Goal: Task Accomplishment & Management: Use online tool/utility

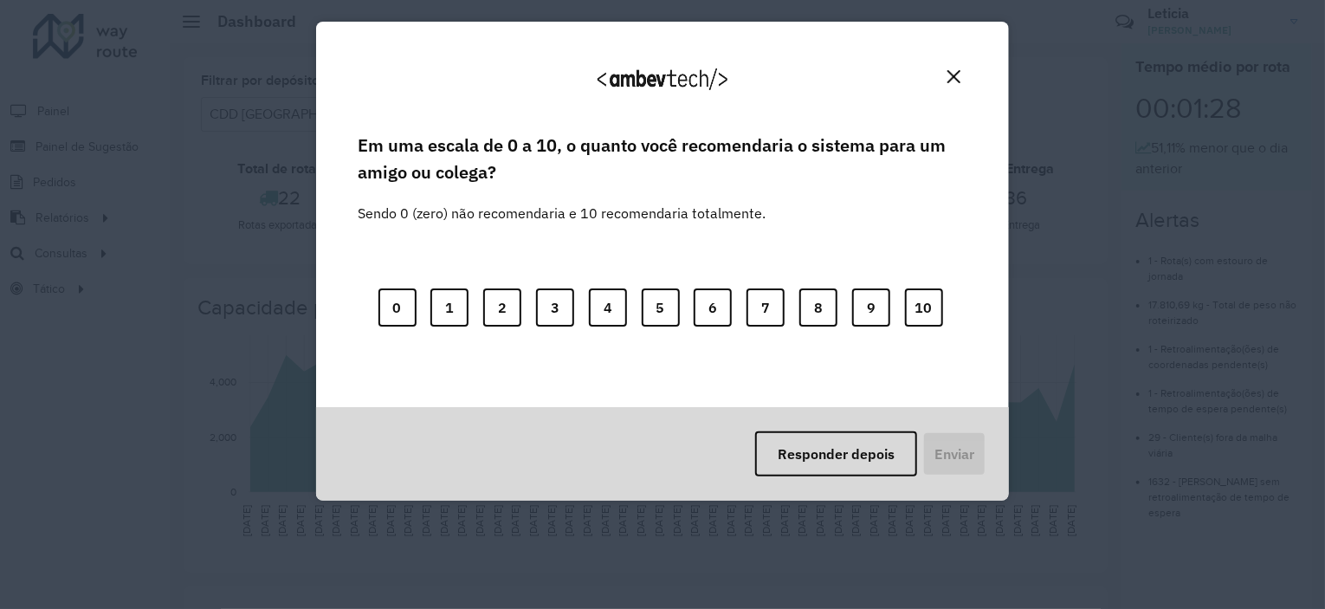
click at [954, 72] on img "Close" at bounding box center [954, 76] width 13 height 13
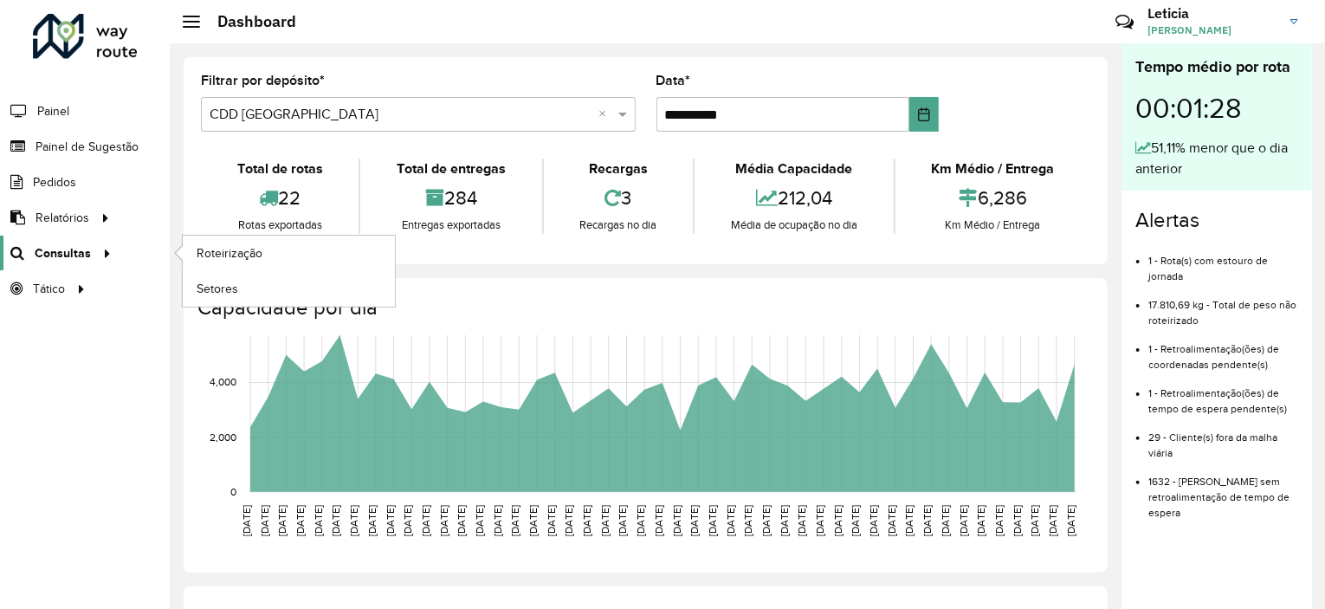
click at [80, 260] on span "Consultas" at bounding box center [63, 253] width 56 height 18
click at [230, 249] on span "Roteirização" at bounding box center [232, 253] width 70 height 18
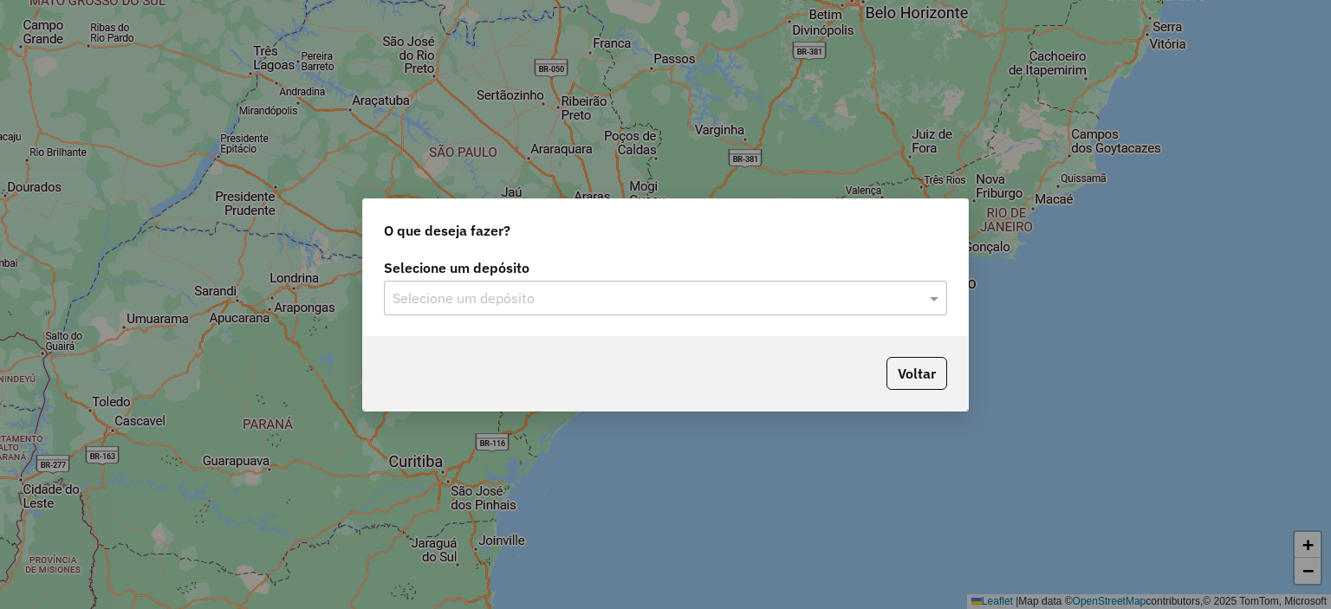
click at [727, 296] on body "Aguarde... Pop-up bloqueado! Seu navegador bloqueou automáticamente a abertura …" at bounding box center [665, 304] width 1331 height 609
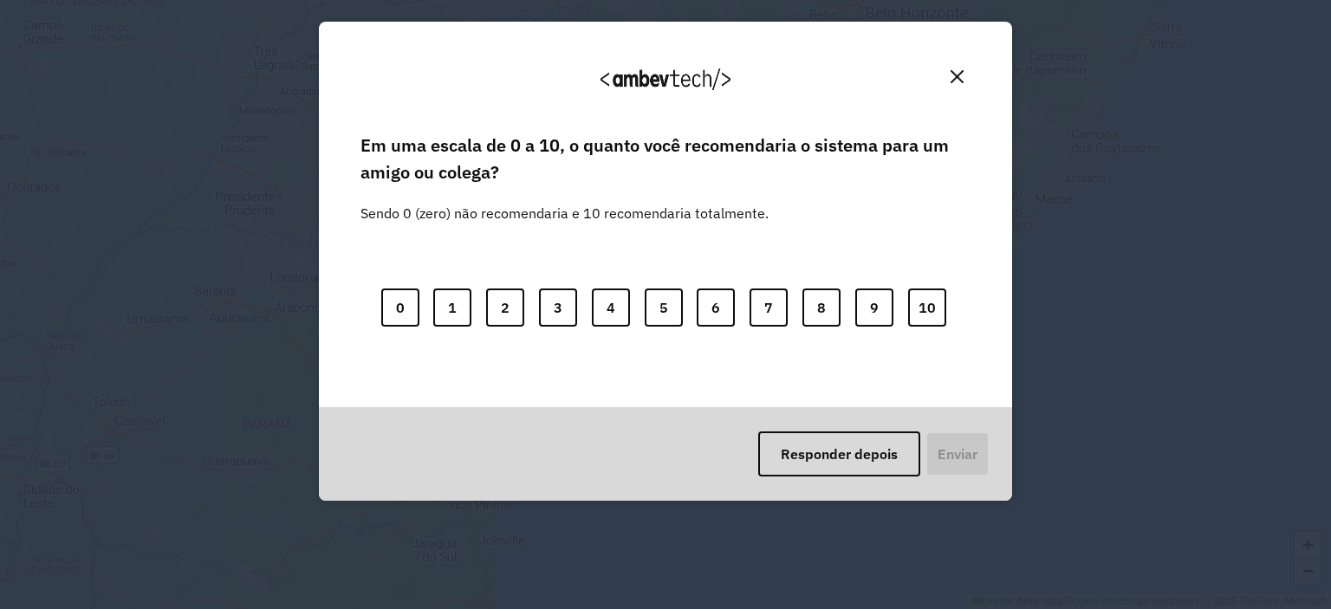
click at [960, 79] on img "Close" at bounding box center [956, 76] width 13 height 13
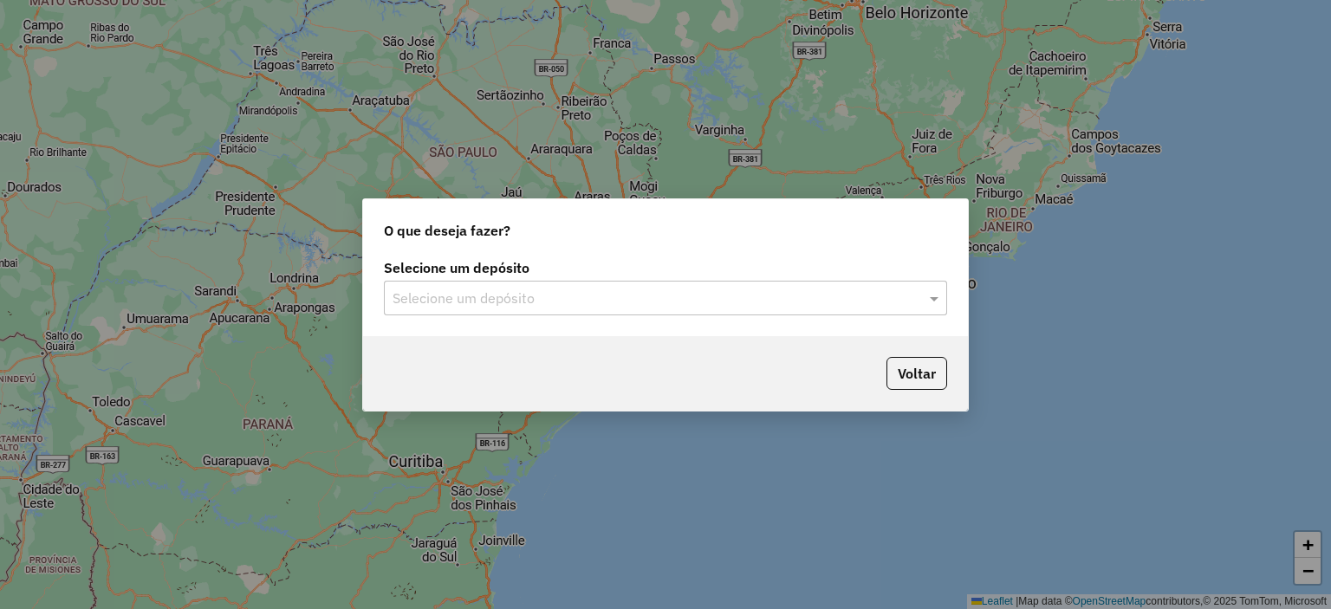
click at [617, 295] on input "text" at bounding box center [647, 298] width 511 height 21
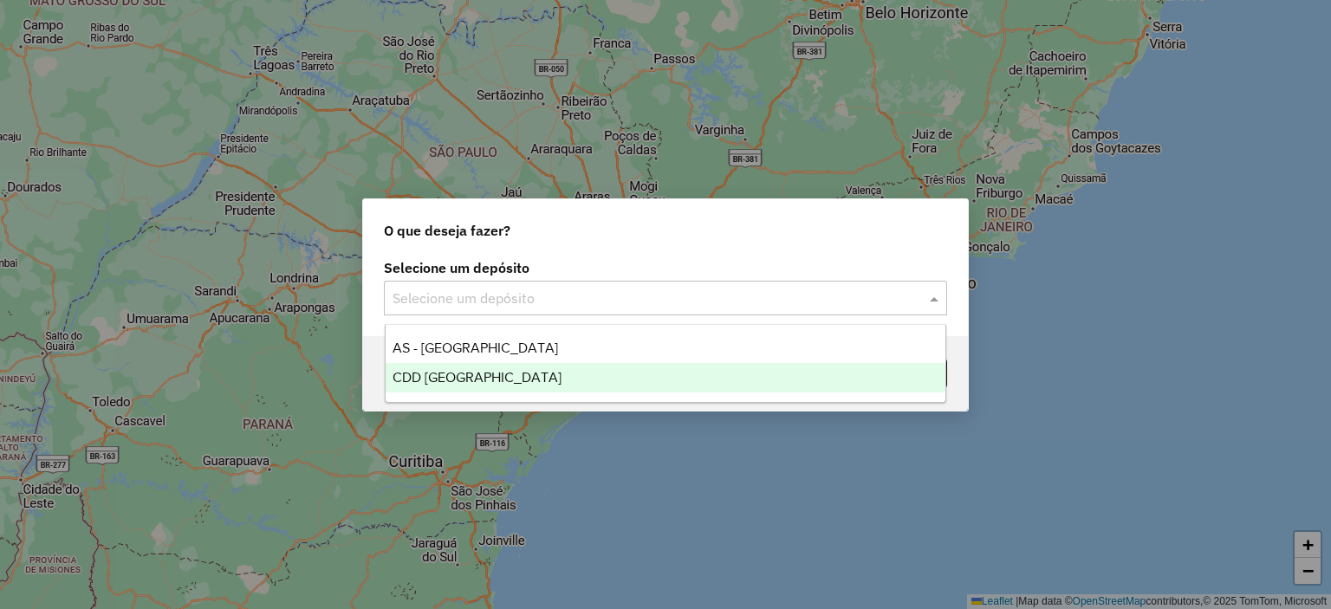
click at [521, 376] on div "CDD [GEOGRAPHIC_DATA]" at bounding box center [665, 377] width 560 height 29
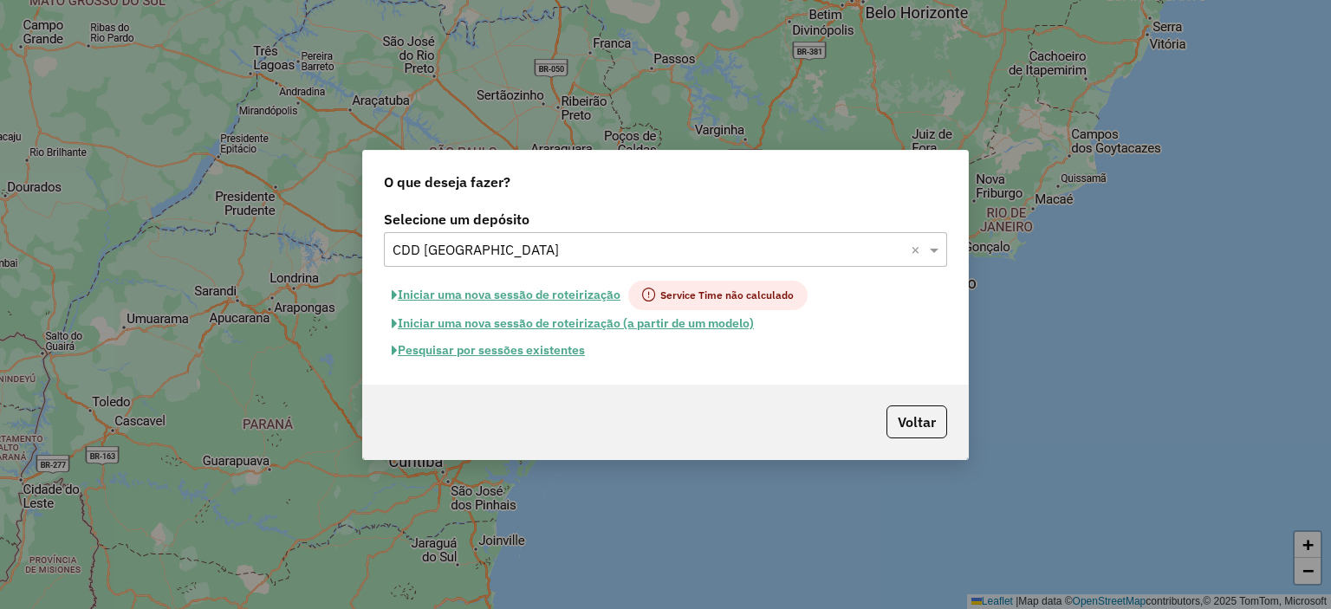
click at [800, 249] on input "text" at bounding box center [647, 250] width 511 height 21
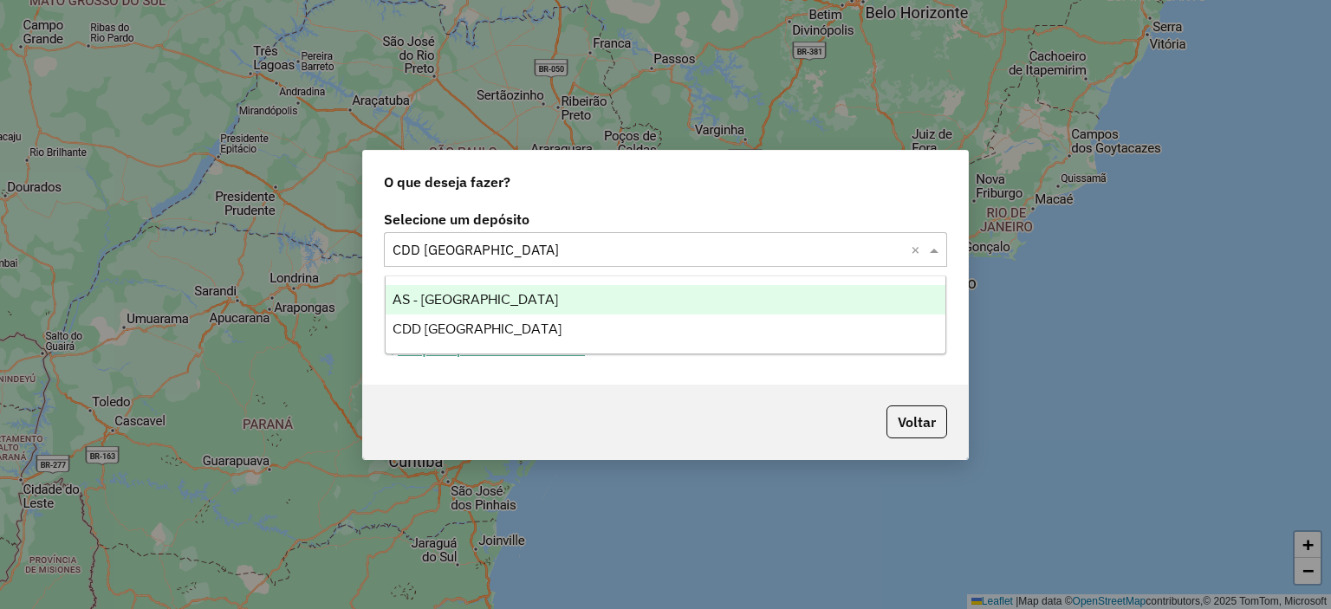
click at [619, 298] on div "AS - [GEOGRAPHIC_DATA]" at bounding box center [665, 299] width 560 height 29
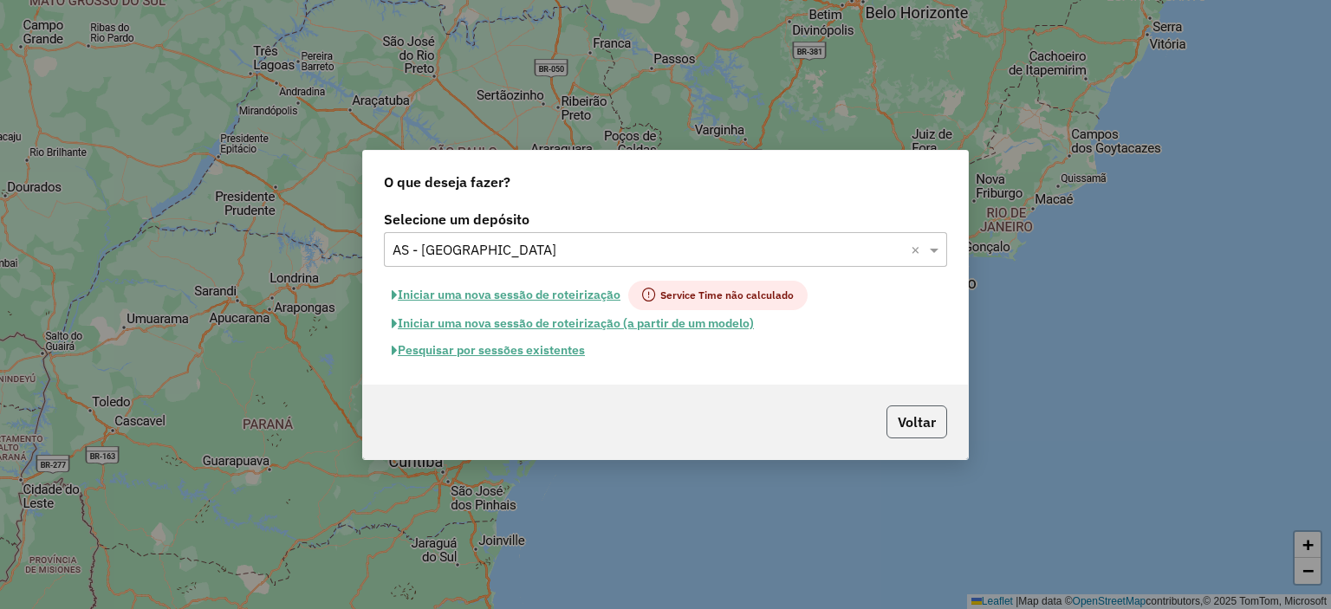
click at [902, 422] on button "Voltar" at bounding box center [916, 421] width 61 height 33
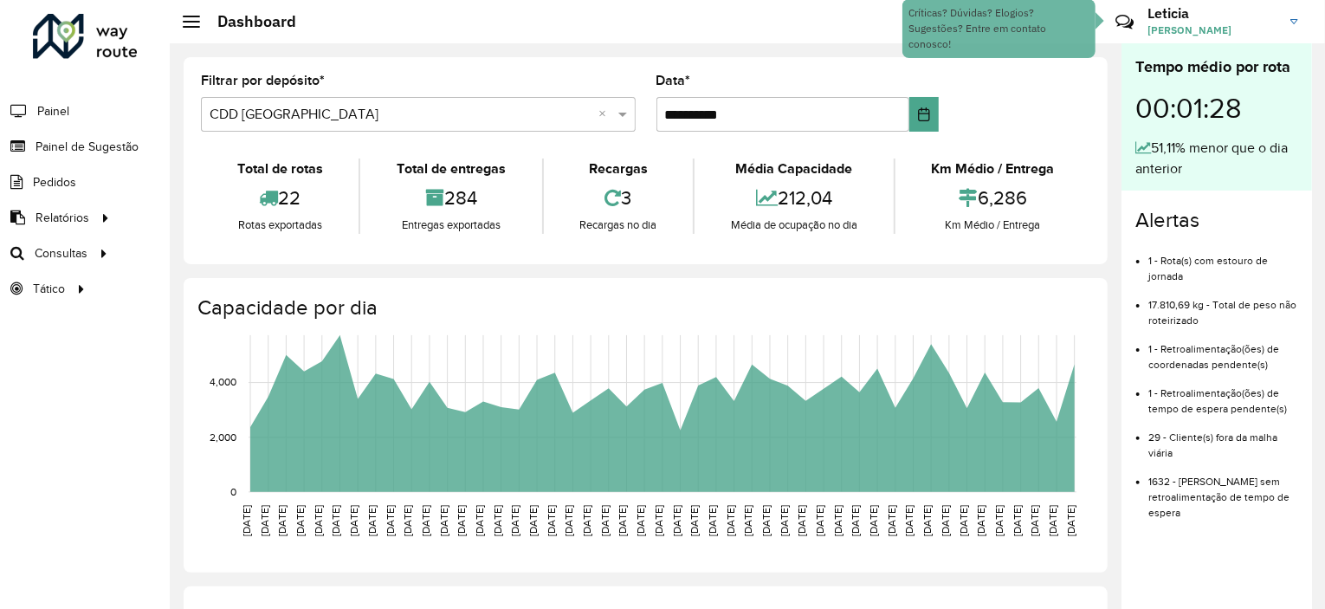
click at [76, 110] on li "Painel" at bounding box center [85, 111] width 170 height 36
click at [40, 107] on span "Painel" at bounding box center [55, 111] width 36 height 18
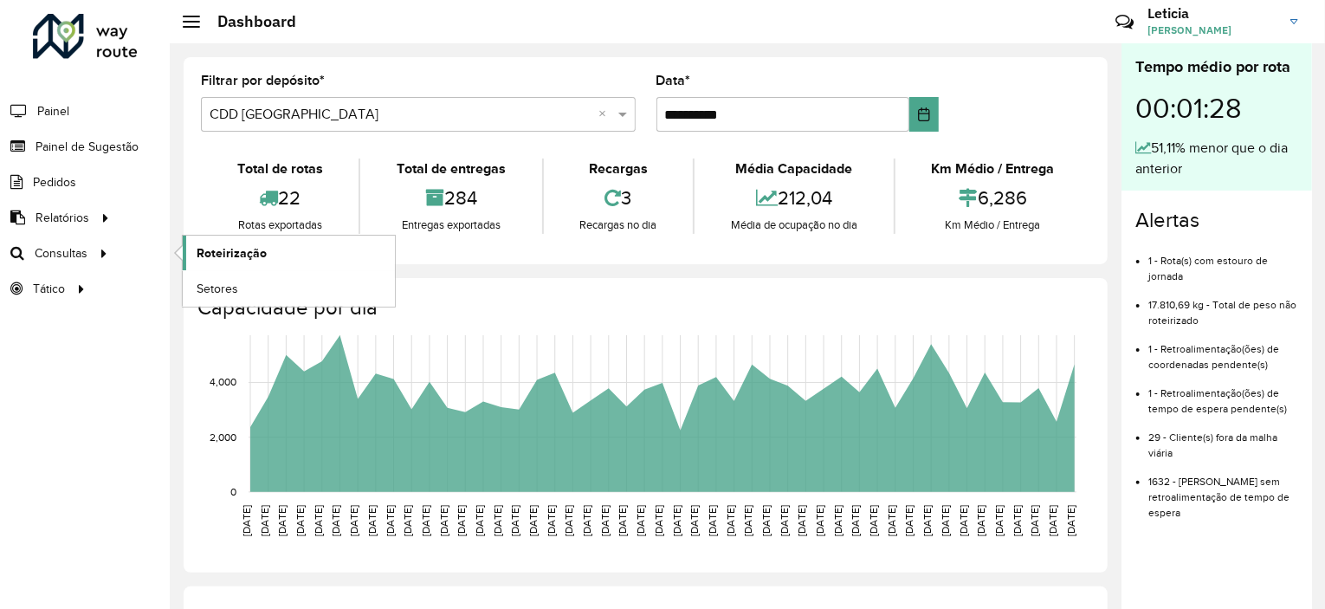
click at [227, 256] on span "Roteirização" at bounding box center [232, 253] width 70 height 18
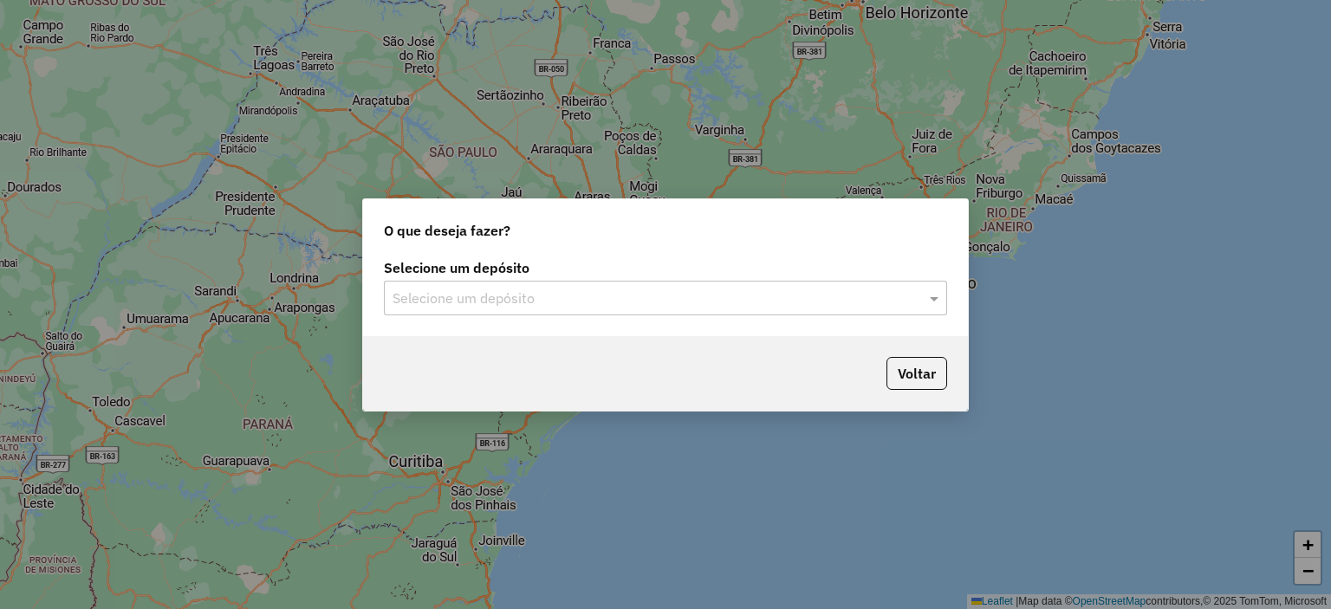
click at [441, 293] on input "text" at bounding box center [647, 298] width 511 height 21
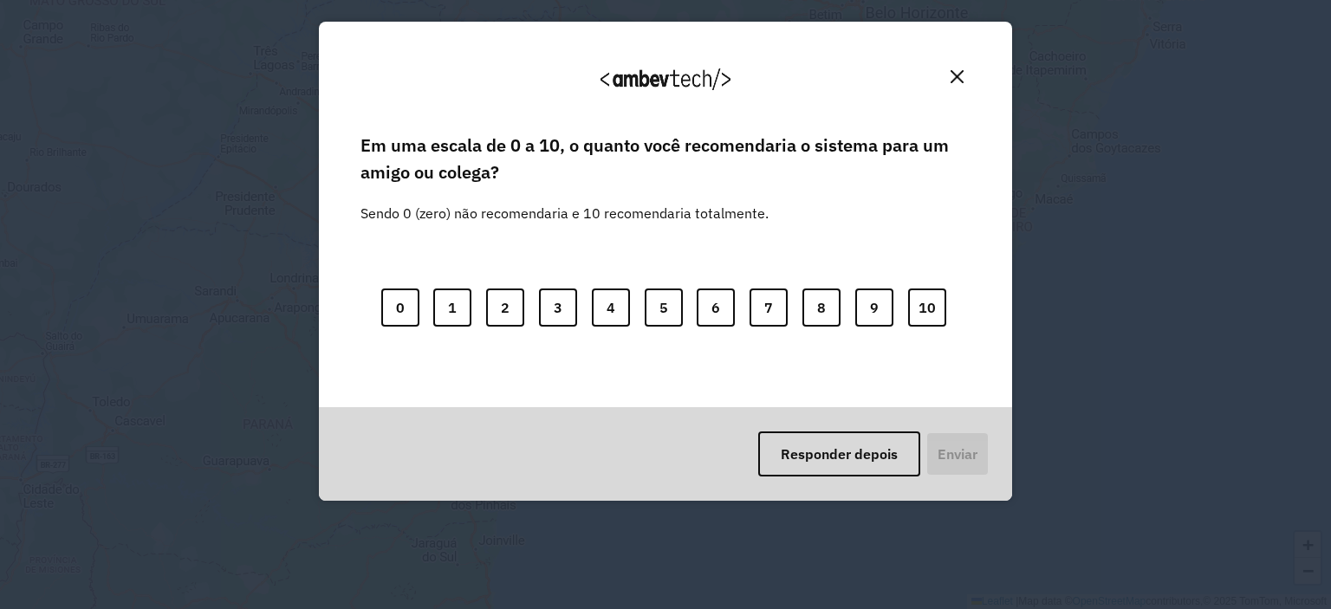
click at [953, 306] on div "0 1 2 3 4 5 6 7 8 9 10" at bounding box center [665, 297] width 610 height 137
click at [939, 309] on button "10" at bounding box center [927, 307] width 38 height 38
click at [936, 457] on button "Enviar" at bounding box center [955, 453] width 64 height 45
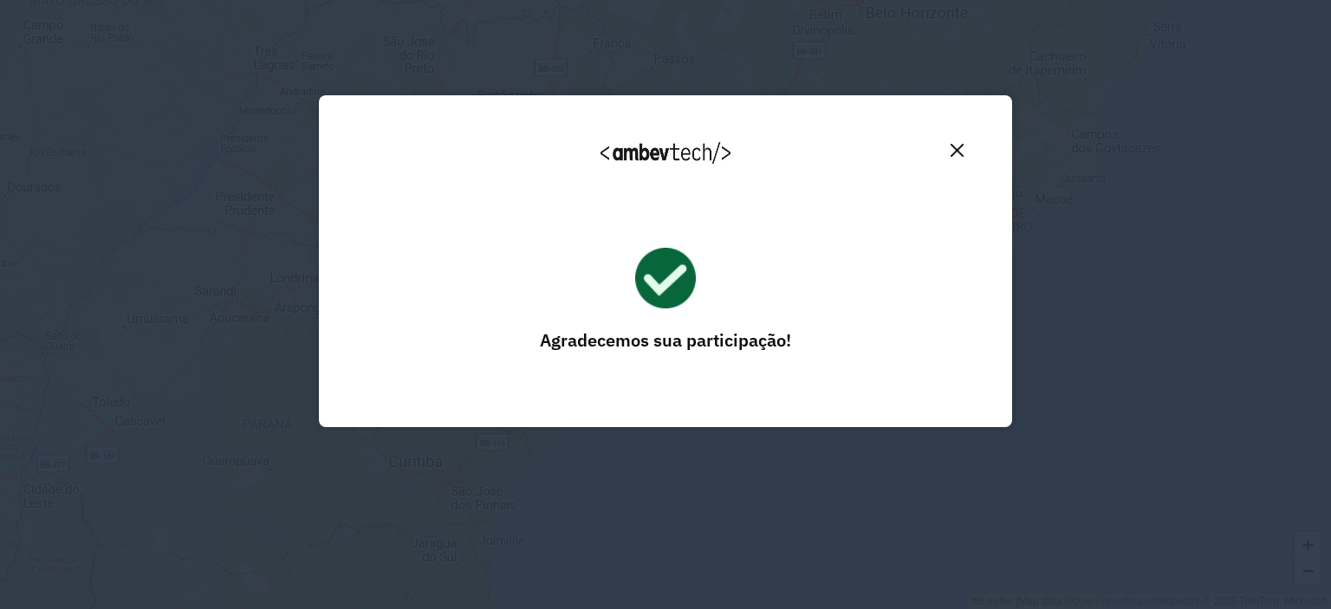
click at [954, 148] on img "Close" at bounding box center [956, 150] width 13 height 13
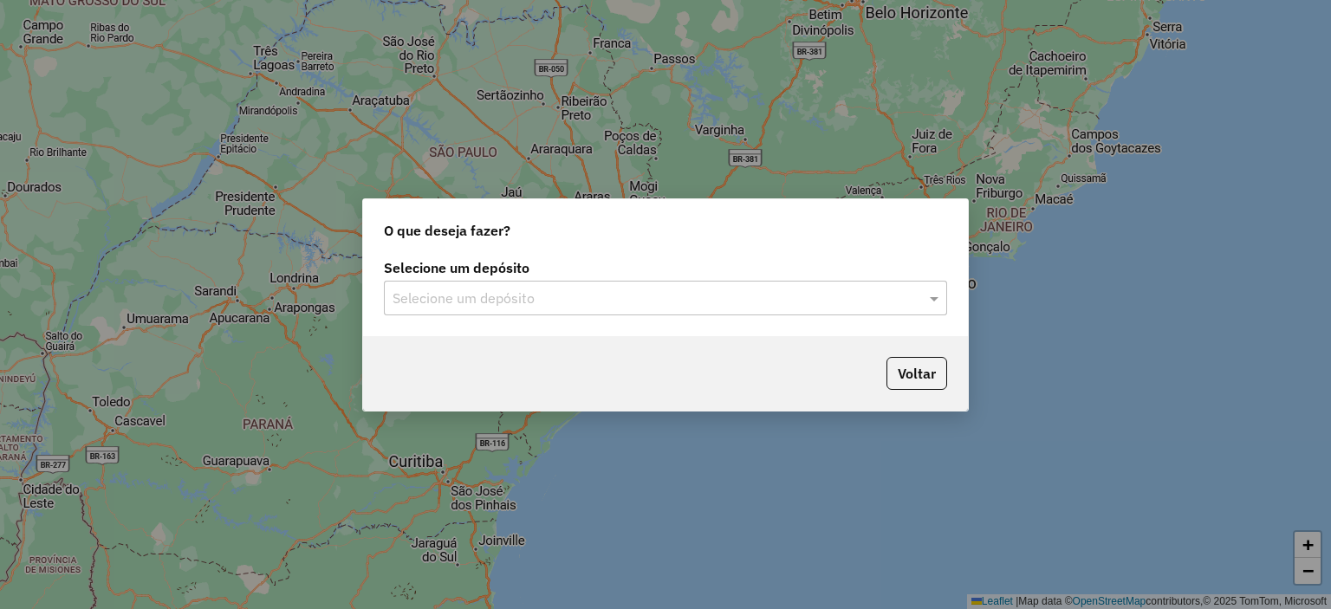
click at [774, 301] on input "text" at bounding box center [647, 298] width 511 height 21
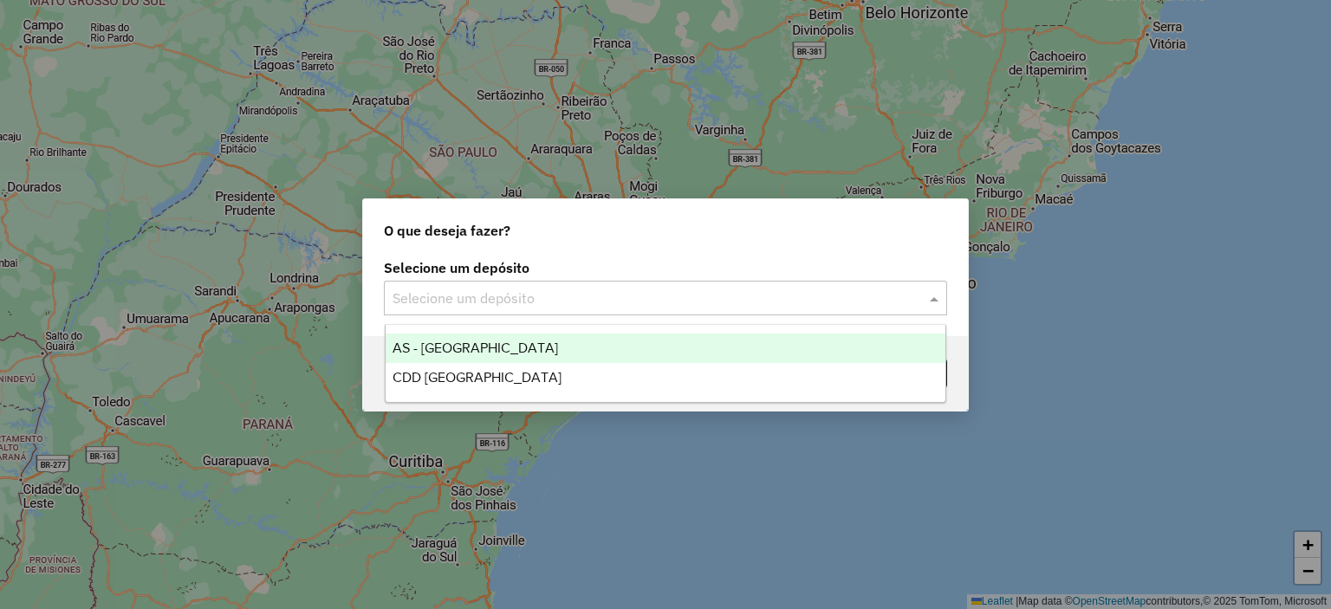
click at [637, 340] on div "AS - RONDONOPOLIS" at bounding box center [665, 348] width 560 height 29
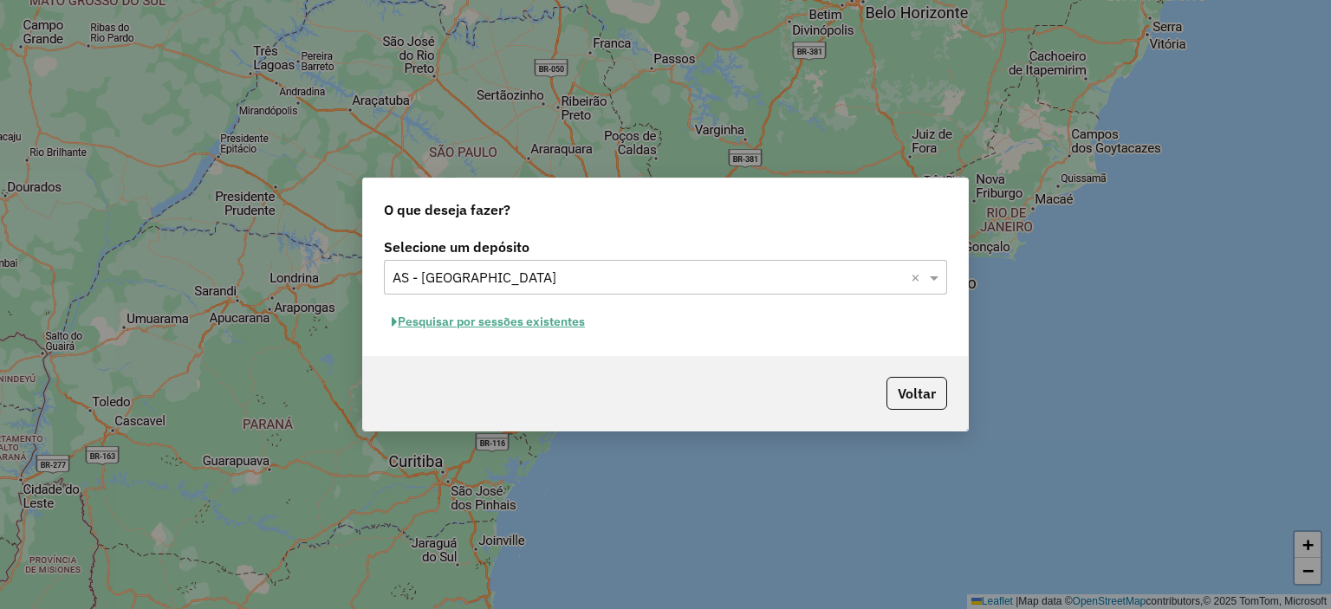
click at [558, 320] on button "Pesquisar por sessões existentes" at bounding box center [488, 321] width 209 height 27
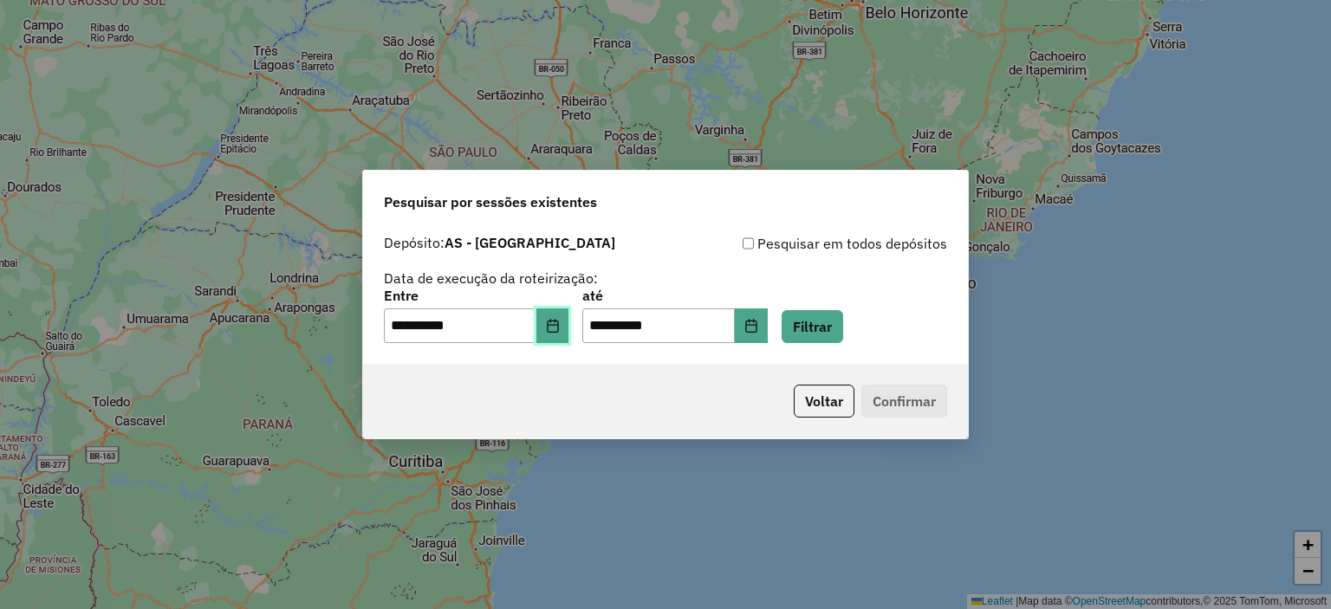
click at [566, 333] on button "Choose Date" at bounding box center [552, 325] width 33 height 35
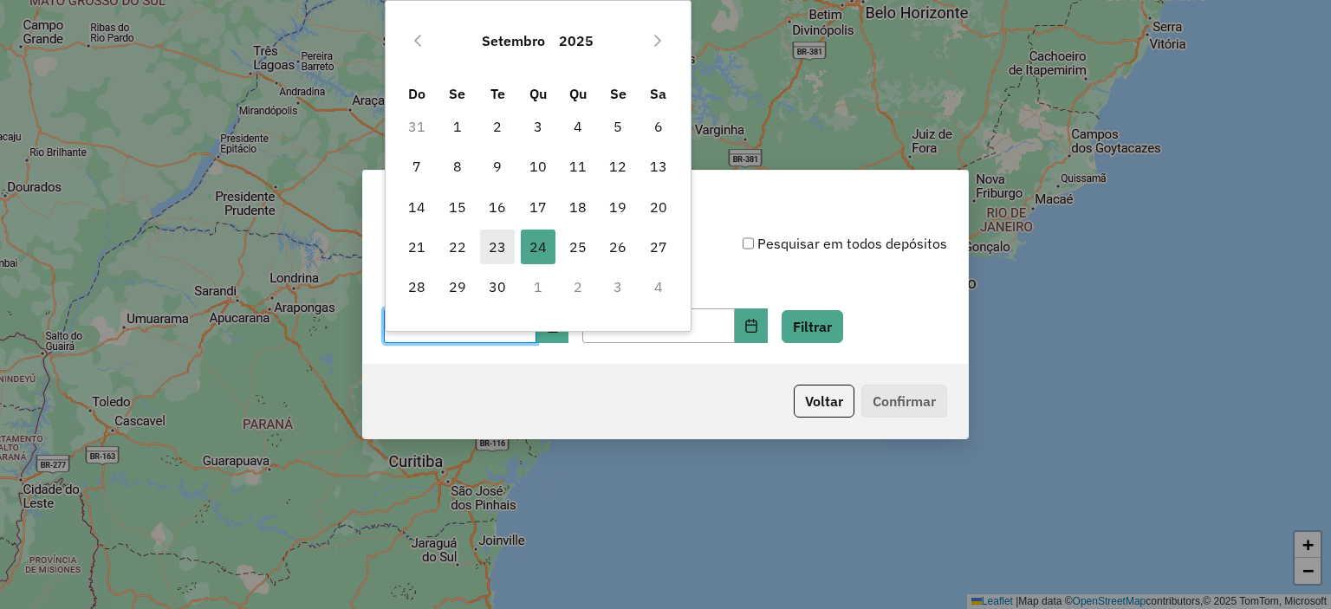
click at [501, 249] on span "23" at bounding box center [497, 247] width 35 height 35
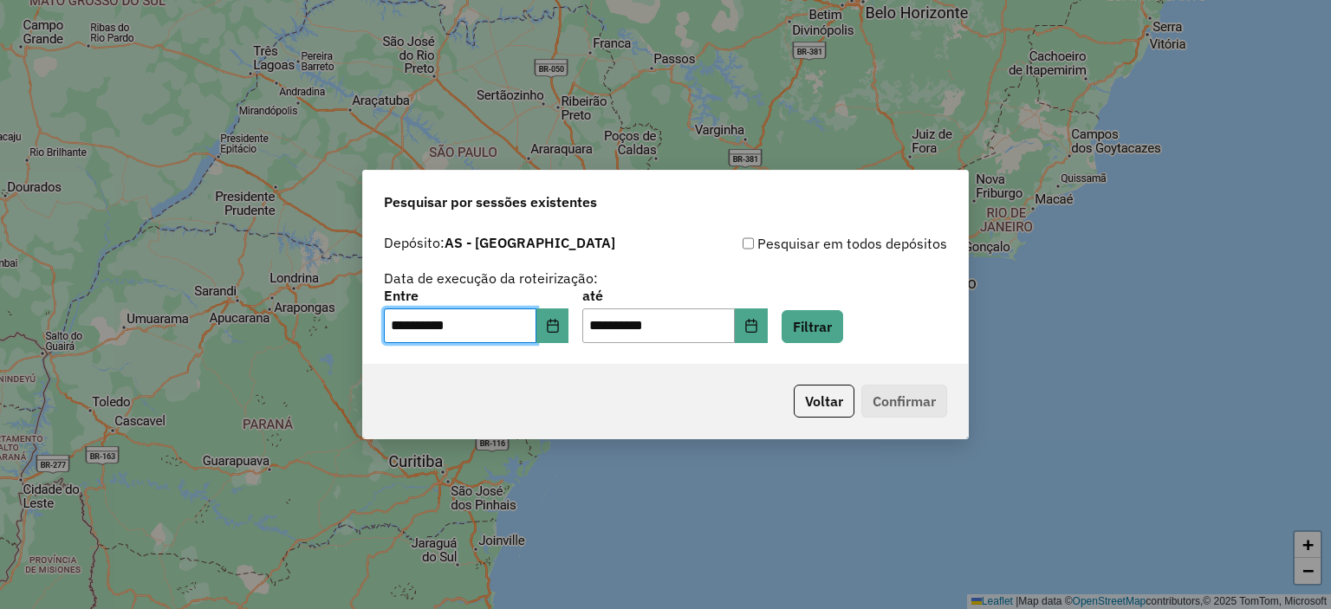
click at [918, 401] on p-footer "Voltar Confirmar" at bounding box center [867, 401] width 160 height 33
click at [900, 407] on p-footer "Voltar Confirmar" at bounding box center [867, 401] width 160 height 33
click at [843, 320] on button "Filtrar" at bounding box center [812, 326] width 62 height 33
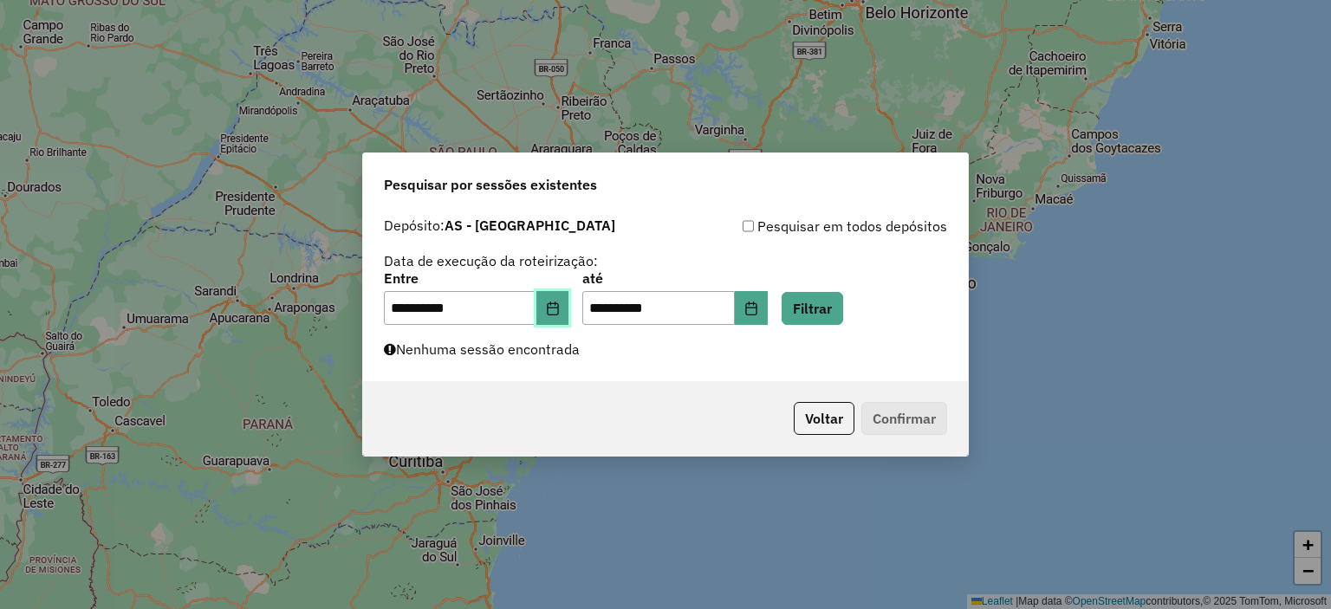
click at [560, 309] on icon "Choose Date" at bounding box center [553, 308] width 14 height 14
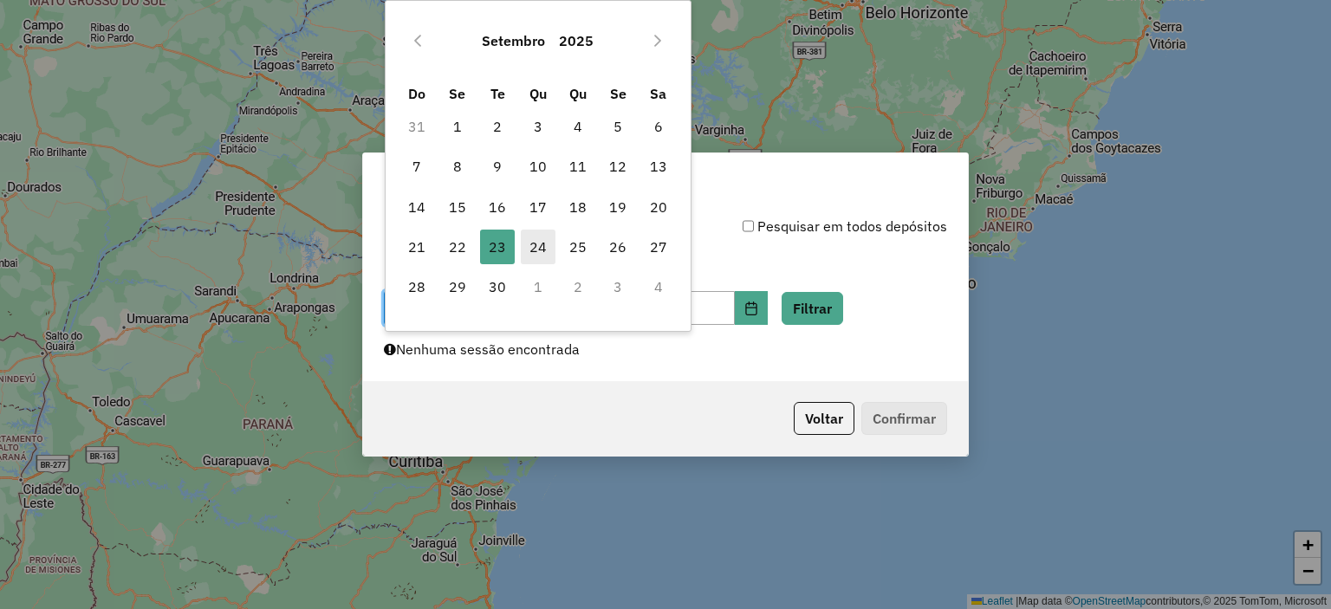
click at [547, 244] on span "24" at bounding box center [538, 247] width 35 height 35
type input "**********"
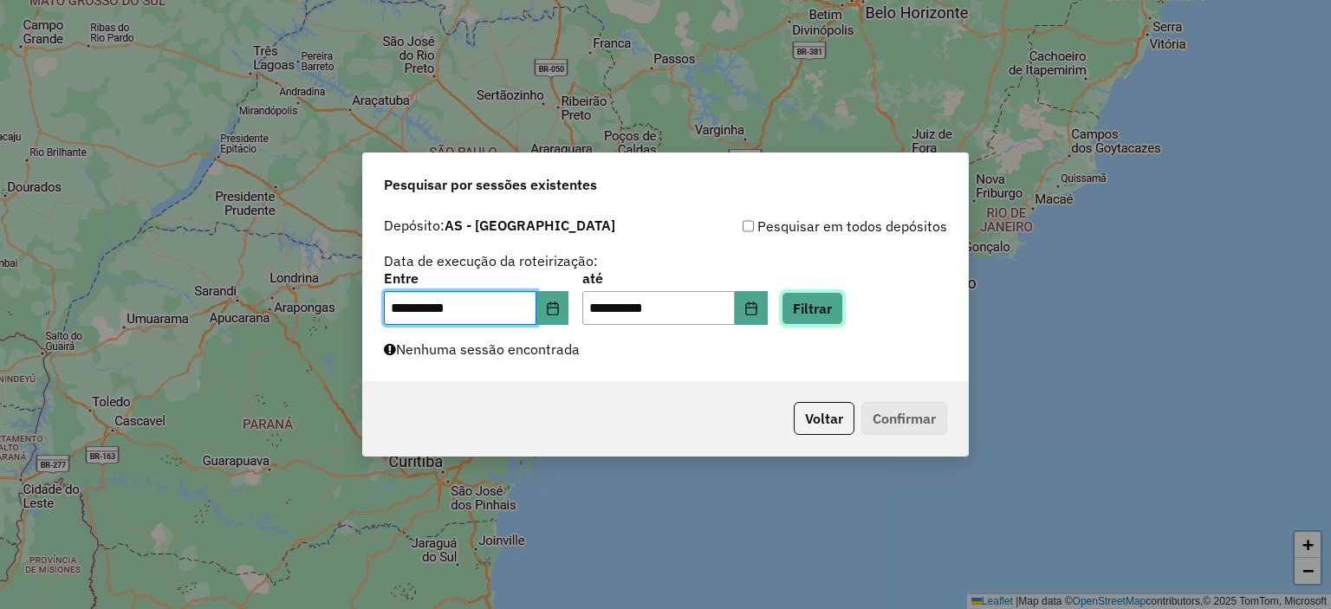
click at [825, 296] on button "Filtrar" at bounding box center [812, 308] width 62 height 33
click at [836, 422] on button "Voltar" at bounding box center [824, 418] width 61 height 33
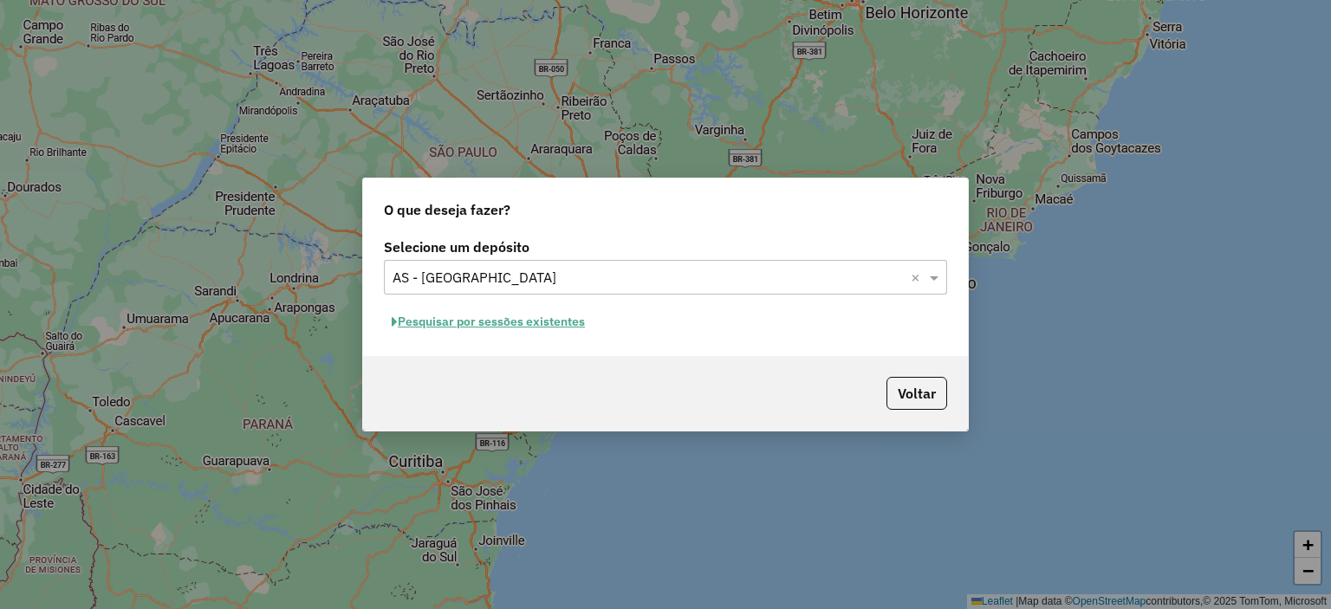
click at [637, 280] on input "text" at bounding box center [647, 278] width 511 height 21
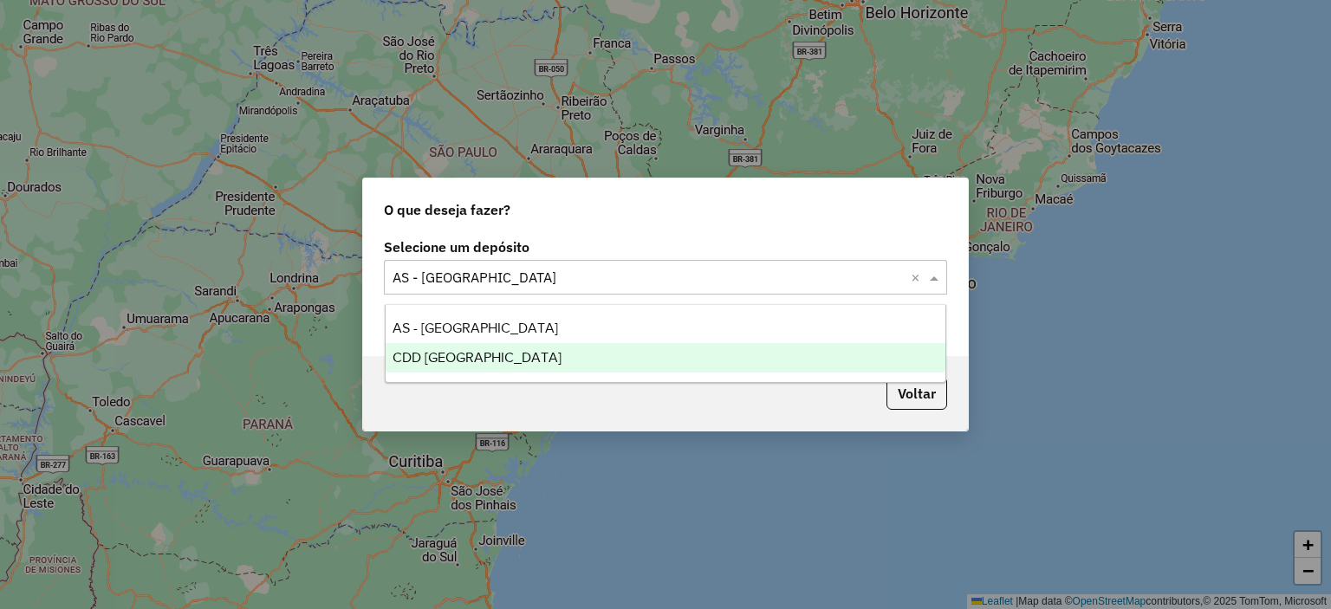
click at [567, 353] on div "CDD [GEOGRAPHIC_DATA]" at bounding box center [665, 357] width 560 height 29
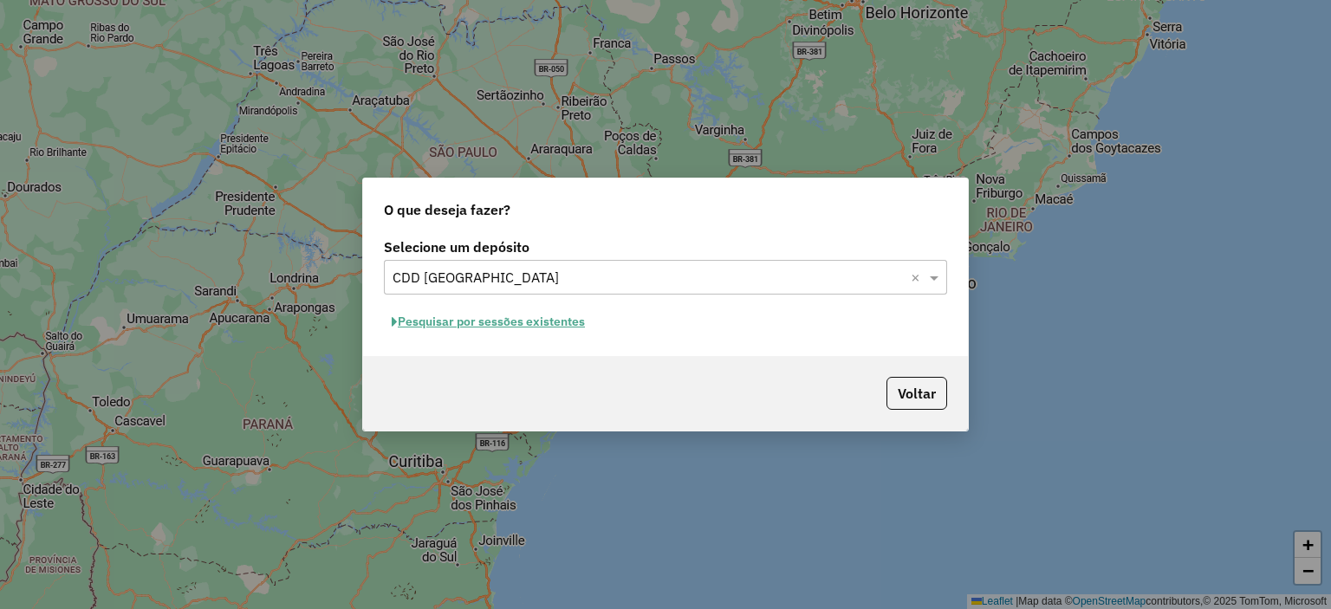
click at [565, 326] on button "Pesquisar por sessões existentes" at bounding box center [488, 321] width 209 height 27
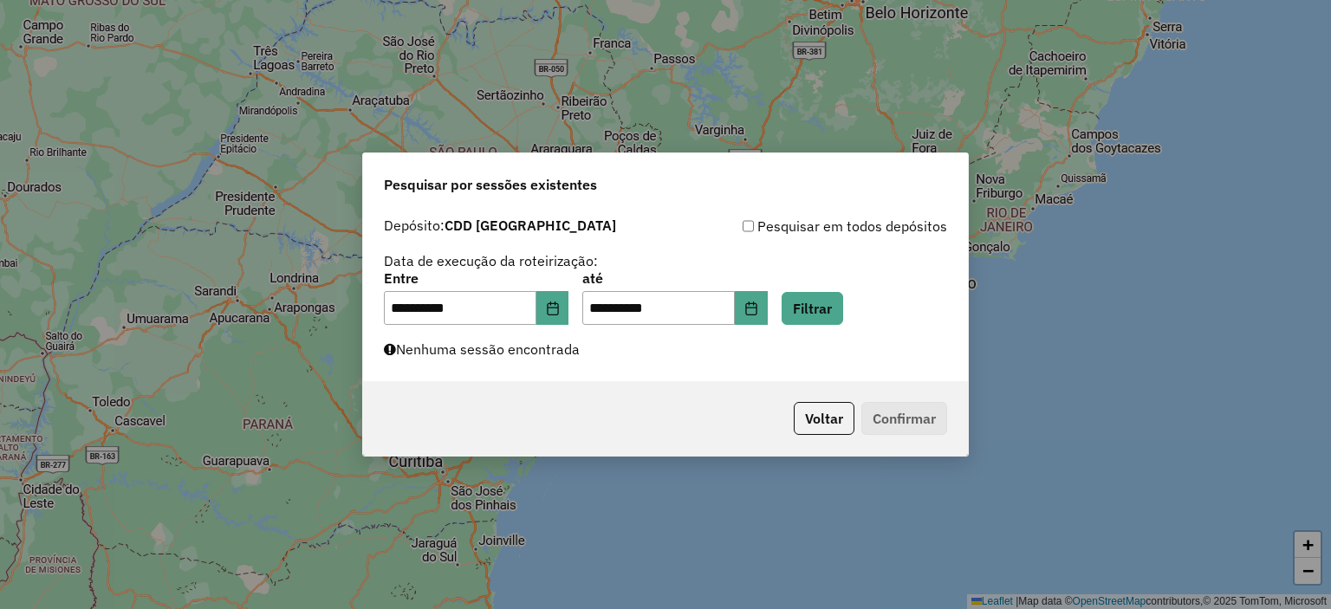
click at [835, 327] on div "**********" at bounding box center [665, 295] width 605 height 173
click at [836, 321] on button "Filtrar" at bounding box center [812, 308] width 62 height 33
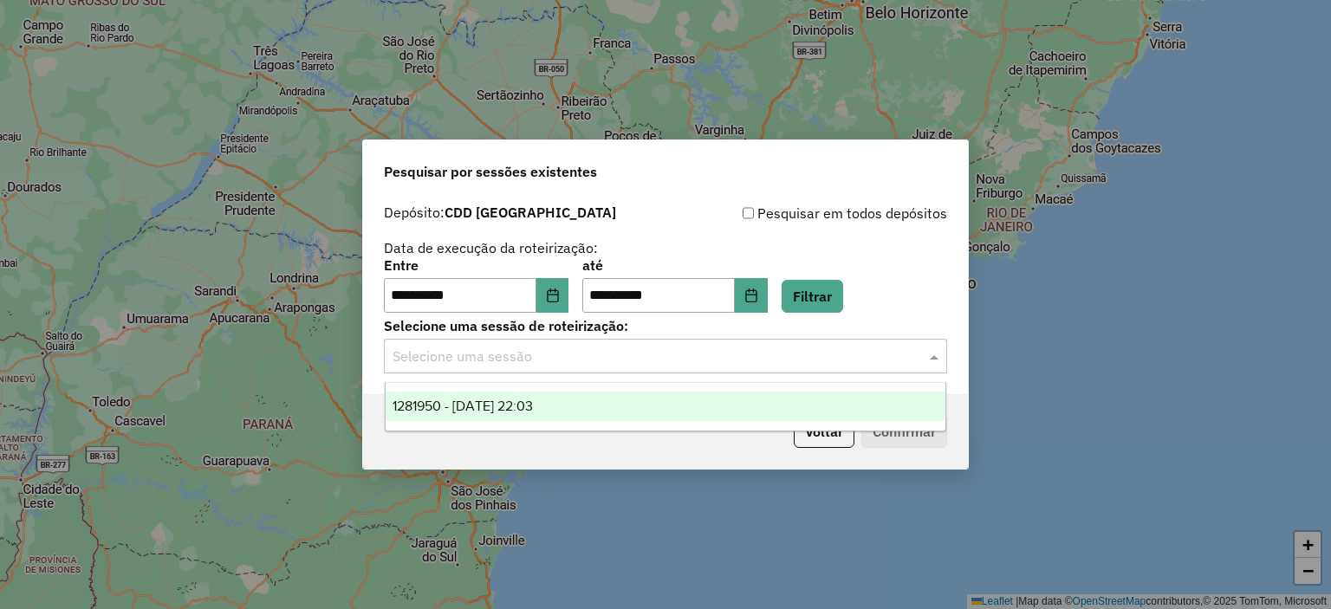
click at [777, 372] on div "Selecione uma sessão" at bounding box center [665, 356] width 563 height 35
click at [690, 408] on div "1281950 - 24/09/2025 22:03" at bounding box center [665, 406] width 560 height 29
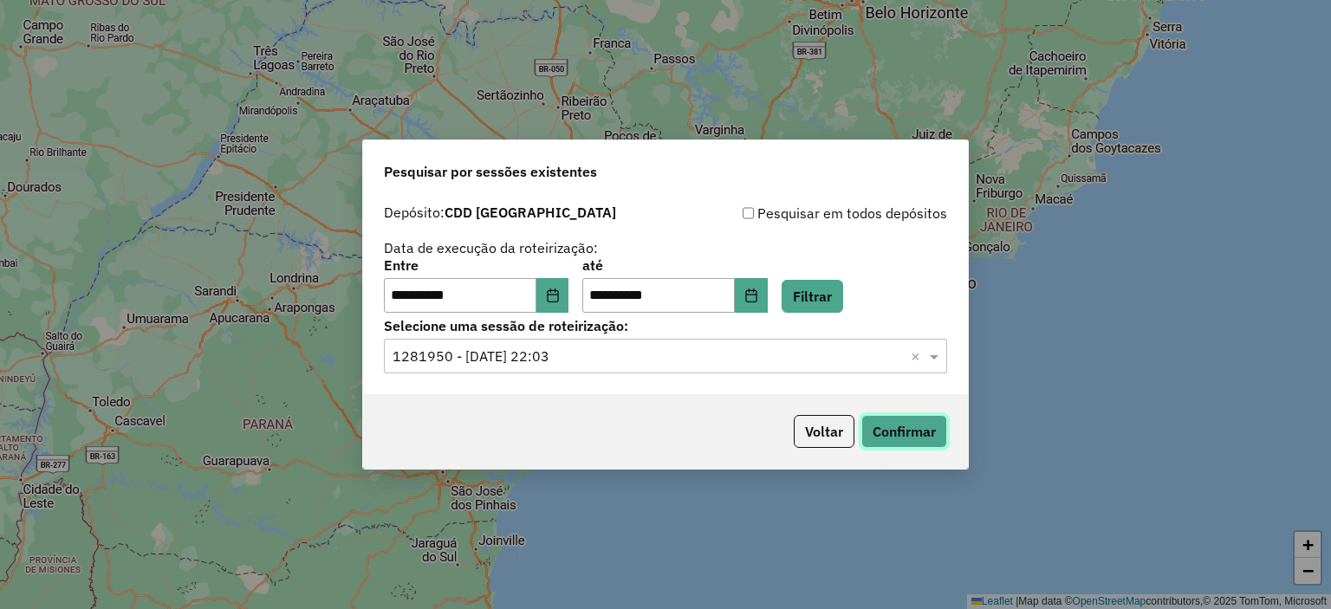
click at [906, 437] on button "Confirmar" at bounding box center [904, 431] width 86 height 33
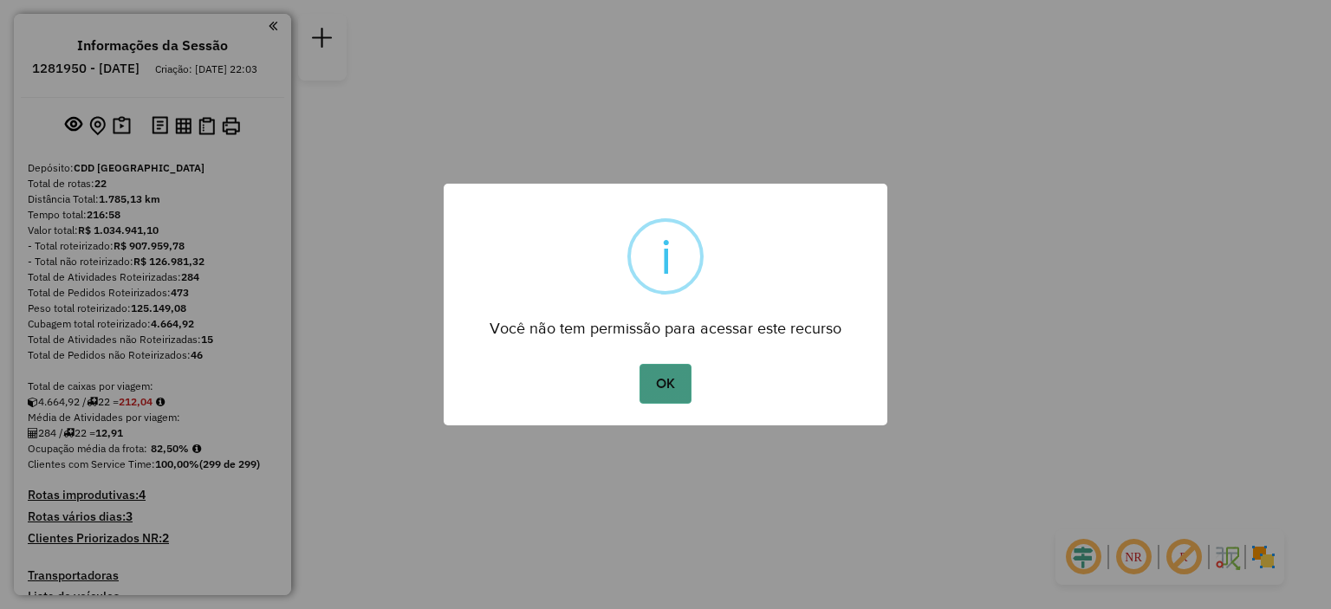
click at [663, 380] on button "OK" at bounding box center [664, 384] width 51 height 40
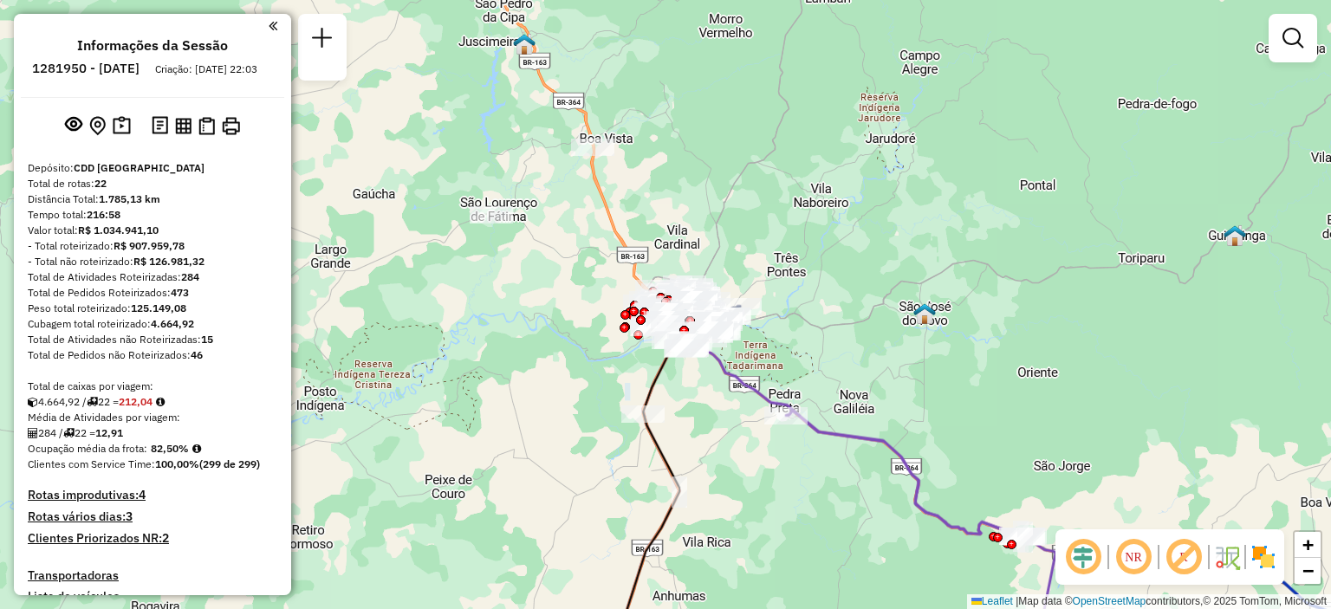
click at [1313, 51] on div at bounding box center [1292, 38] width 49 height 49
click at [1296, 45] on em at bounding box center [1292, 38] width 21 height 21
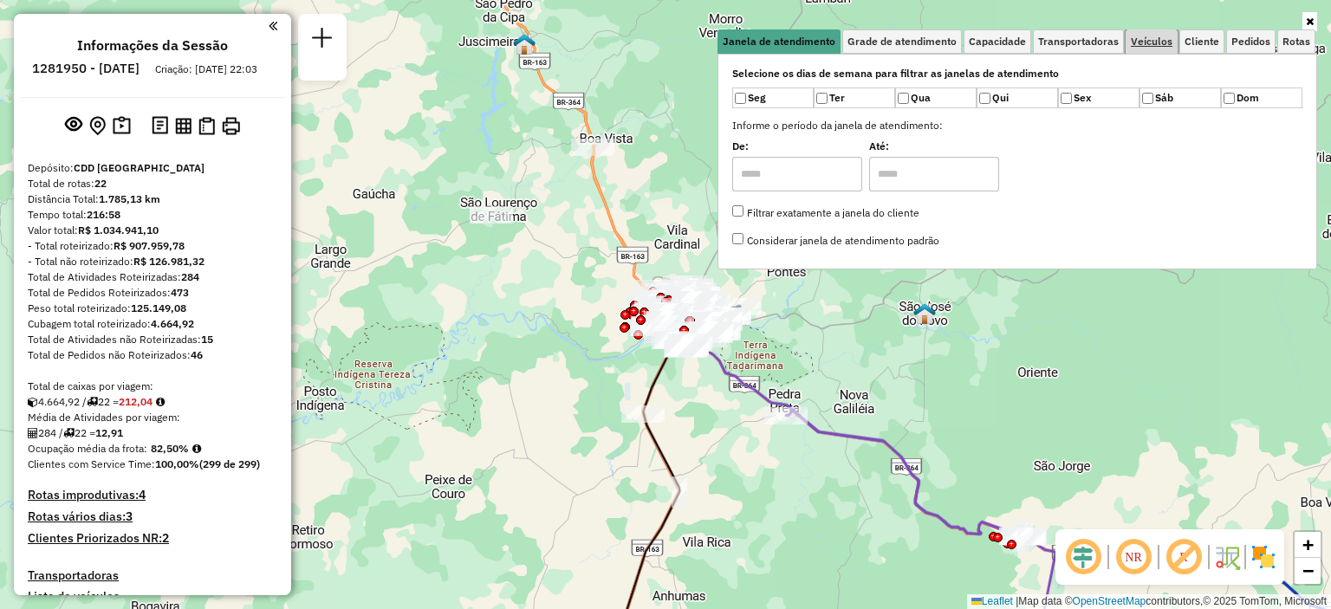
click at [1171, 49] on link "Veículos" at bounding box center [1151, 41] width 52 height 24
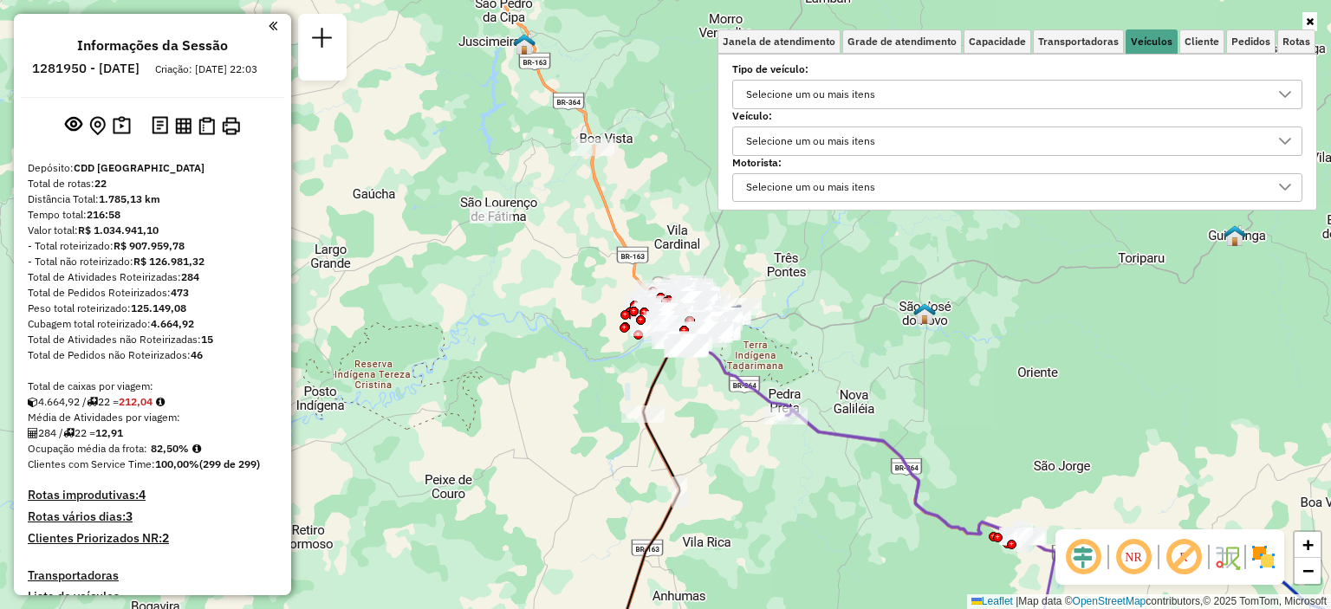
click at [868, 141] on div "Selecione um ou mais itens" at bounding box center [810, 141] width 141 height 28
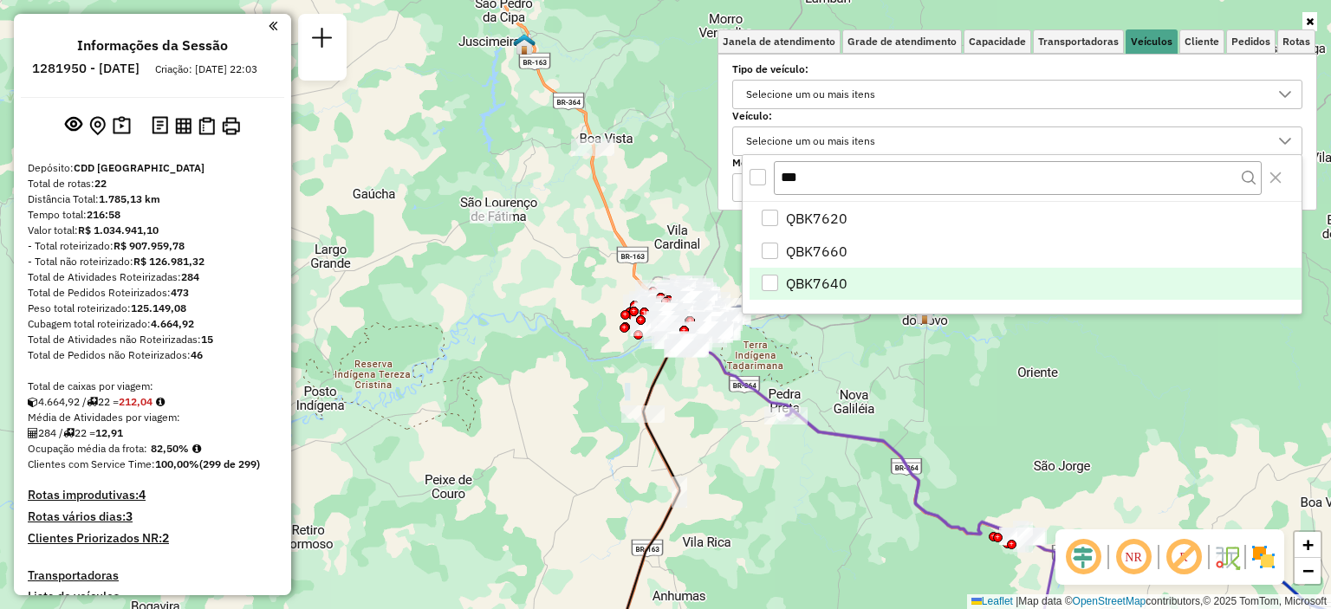
type input "***"
click at [851, 282] on li "QBK7640" at bounding box center [1025, 284] width 552 height 33
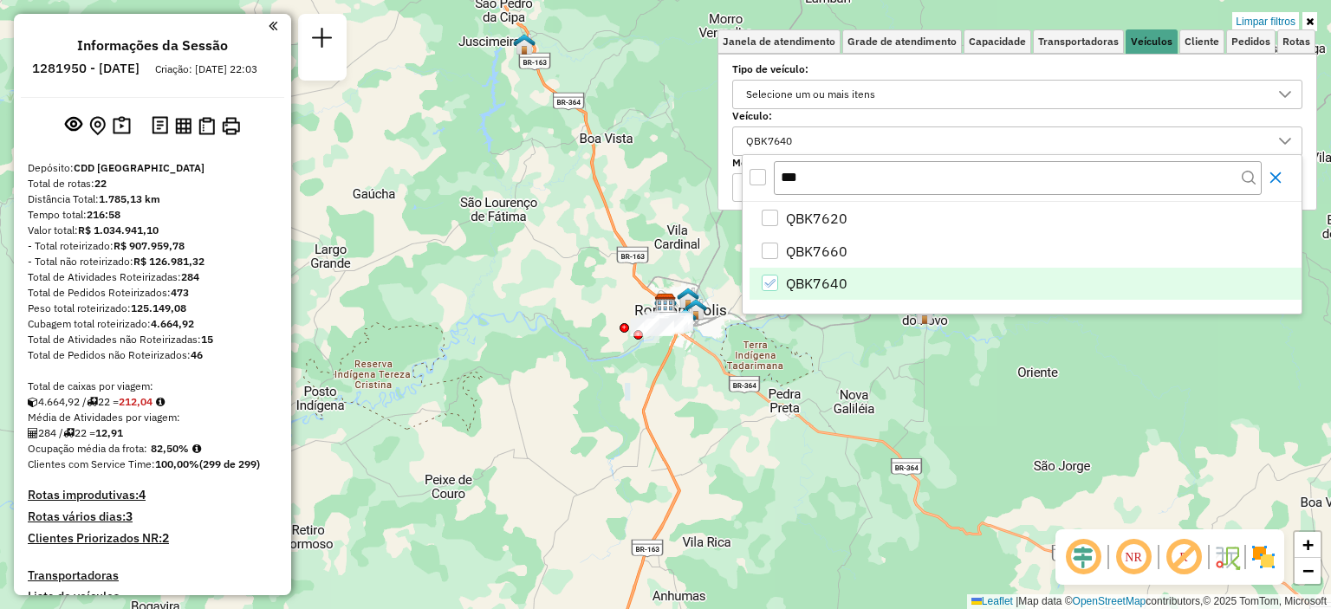
click at [1278, 175] on icon "Close" at bounding box center [1275, 177] width 11 height 11
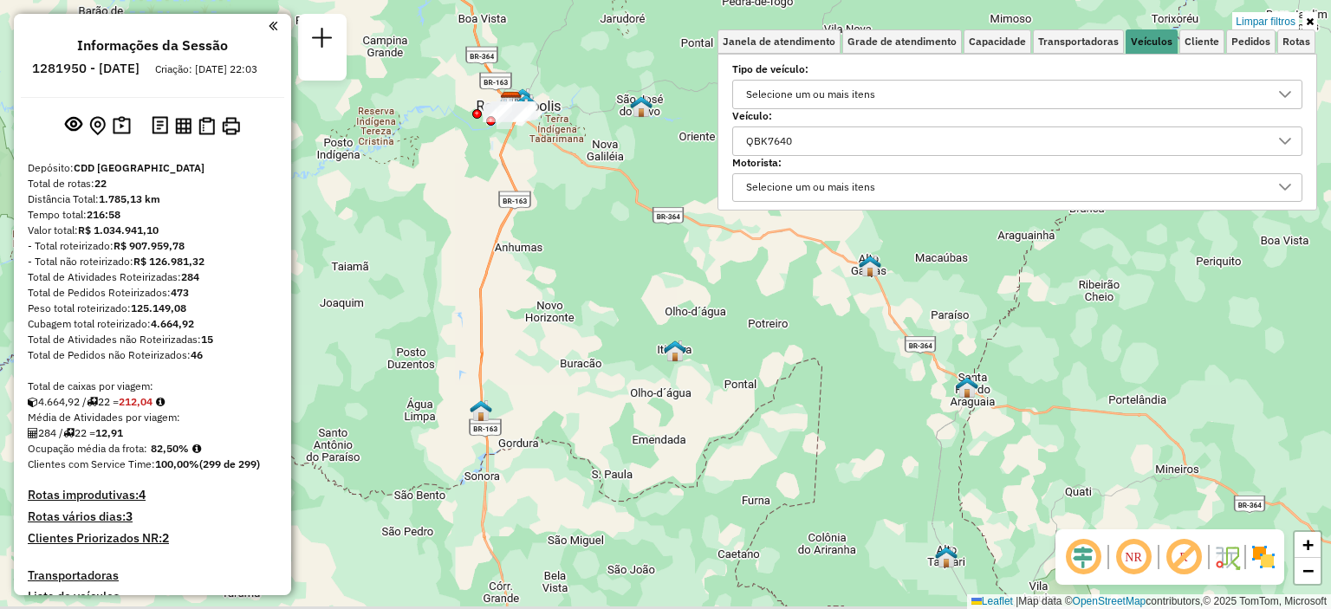
drag, startPoint x: 820, startPoint y: 401, endPoint x: 787, endPoint y: 223, distance: 181.5
click at [787, 223] on div "Limpar filtros Janela de atendimento Grade de atendimento Capacidade Transporta…" at bounding box center [665, 304] width 1331 height 609
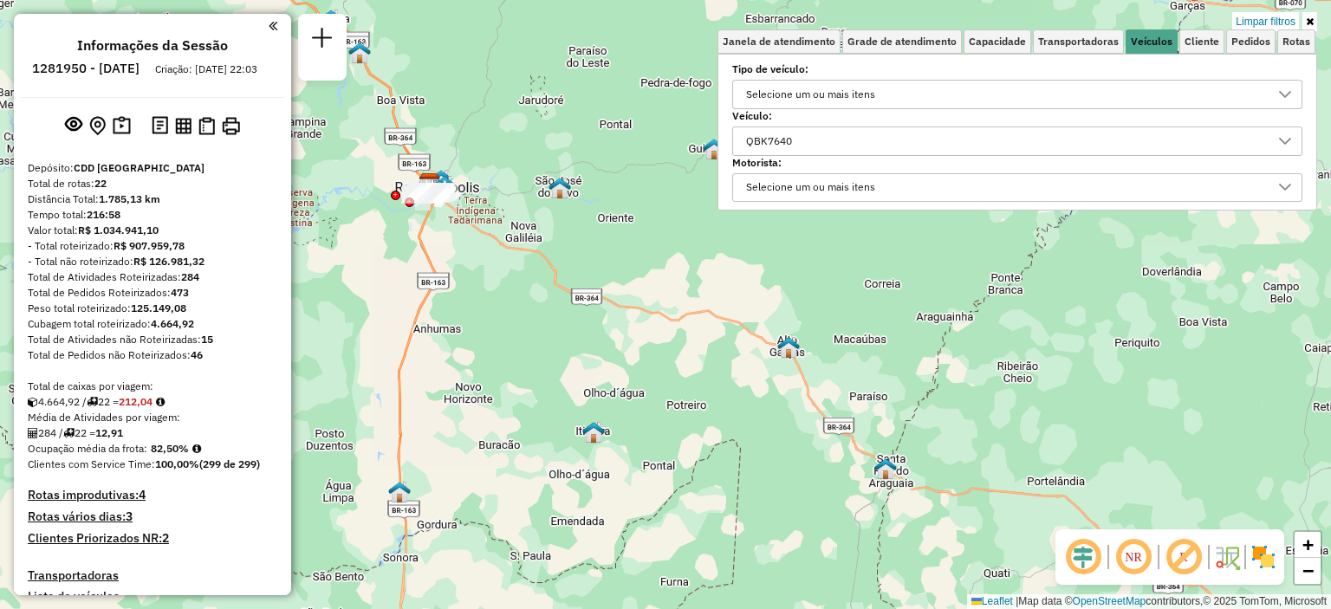
drag, startPoint x: 765, startPoint y: 276, endPoint x: 685, endPoint y: 354, distance: 111.5
click at [685, 354] on div "Limpar filtros Janela de atendimento Grade de atendimento Capacidade Transporta…" at bounding box center [665, 304] width 1331 height 609
click at [867, 185] on div "Selecione um ou mais itens" at bounding box center [810, 188] width 141 height 28
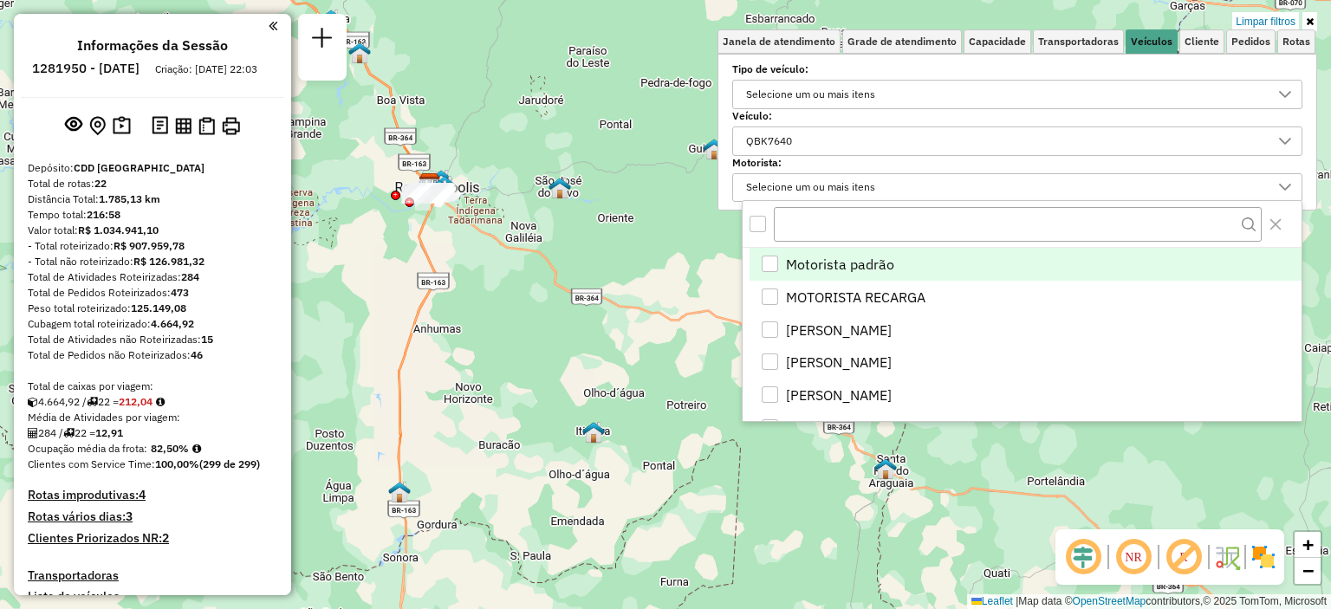
click at [867, 185] on div "Selecione um ou mais itens" at bounding box center [810, 188] width 141 height 28
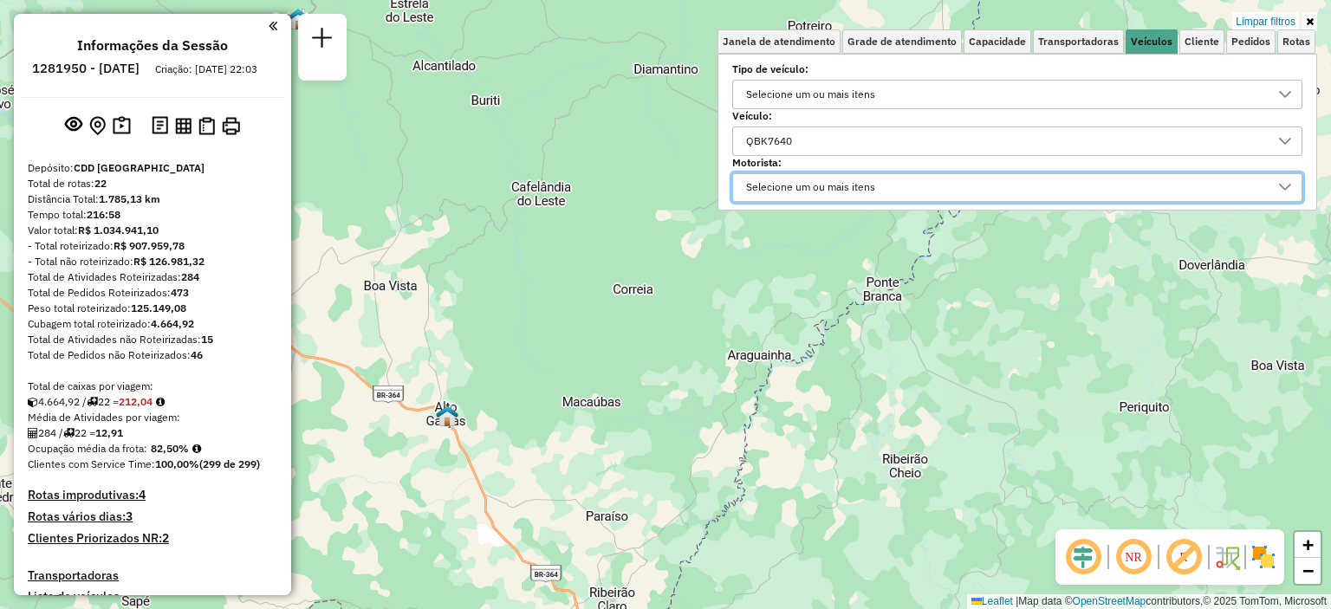
click at [949, 142] on div "QBK7640" at bounding box center [1004, 141] width 528 height 28
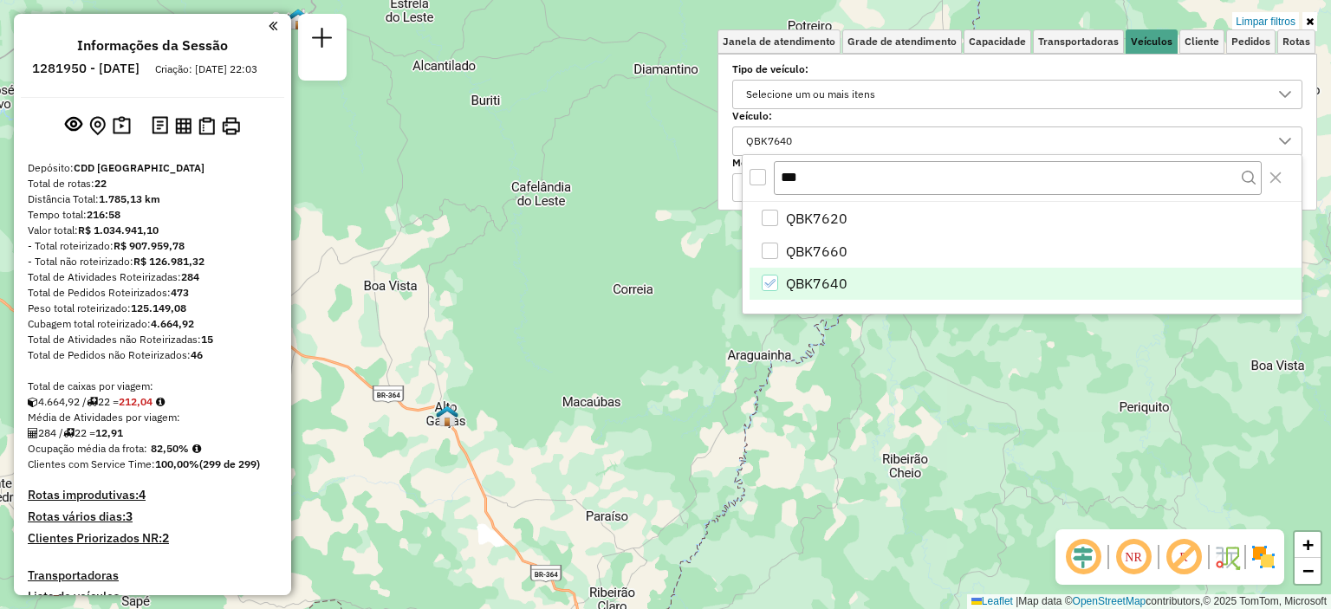
click at [836, 281] on span "QBK7640" at bounding box center [817, 283] width 62 height 21
click at [821, 292] on span "QBK7640" at bounding box center [817, 283] width 62 height 21
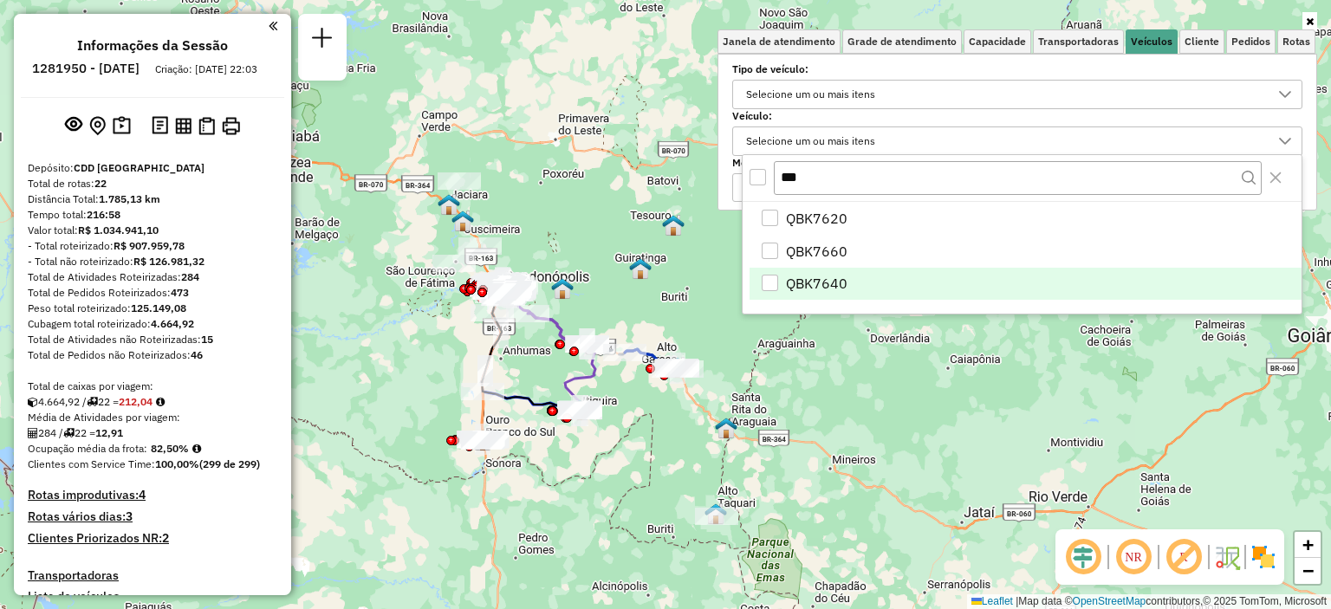
click at [797, 284] on span "QBK7640" at bounding box center [817, 283] width 62 height 21
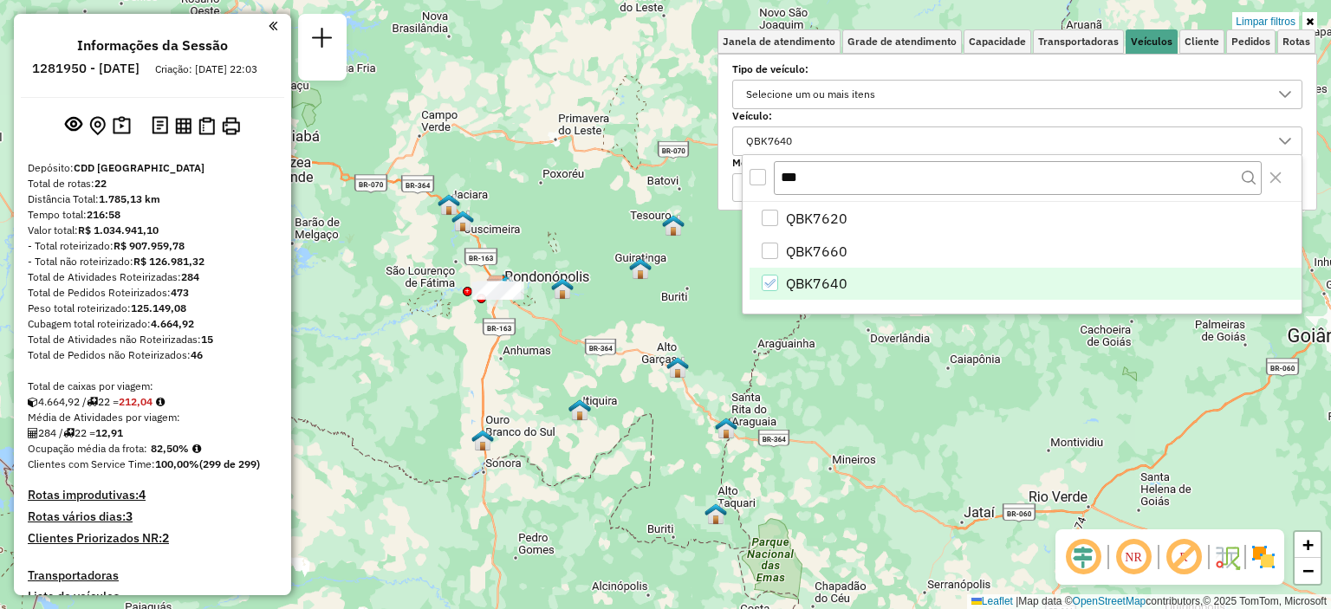
click at [1248, 178] on icon at bounding box center [1248, 178] width 14 height 14
click at [798, 138] on div "QBK7640" at bounding box center [769, 141] width 58 height 28
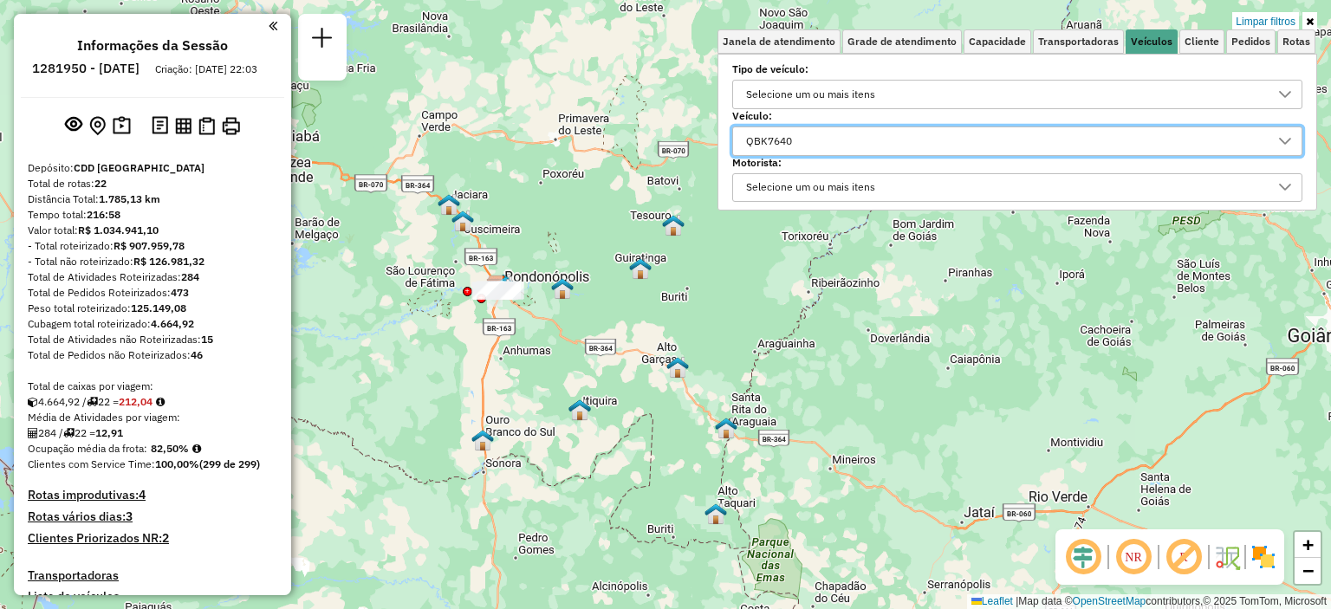
click at [814, 174] on div "Selecione um ou mais itens" at bounding box center [810, 188] width 141 height 28
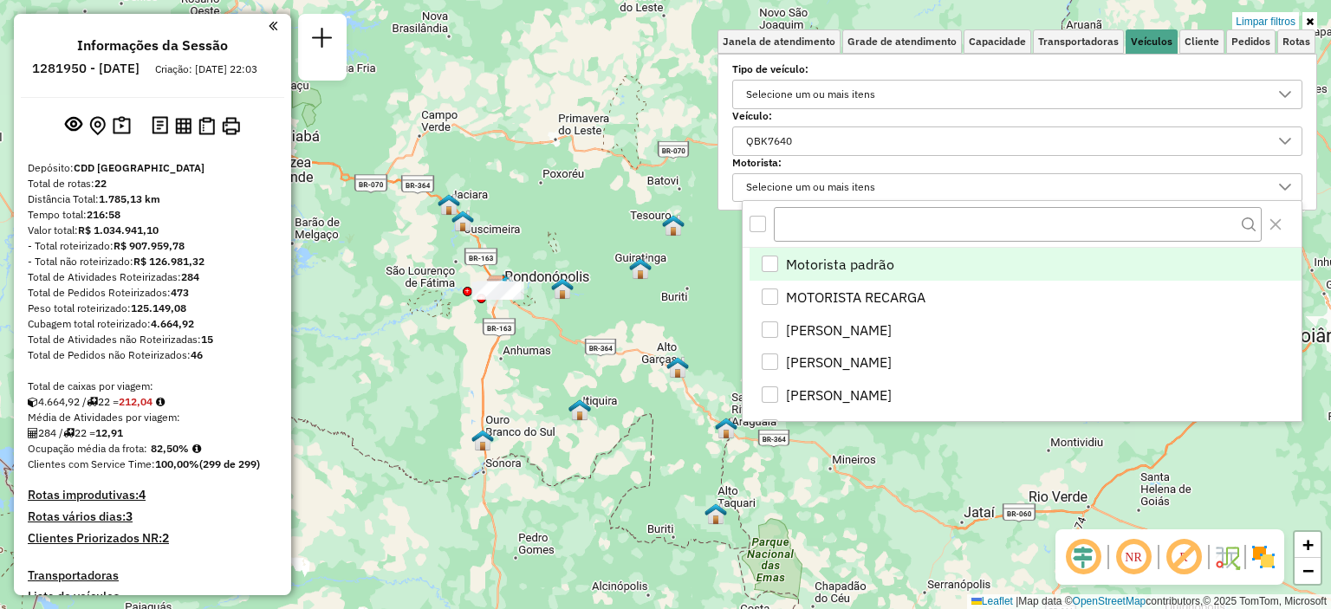
click at [814, 174] on div "Selecione um ou mais itens" at bounding box center [810, 188] width 141 height 28
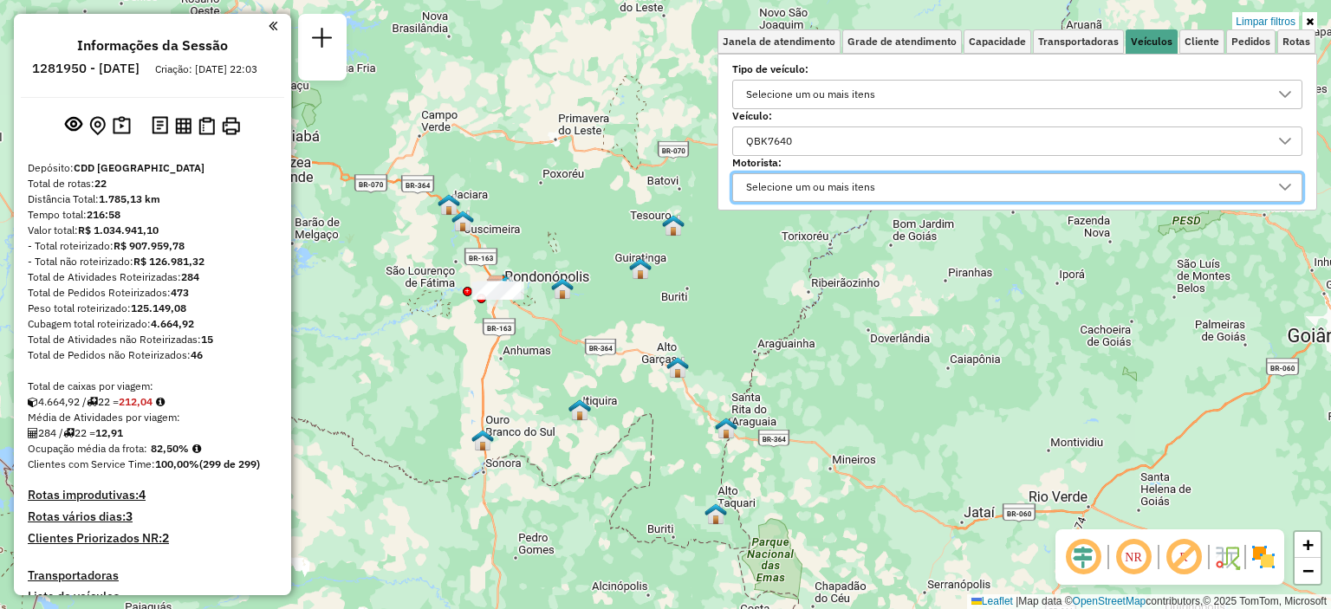
click at [819, 86] on div "Selecione um ou mais itens" at bounding box center [810, 95] width 141 height 28
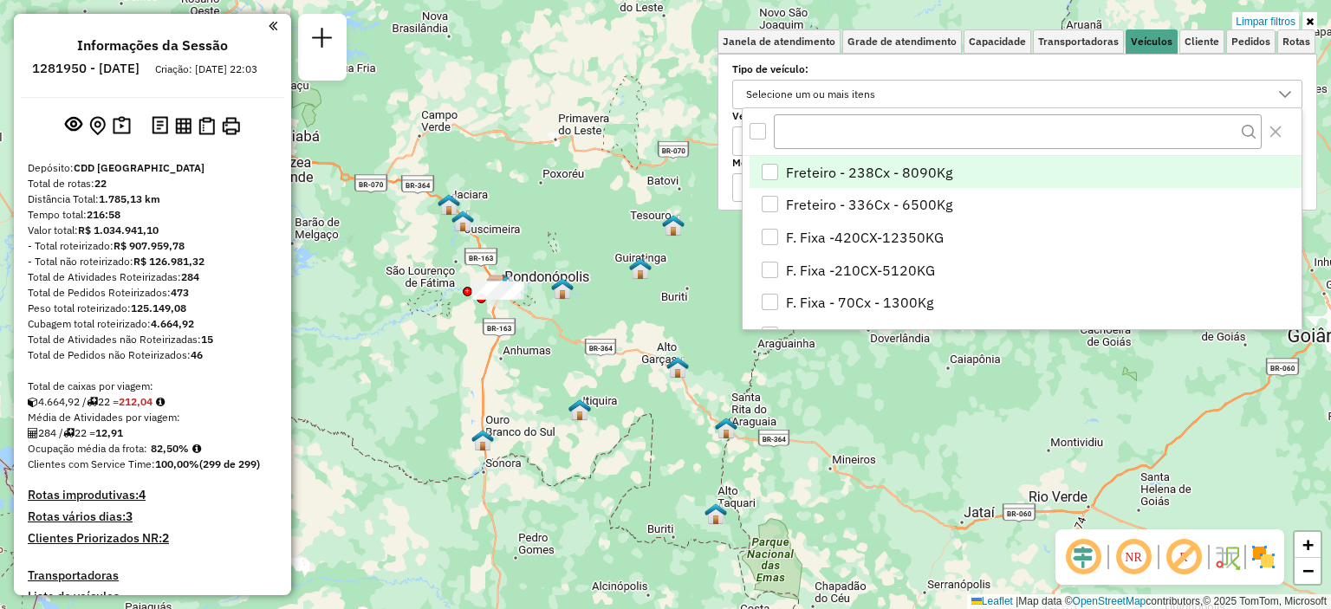
click at [819, 86] on div "Selecione um ou mais itens" at bounding box center [810, 95] width 141 height 28
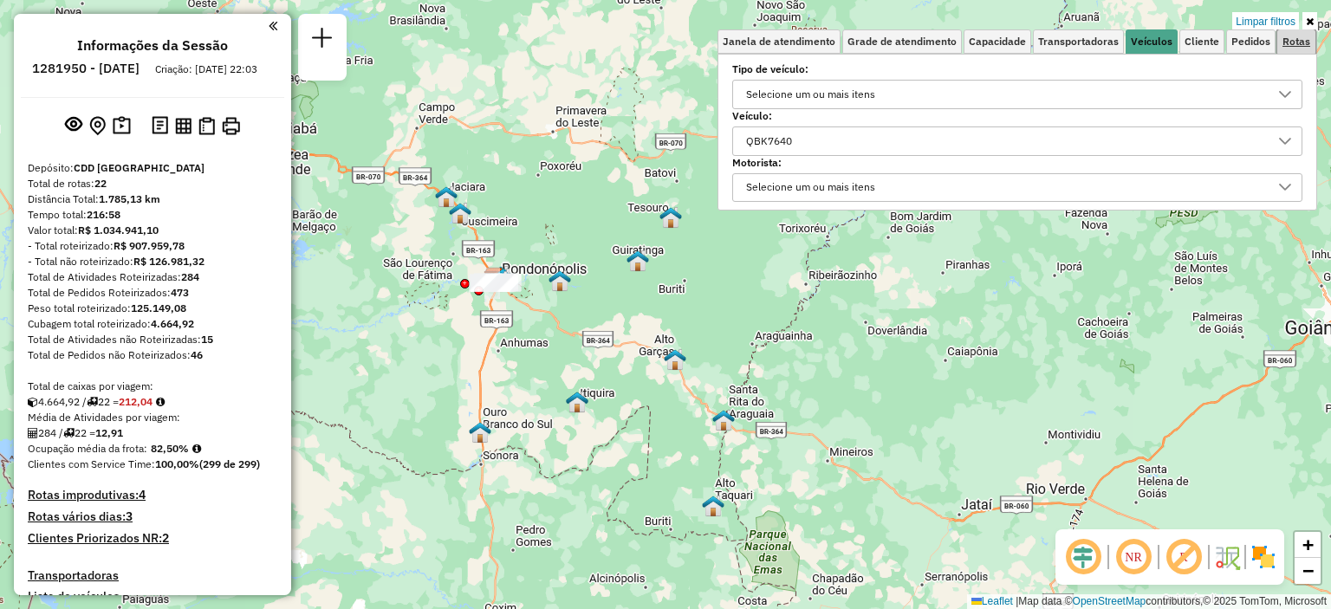
click at [1290, 42] on span "Rotas" at bounding box center [1296, 41] width 28 height 10
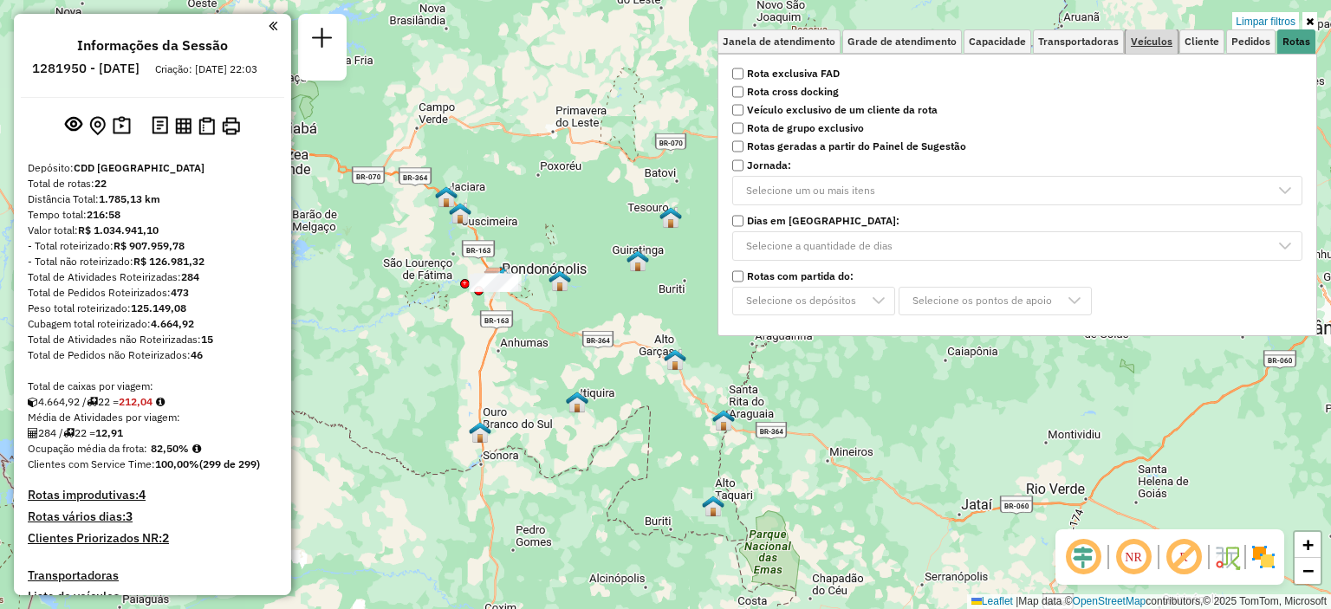
click at [1169, 43] on span "Veículos" at bounding box center [1151, 41] width 42 height 10
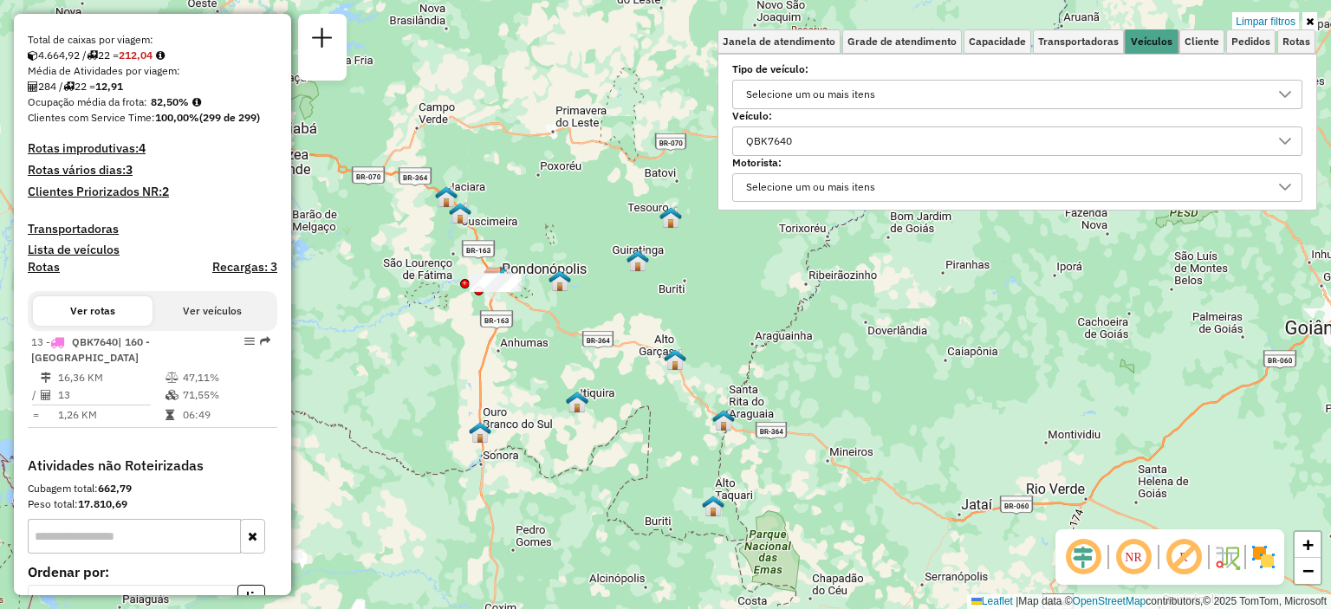
scroll to position [496, 0]
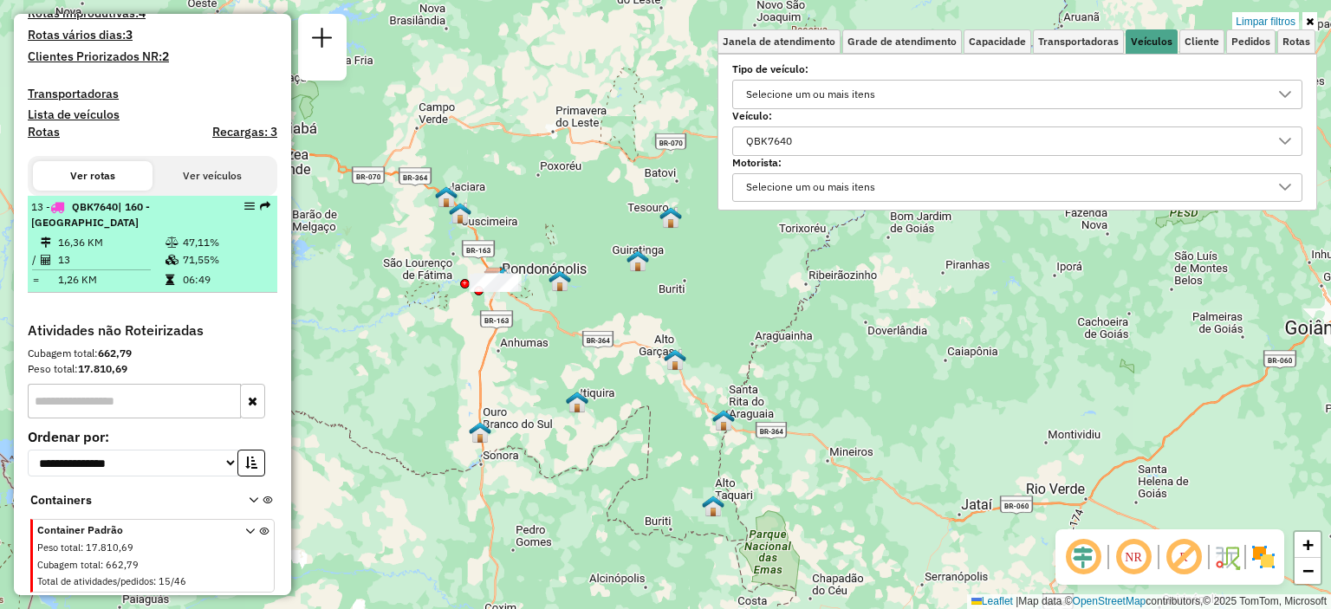
click at [208, 252] on td "71,55%" at bounding box center [225, 259] width 87 height 17
select select "**********"
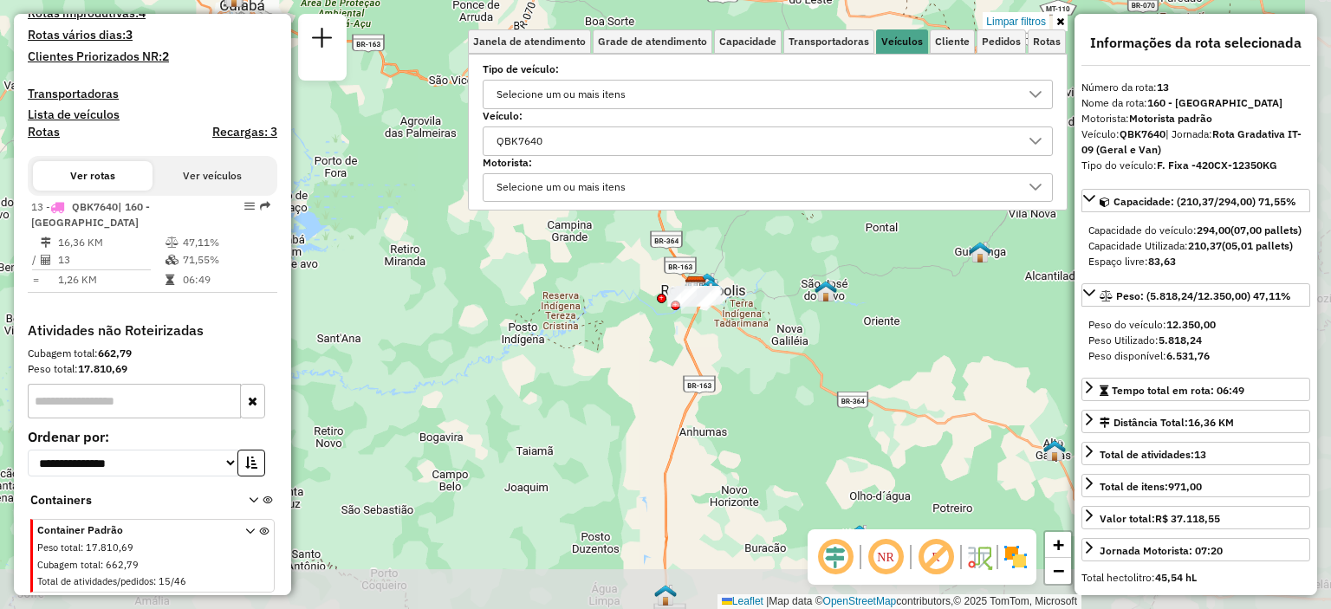
drag, startPoint x: 852, startPoint y: 415, endPoint x: 780, endPoint y: 311, distance: 126.9
click at [781, 312] on div "Limpar filtros Janela de atendimento Grade de atendimento Capacidade Transporta…" at bounding box center [665, 304] width 1331 height 609
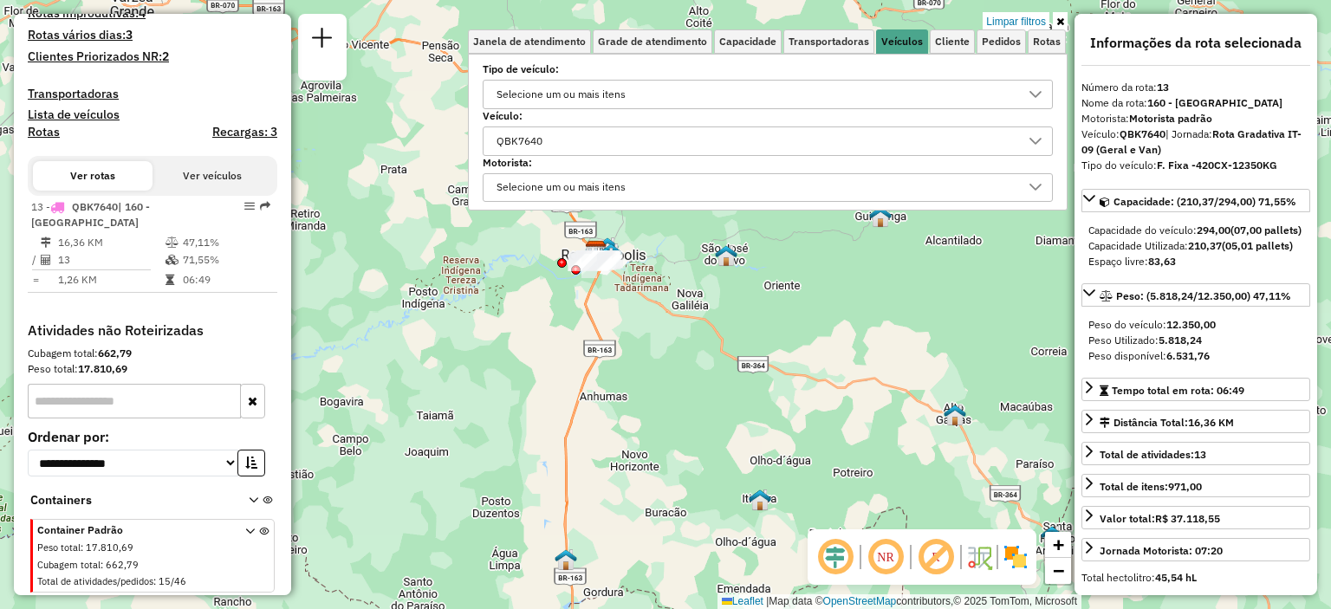
drag, startPoint x: 889, startPoint y: 350, endPoint x: 787, endPoint y: 328, distance: 104.5
click at [818, 332] on div "Limpar filtros Janela de atendimento Grade de atendimento Capacidade Transporta…" at bounding box center [665, 304] width 1331 height 609
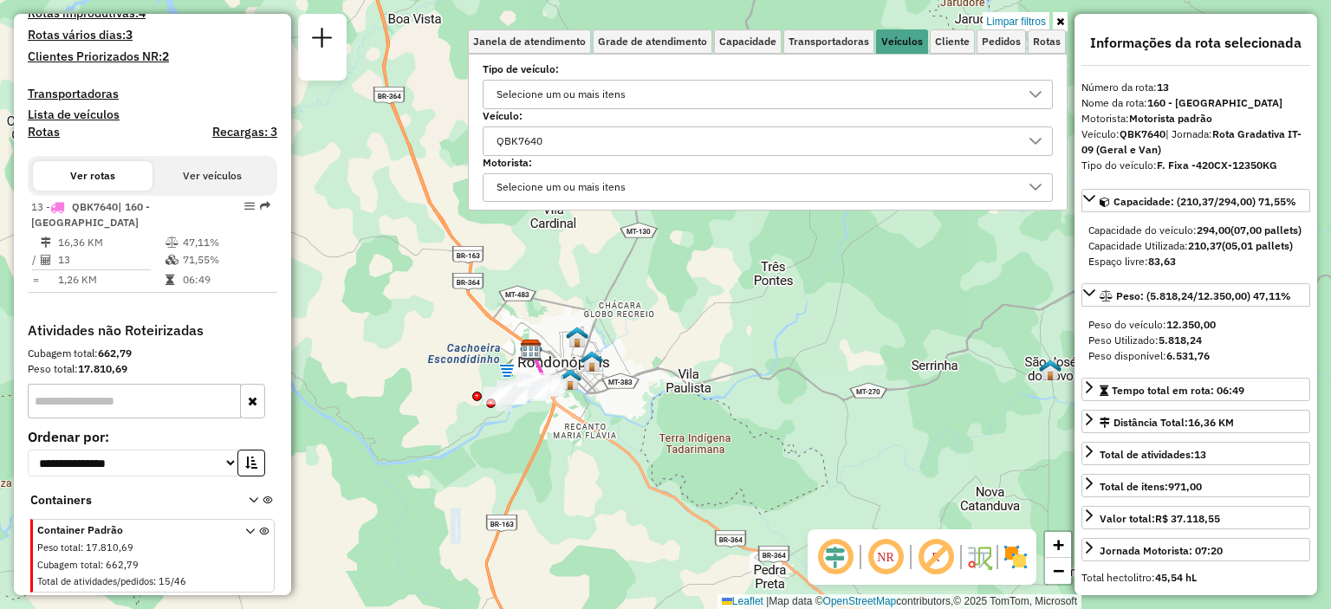
drag, startPoint x: 622, startPoint y: 286, endPoint x: 861, endPoint y: 557, distance: 361.5
click at [860, 557] on hb-router-mapa "Informações da Sessão 1281950 - 24/09/2025 Criação: 23/09/2025 22:03 Depósito: …" at bounding box center [665, 304] width 1331 height 609
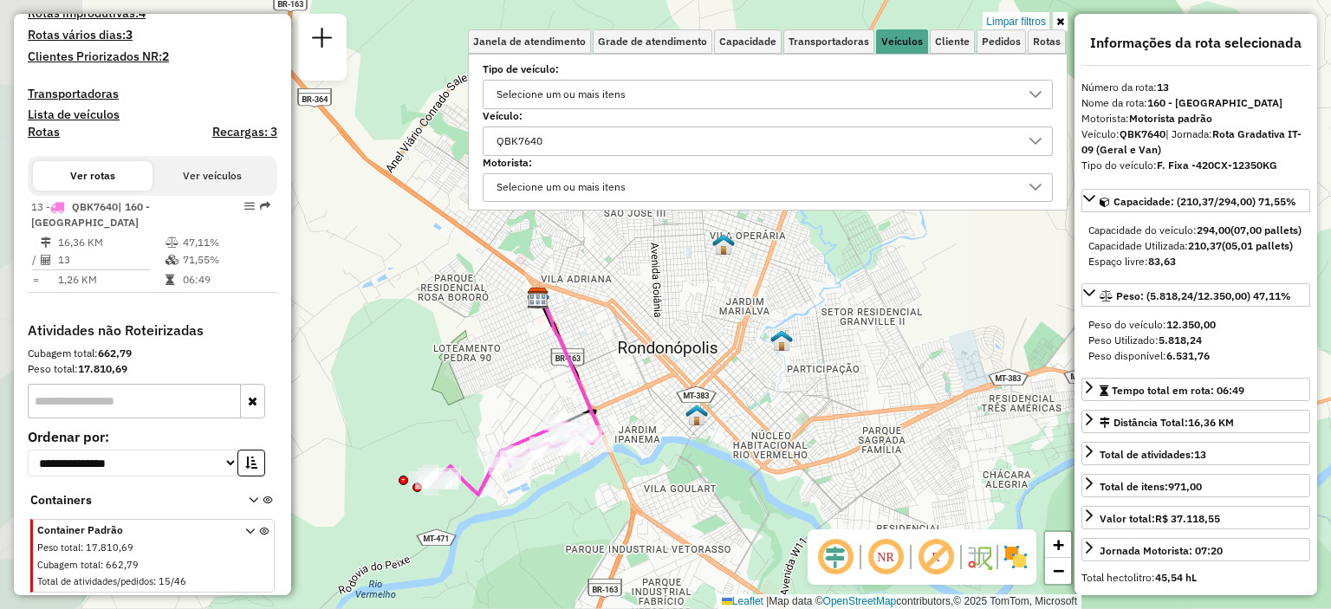
drag, startPoint x: 493, startPoint y: 373, endPoint x: 742, endPoint y: 369, distance: 248.7
click at [742, 369] on div "Limpar filtros Janela de atendimento Grade de atendimento Capacidade Transporta…" at bounding box center [665, 304] width 1331 height 609
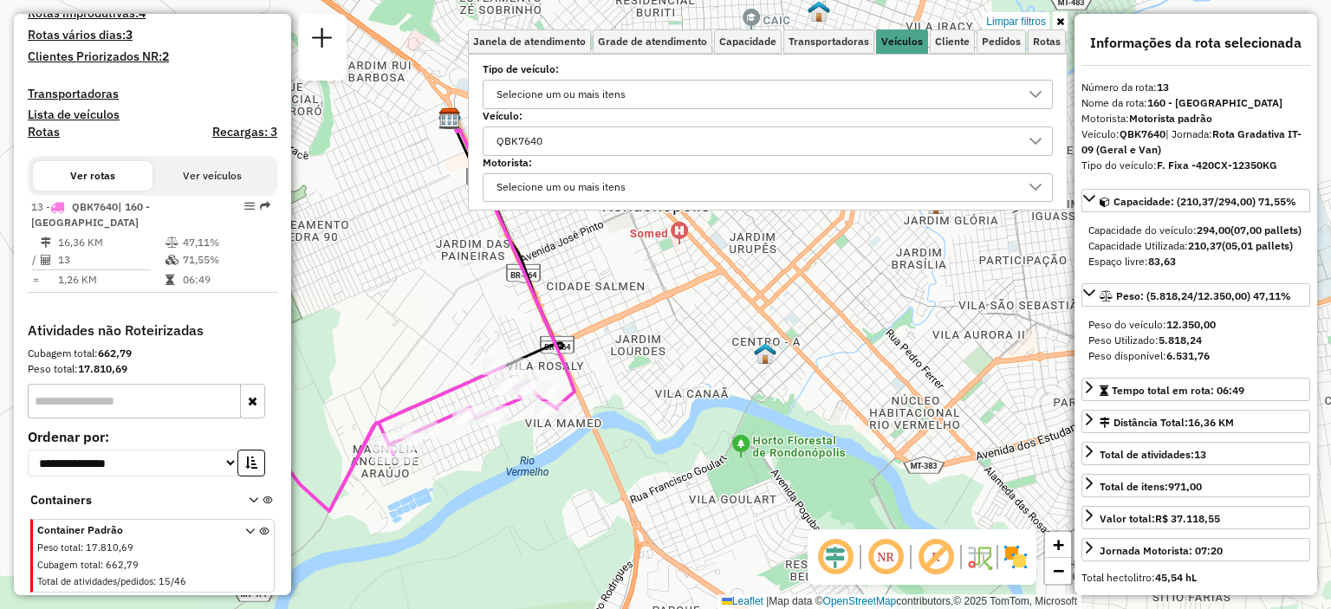
drag, startPoint x: 672, startPoint y: 425, endPoint x: 724, endPoint y: 345, distance: 95.9
click at [724, 345] on div "Limpar filtros Janela de atendimento Grade de atendimento Capacidade Transporta…" at bounding box center [665, 304] width 1331 height 609
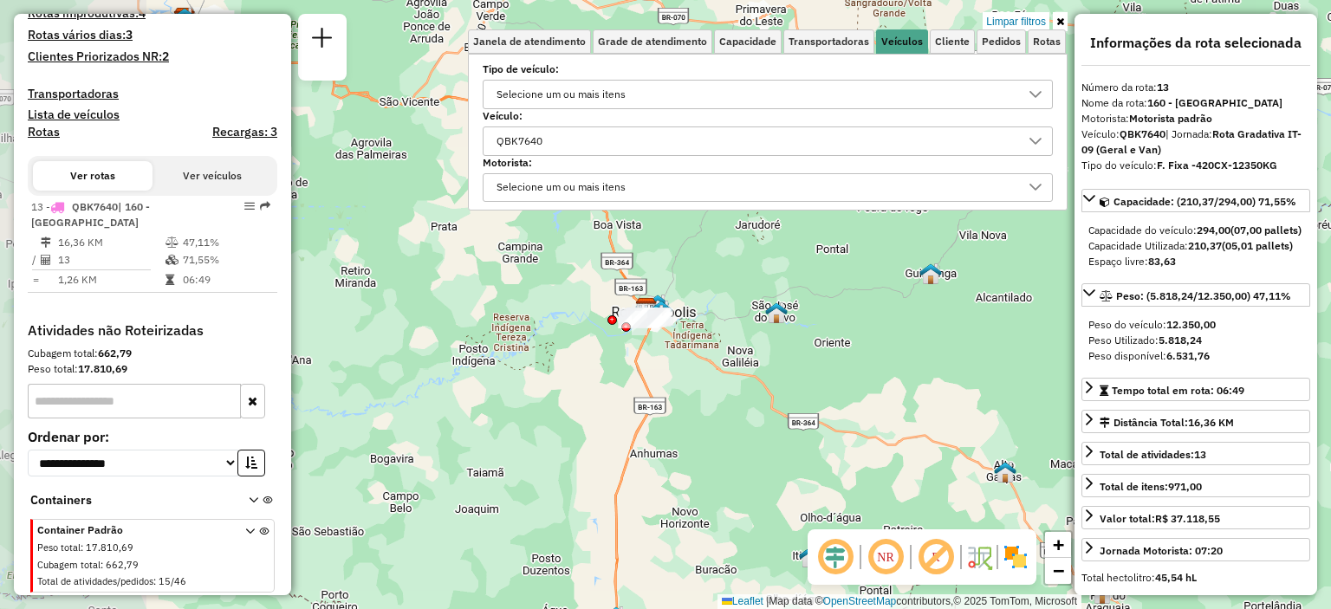
drag, startPoint x: 757, startPoint y: 386, endPoint x: 832, endPoint y: 426, distance: 84.5
click at [832, 426] on div "Limpar filtros Janela de atendimento Grade de atendimento Capacidade Transporta…" at bounding box center [665, 304] width 1331 height 609
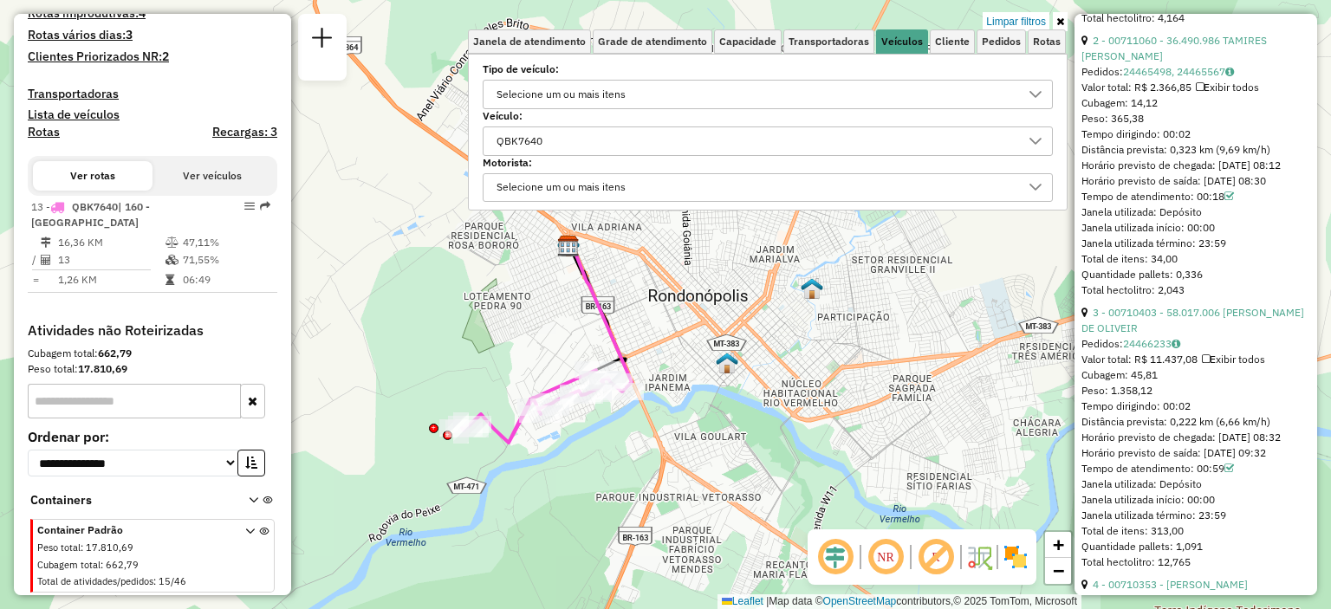
scroll to position [1040, 0]
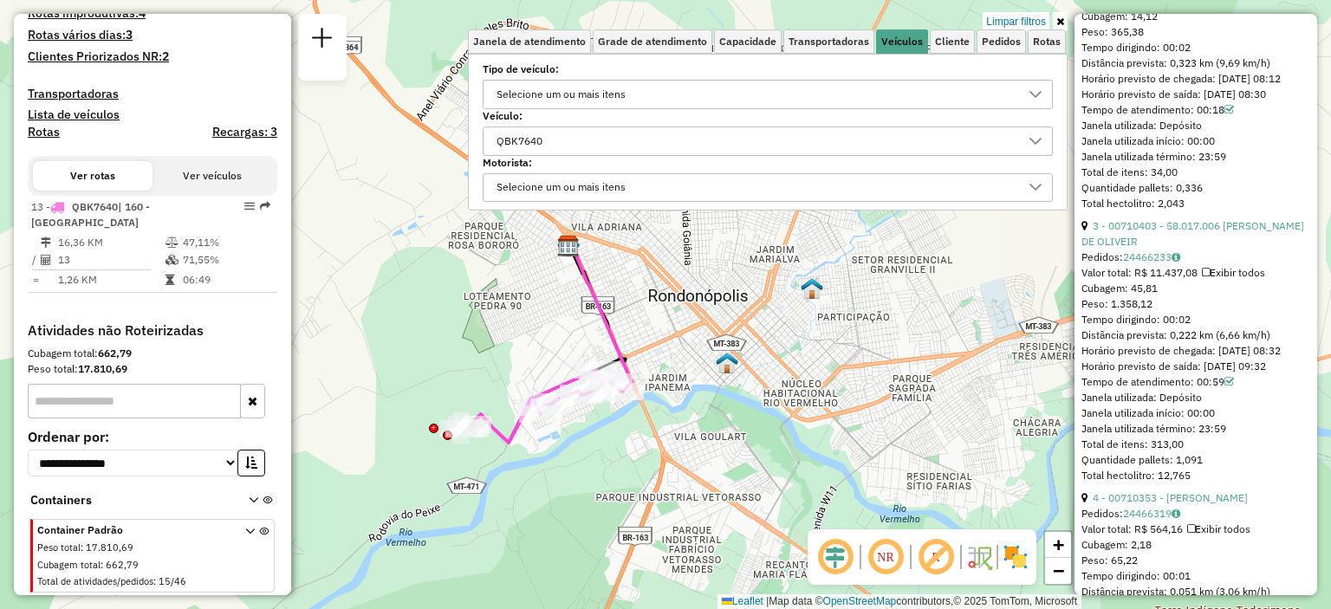
click at [762, 148] on div "QBK7640" at bounding box center [754, 141] width 528 height 28
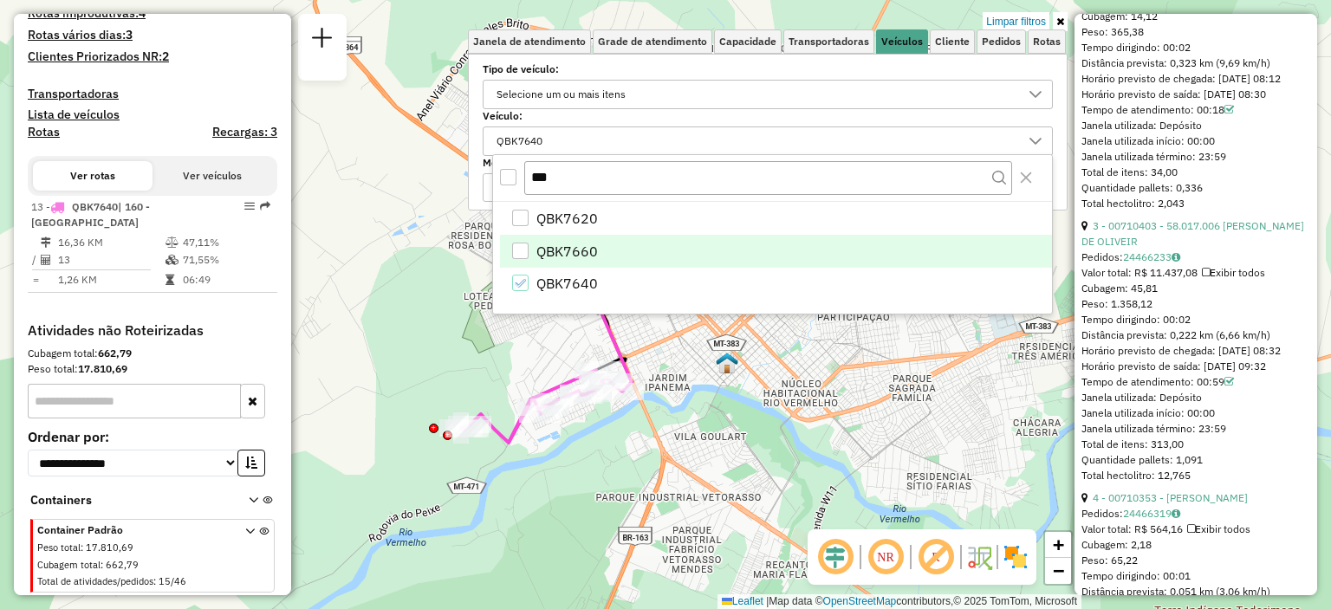
click at [682, 243] on li "QBK7660" at bounding box center [776, 251] width 552 height 33
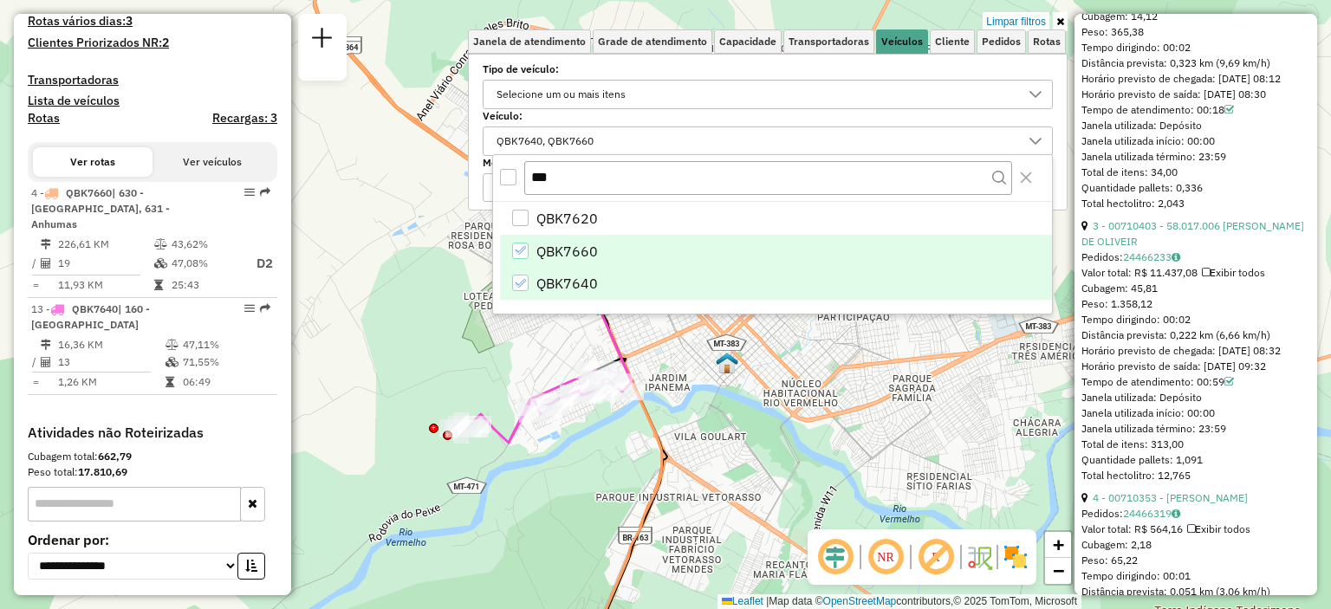
click at [618, 287] on li "QBK7640" at bounding box center [776, 284] width 552 height 33
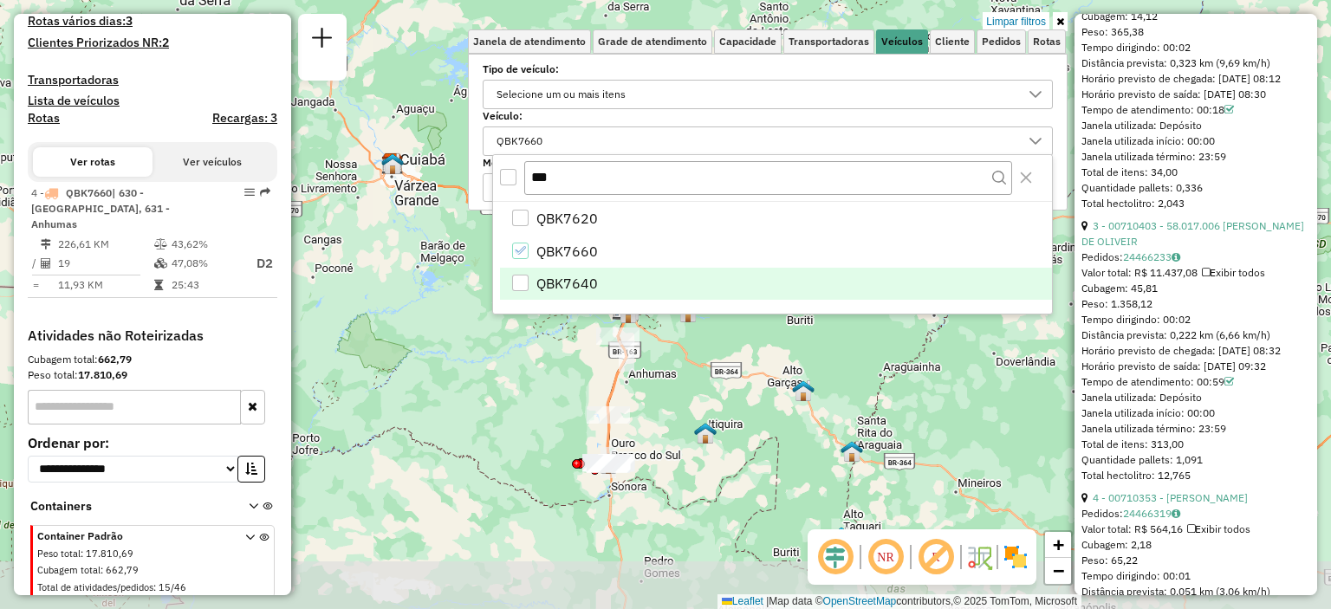
drag, startPoint x: 729, startPoint y: 427, endPoint x: 674, endPoint y: 335, distance: 107.3
click at [674, 335] on div "Limpar filtros Janela de atendimento Grade de atendimento Capacidade Transporta…" at bounding box center [665, 304] width 1331 height 609
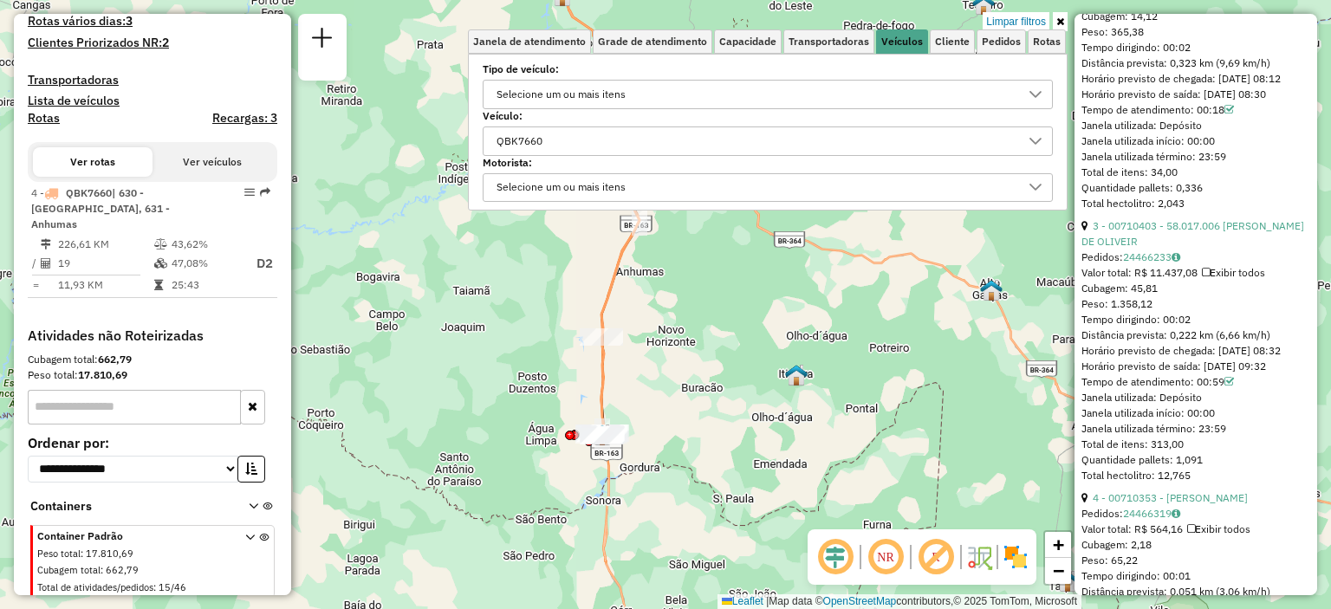
drag, startPoint x: 649, startPoint y: 413, endPoint x: 683, endPoint y: 295, distance: 123.4
click at [683, 295] on div "Limpar filtros Janela de atendimento Grade de atendimento Capacidade Transporta…" at bounding box center [665, 304] width 1331 height 609
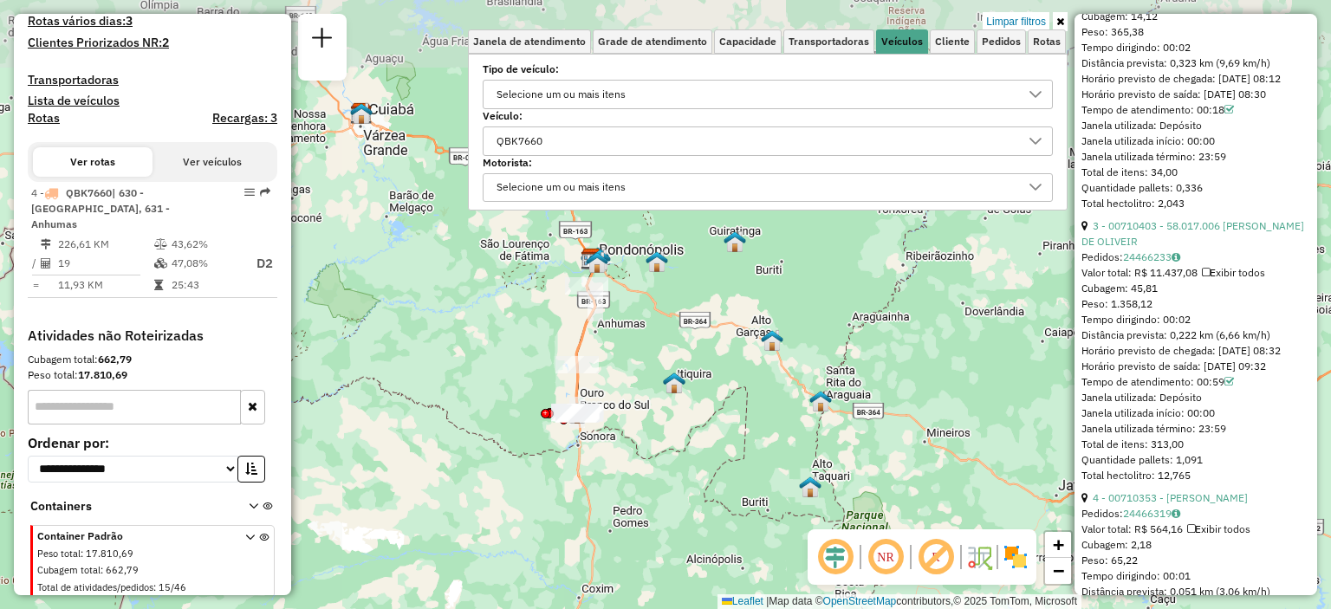
drag, startPoint x: 731, startPoint y: 451, endPoint x: 674, endPoint y: 643, distance: 199.8
click at [674, 608] on html "Aplicando filtros Pop-up bloqueado! Seu navegador bloqueou automáticamente a ab…" at bounding box center [665, 304] width 1331 height 609
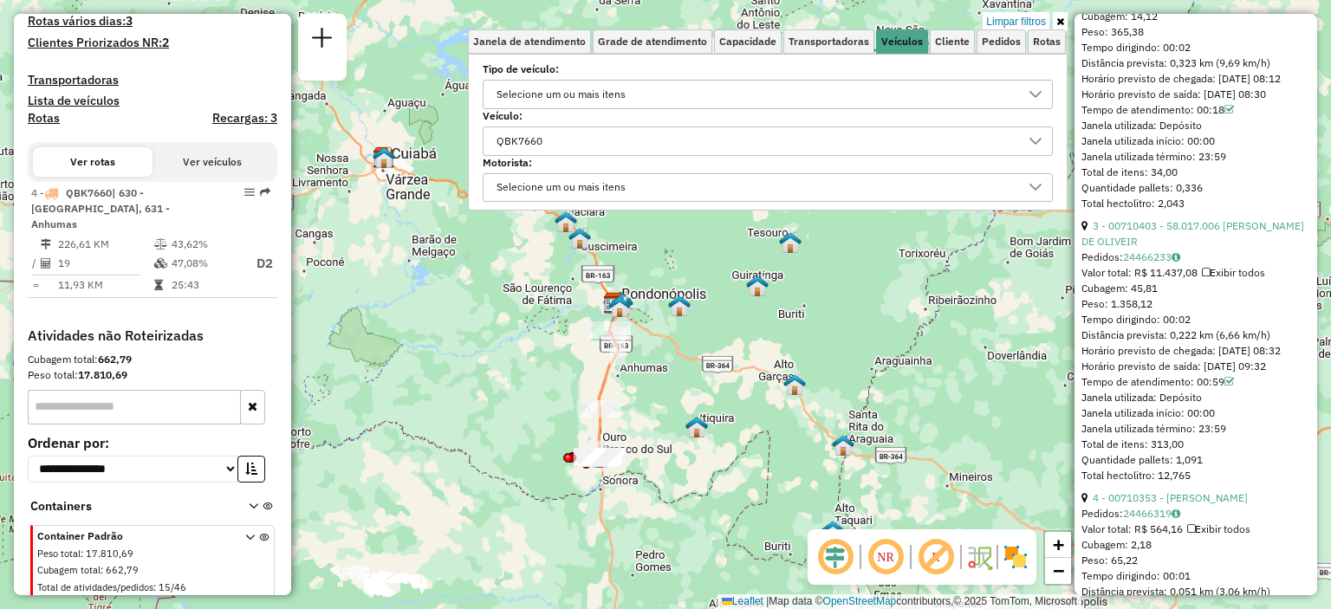
drag, startPoint x: 587, startPoint y: 134, endPoint x: 542, endPoint y: 134, distance: 45.0
click at [587, 134] on div "QBK7660" at bounding box center [754, 141] width 528 height 28
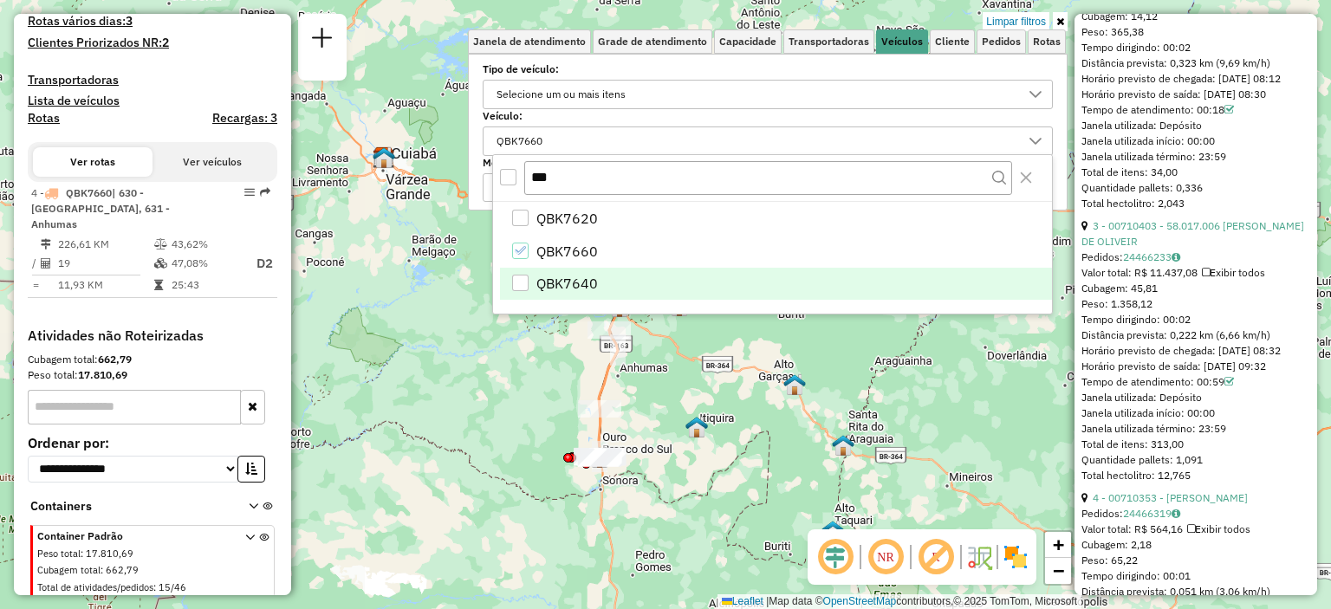
click at [551, 282] on span "QBK7640" at bounding box center [567, 283] width 62 height 21
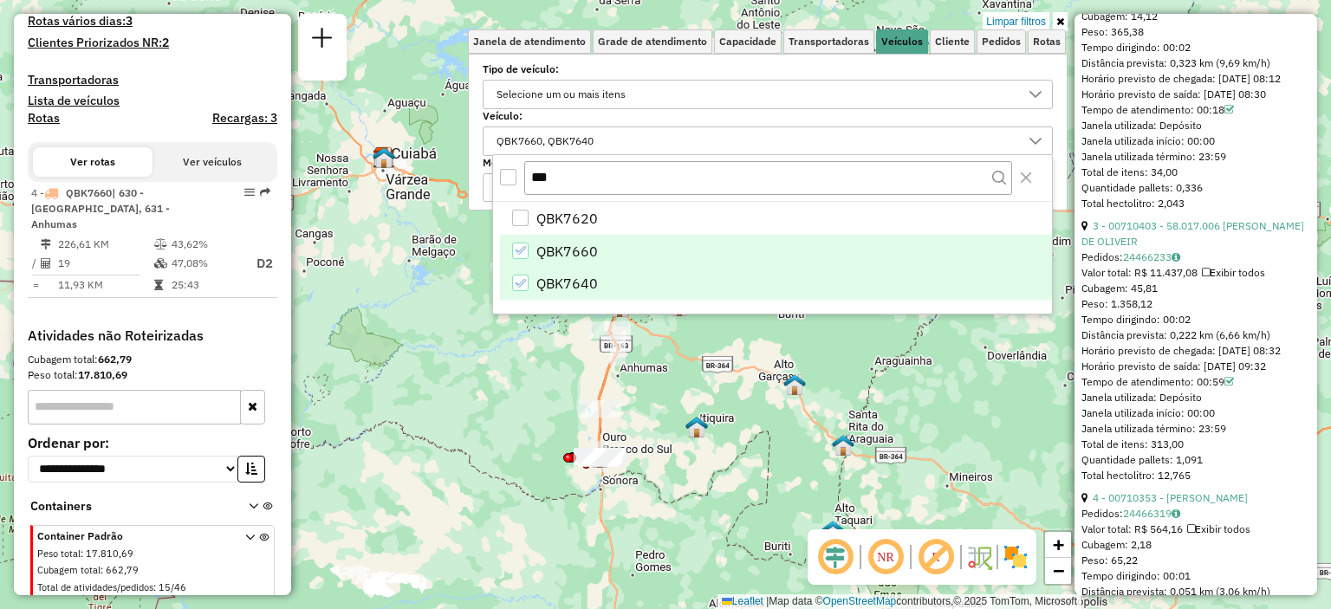
click at [0, 0] on div "Aplicando filtros" at bounding box center [0, 0] width 0 height 0
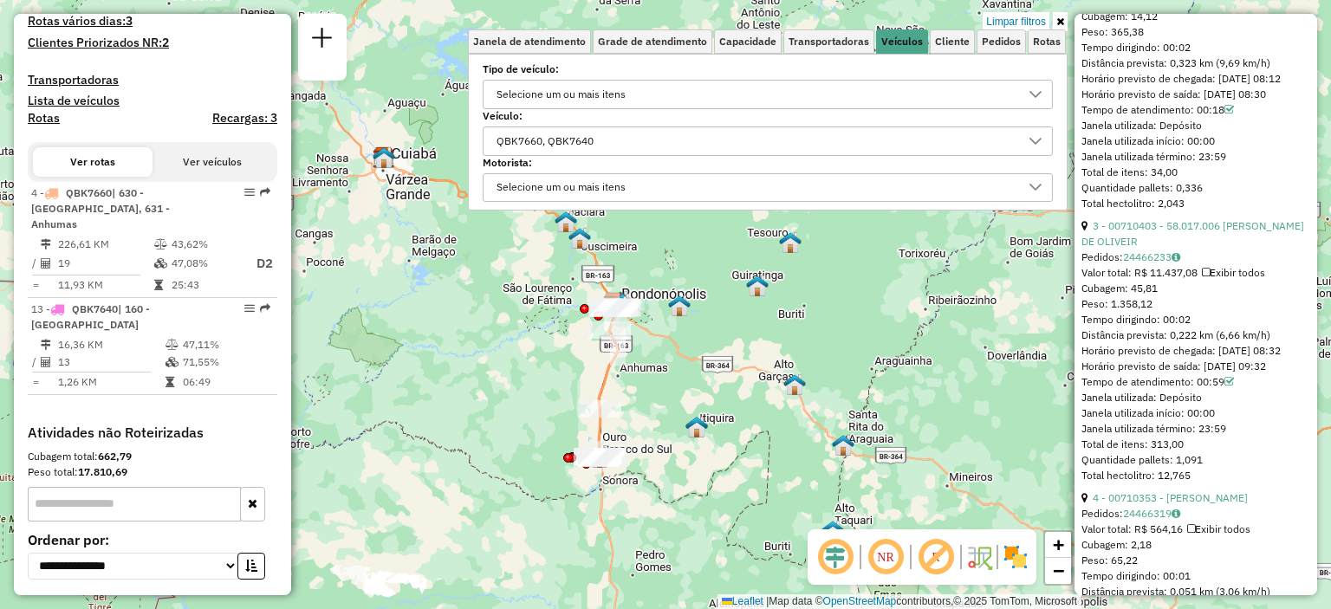
click at [625, 147] on div "QBK7660, QBK7640" at bounding box center [754, 141] width 528 height 28
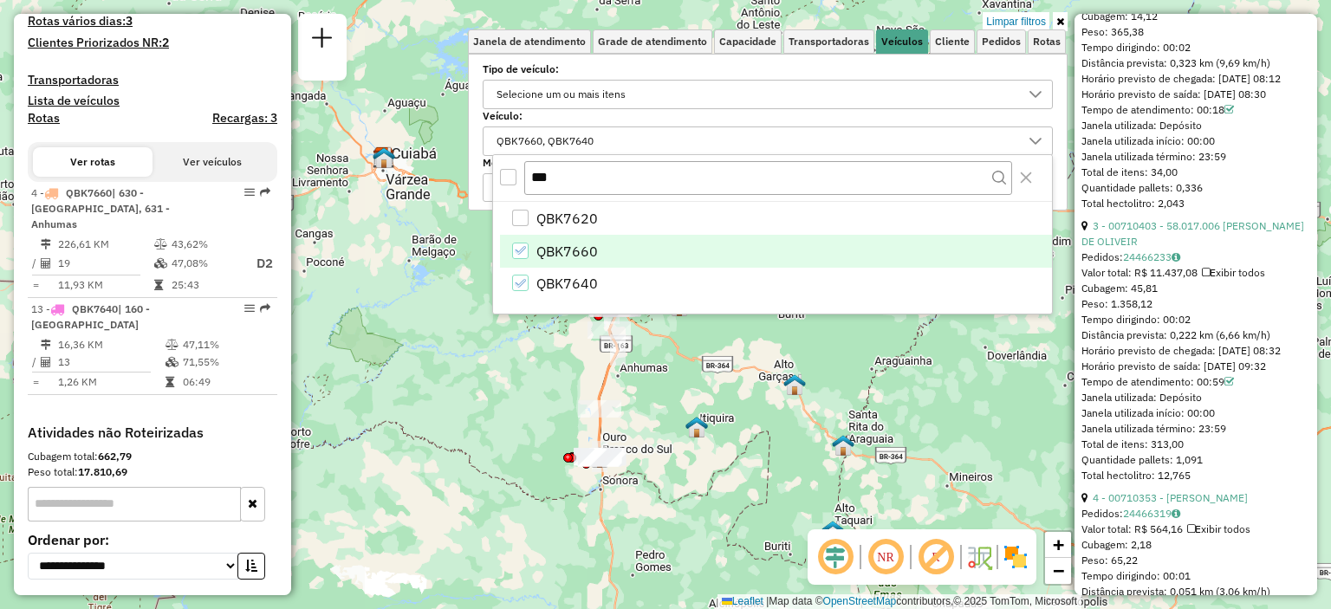
click at [580, 244] on span "QBK7660" at bounding box center [567, 251] width 62 height 21
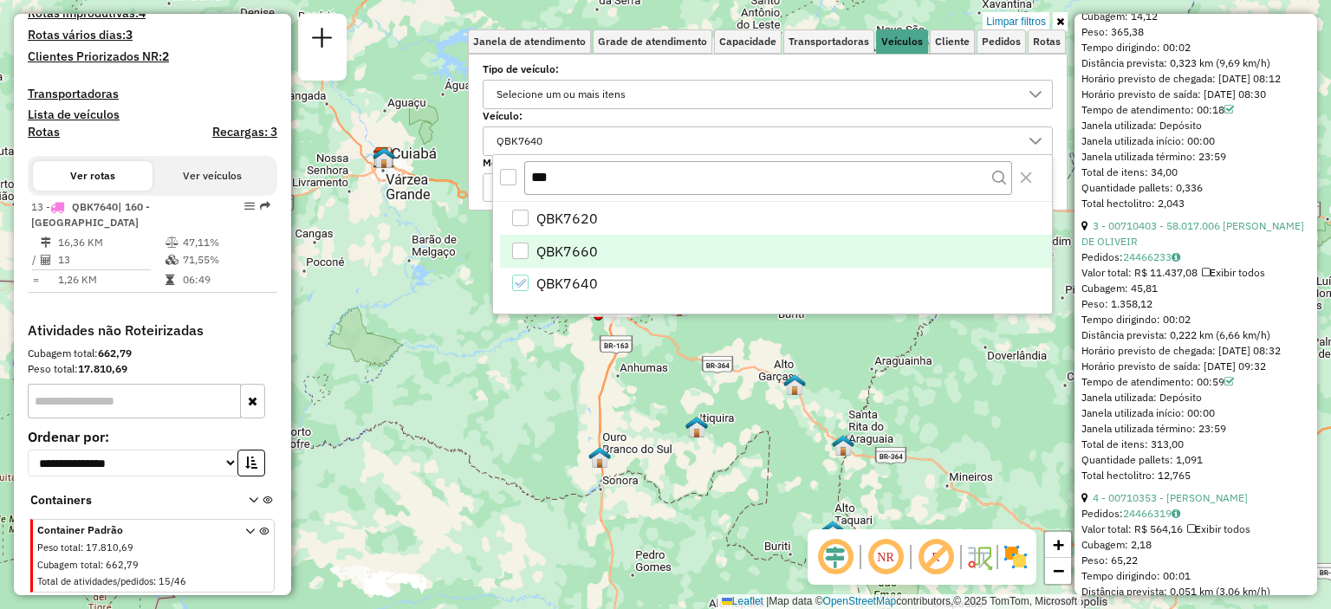
click at [689, 369] on div "Limpar filtros Janela de atendimento Grade de atendimento Capacidade Transporta…" at bounding box center [665, 304] width 1331 height 609
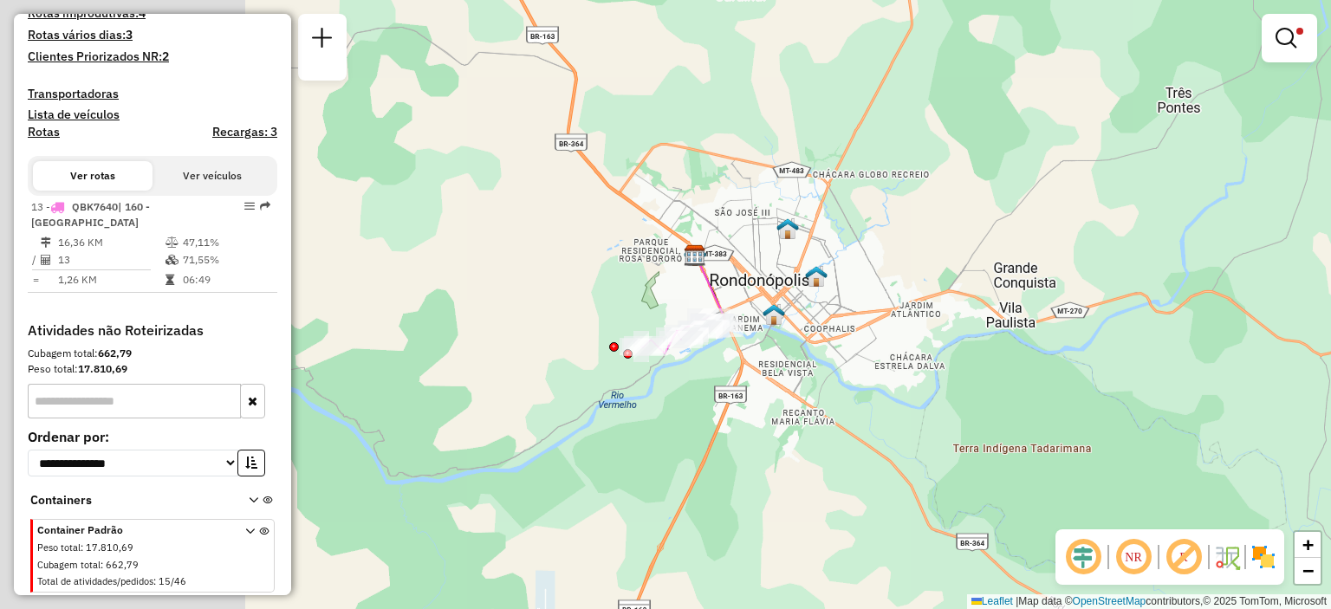
drag, startPoint x: 761, startPoint y: 343, endPoint x: 970, endPoint y: 398, distance: 215.8
click at [975, 395] on div "Limpar filtros Janela de atendimento Grade de atendimento Capacidade Transporta…" at bounding box center [665, 304] width 1331 height 609
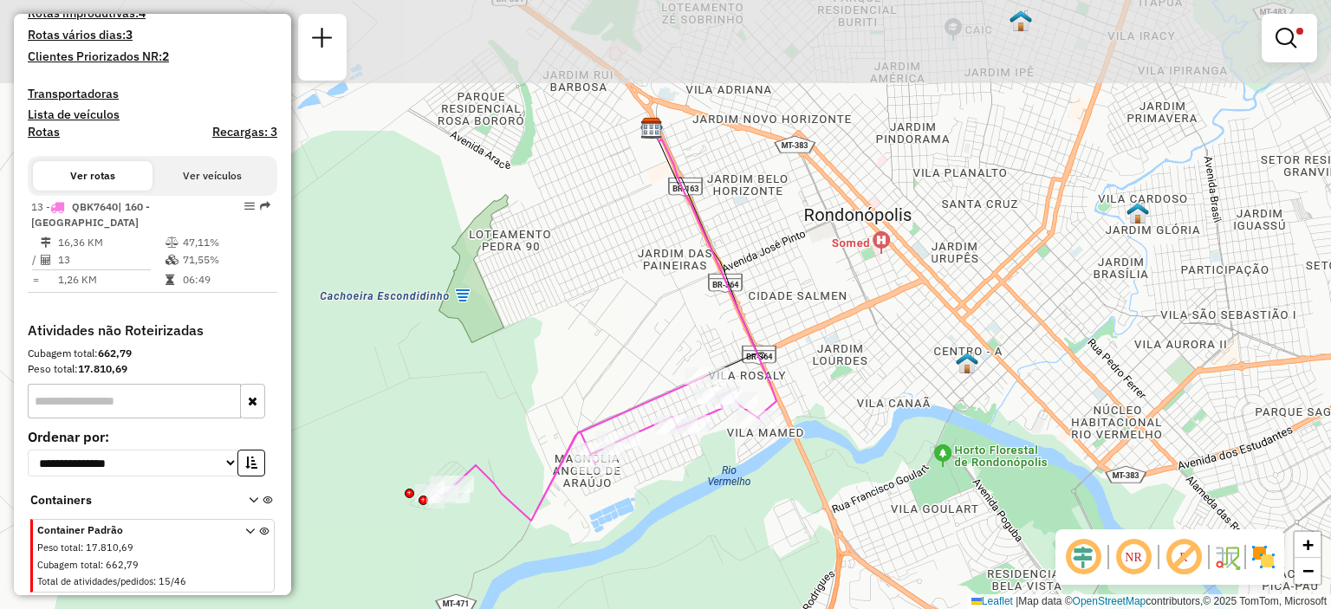
drag, startPoint x: 826, startPoint y: 327, endPoint x: 879, endPoint y: 350, distance: 57.4
click at [897, 402] on div "Limpar filtros Janela de atendimento Grade de atendimento Capacidade Transporta…" at bounding box center [665, 304] width 1331 height 609
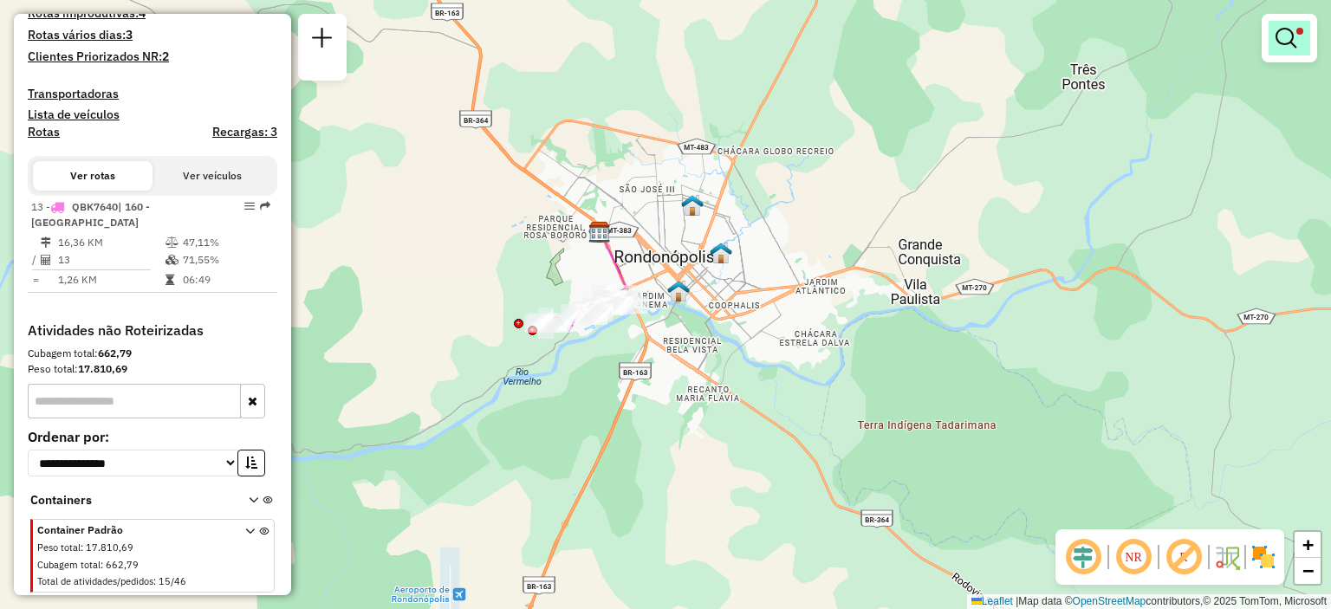
click at [1282, 39] on em at bounding box center [1285, 38] width 21 height 21
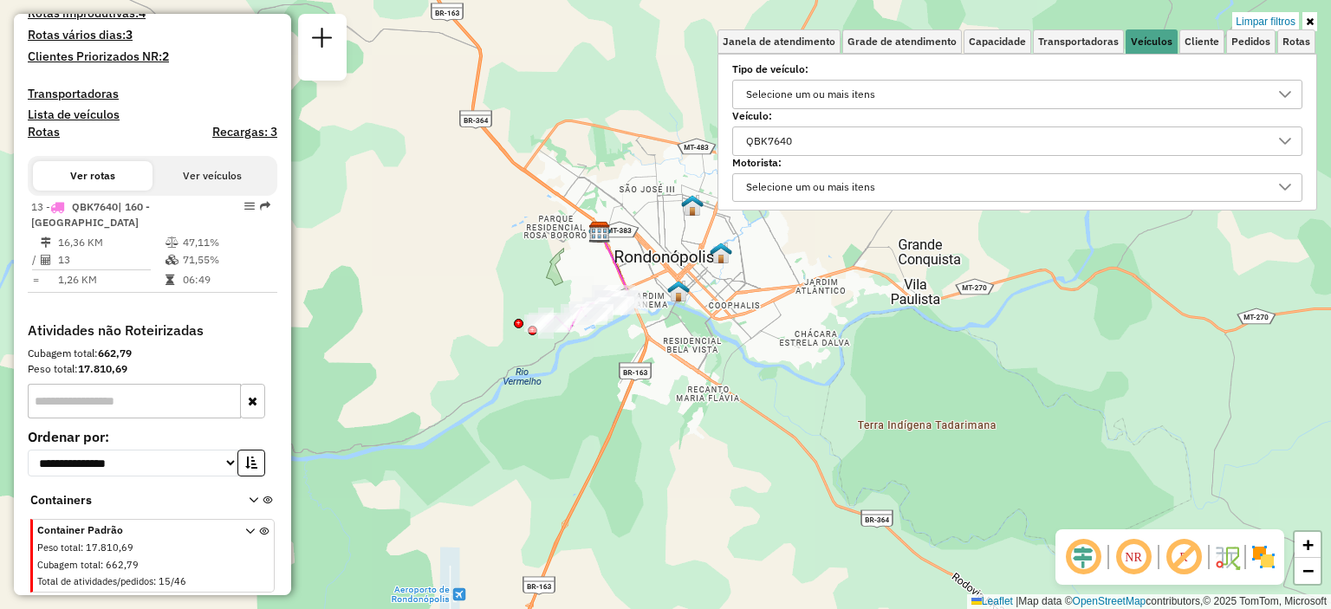
click at [852, 134] on div "QBK7640" at bounding box center [1004, 141] width 528 height 28
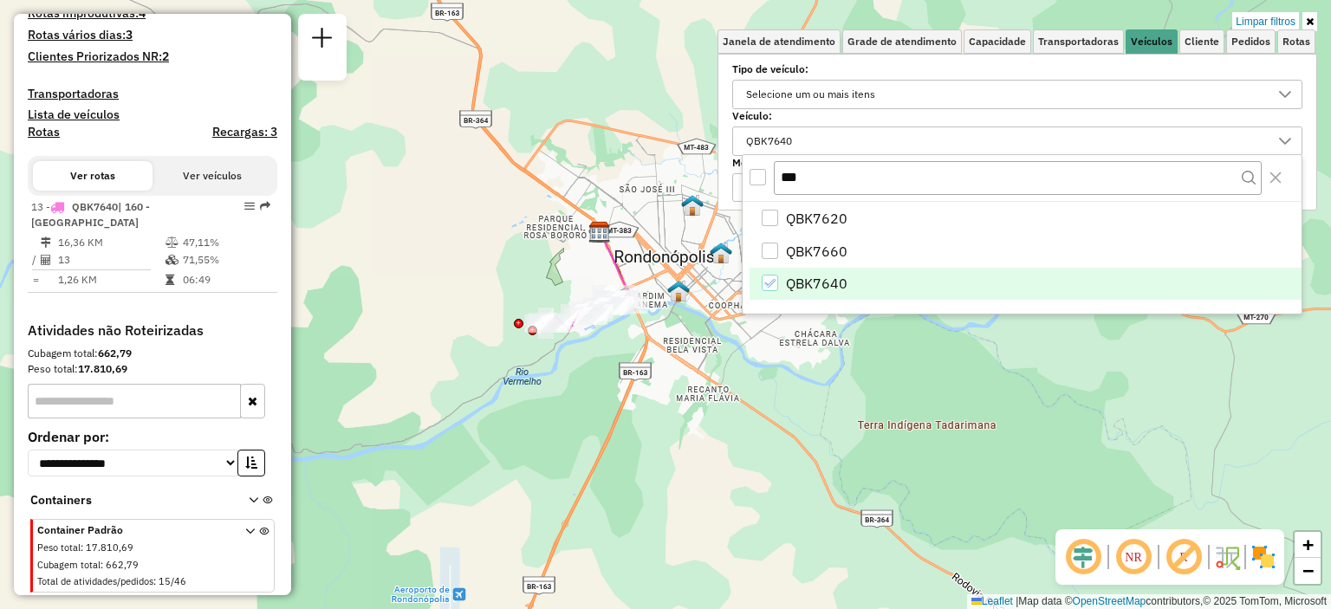
click at [807, 276] on span "QBK7640" at bounding box center [817, 283] width 62 height 21
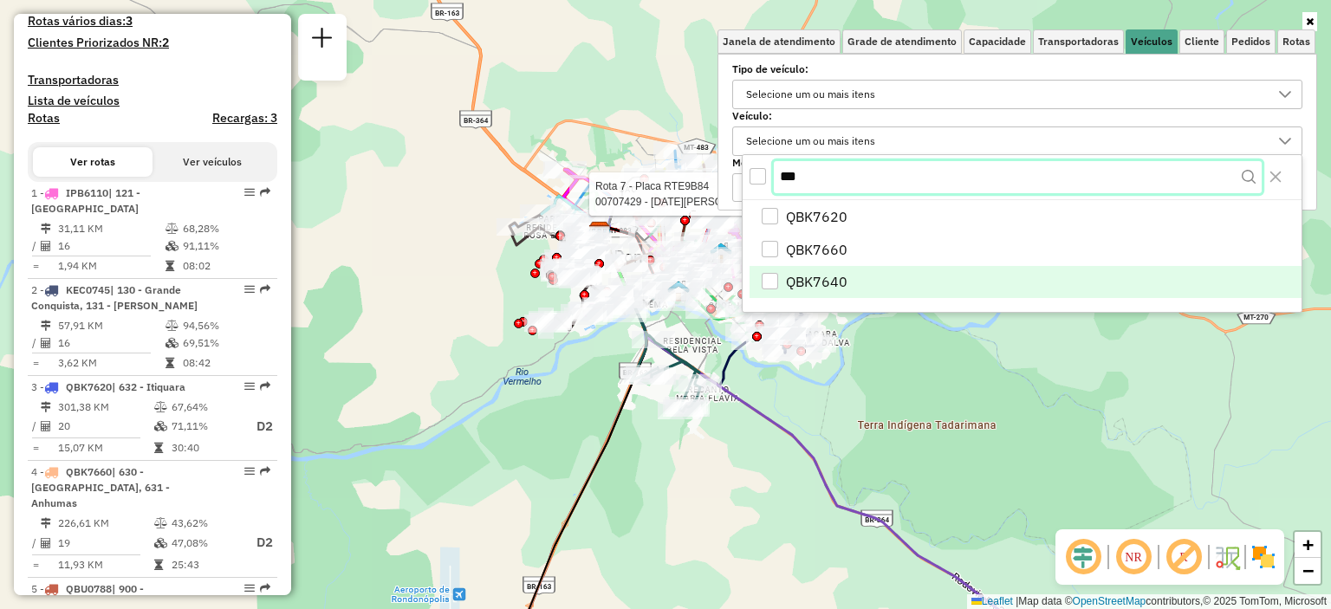
click at [648, 192] on body "Aplicando filtros Pop-up bloqueado! Seu navegador bloqueou automáticamente a ab…" at bounding box center [665, 304] width 1331 height 609
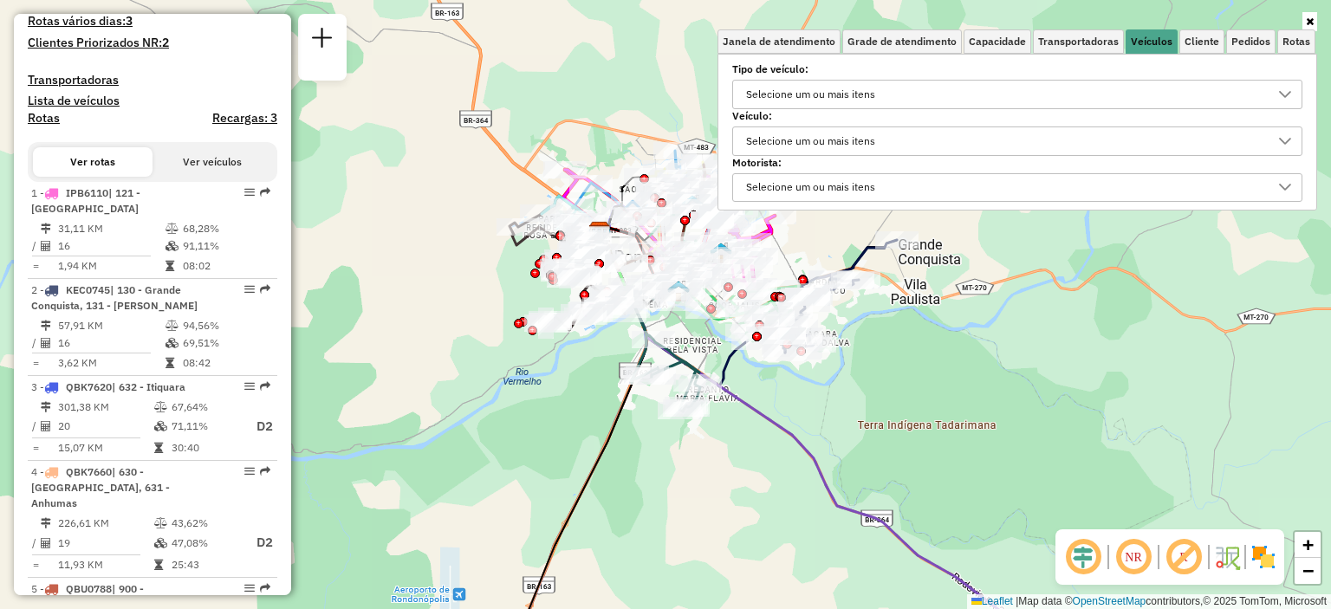
click at [881, 134] on div "Selecione um ou mais itens" at bounding box center [810, 141] width 141 height 28
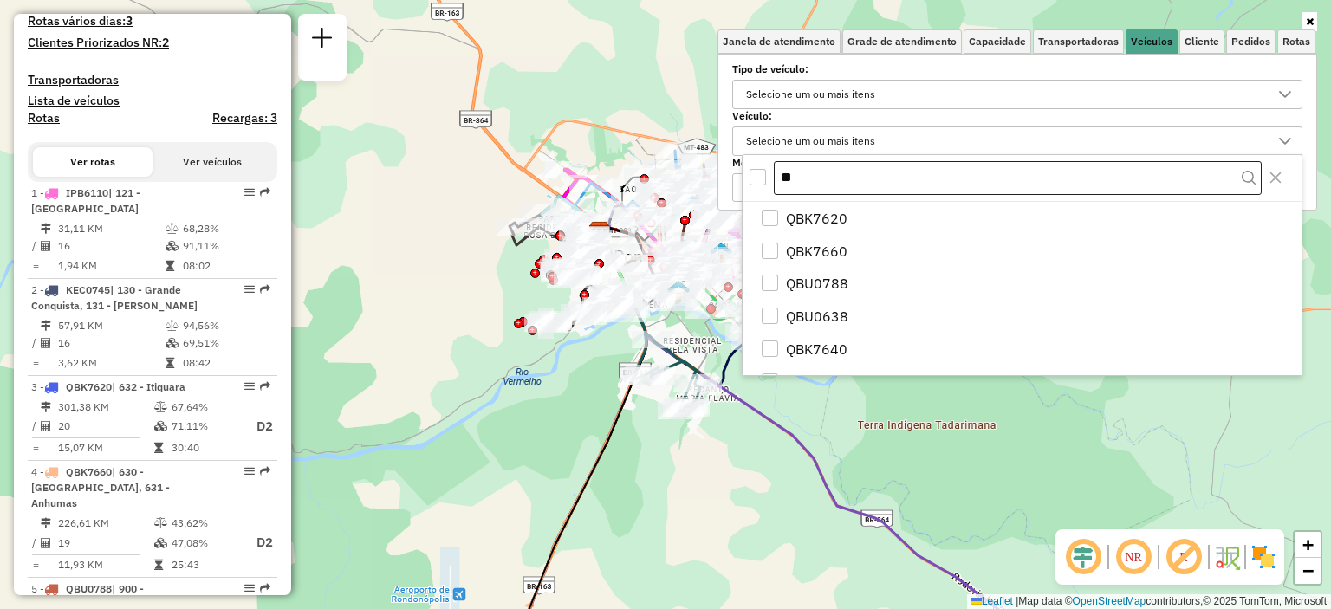
type input "*"
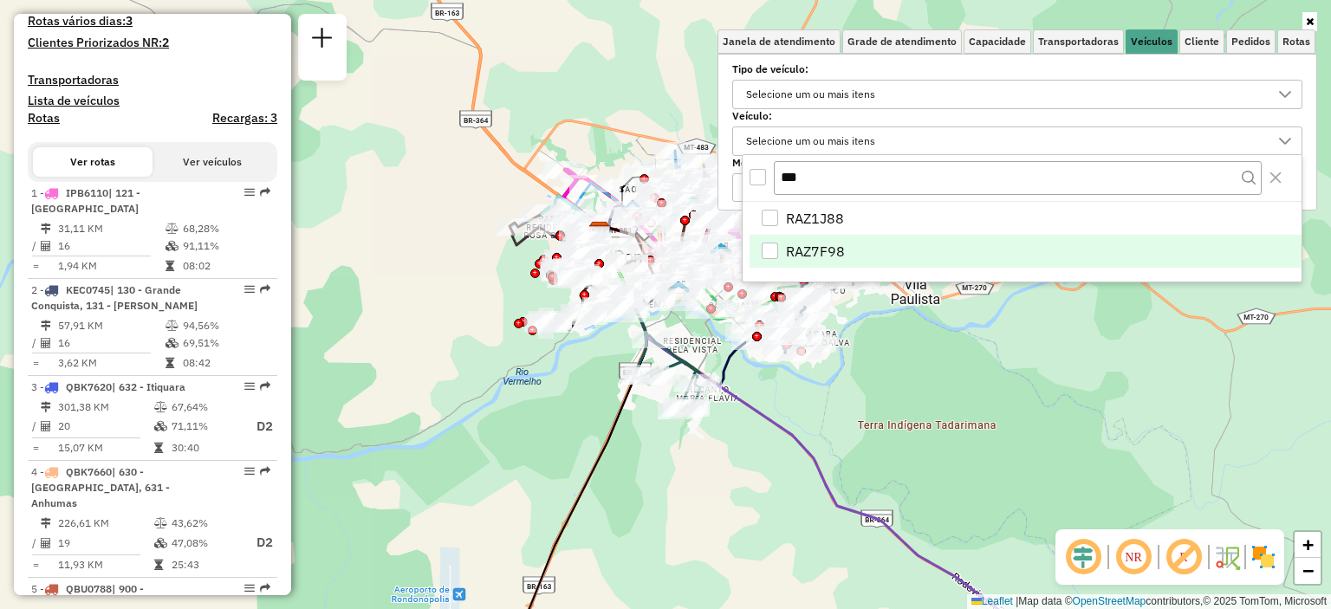
type input "***"
click at [837, 245] on span "RAZ7F98" at bounding box center [815, 251] width 59 height 21
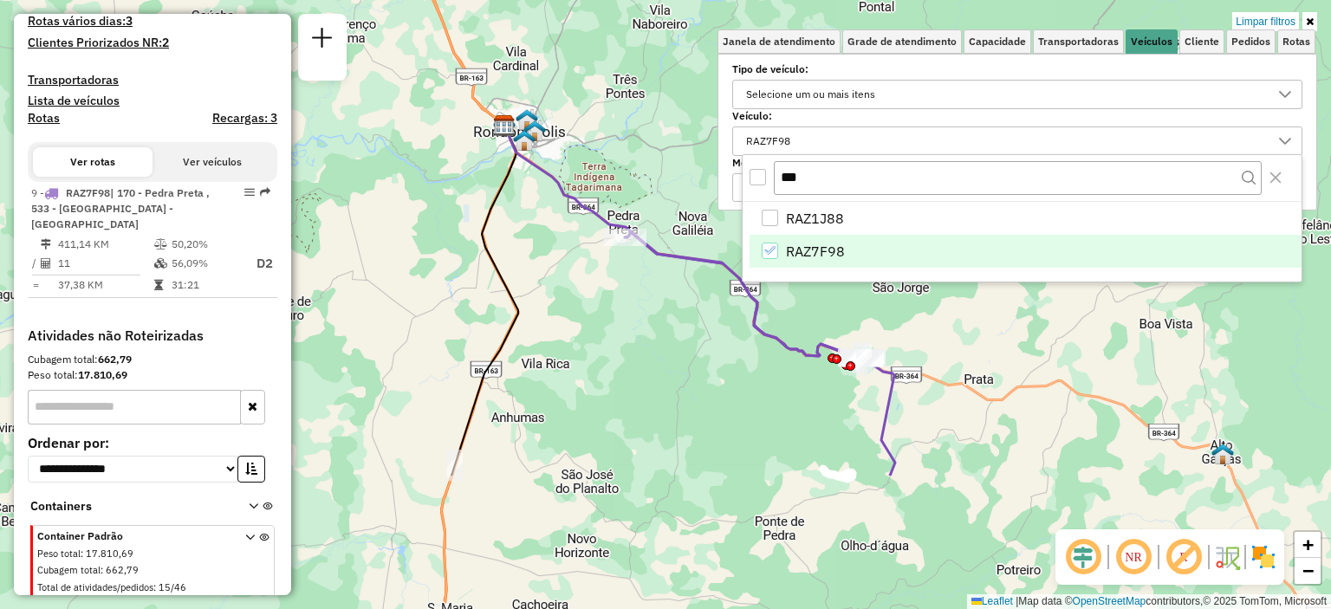
drag, startPoint x: 848, startPoint y: 484, endPoint x: 693, endPoint y: 285, distance: 252.5
click at [694, 287] on div "Limpar filtros Janela de atendimento Grade de atendimento Capacidade Transporta…" at bounding box center [665, 304] width 1331 height 609
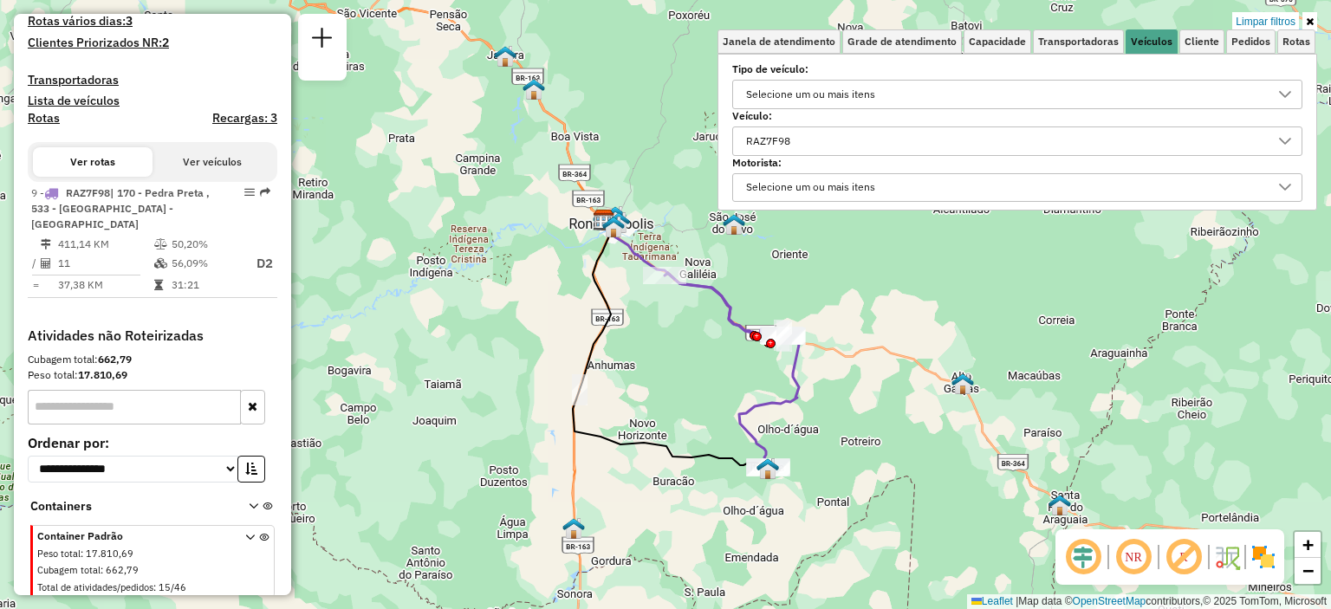
drag, startPoint x: 638, startPoint y: 340, endPoint x: 661, endPoint y: 374, distance: 41.1
click at [662, 374] on div "Limpar filtros Janela de atendimento Grade de atendimento Capacidade Transporta…" at bounding box center [665, 304] width 1331 height 609
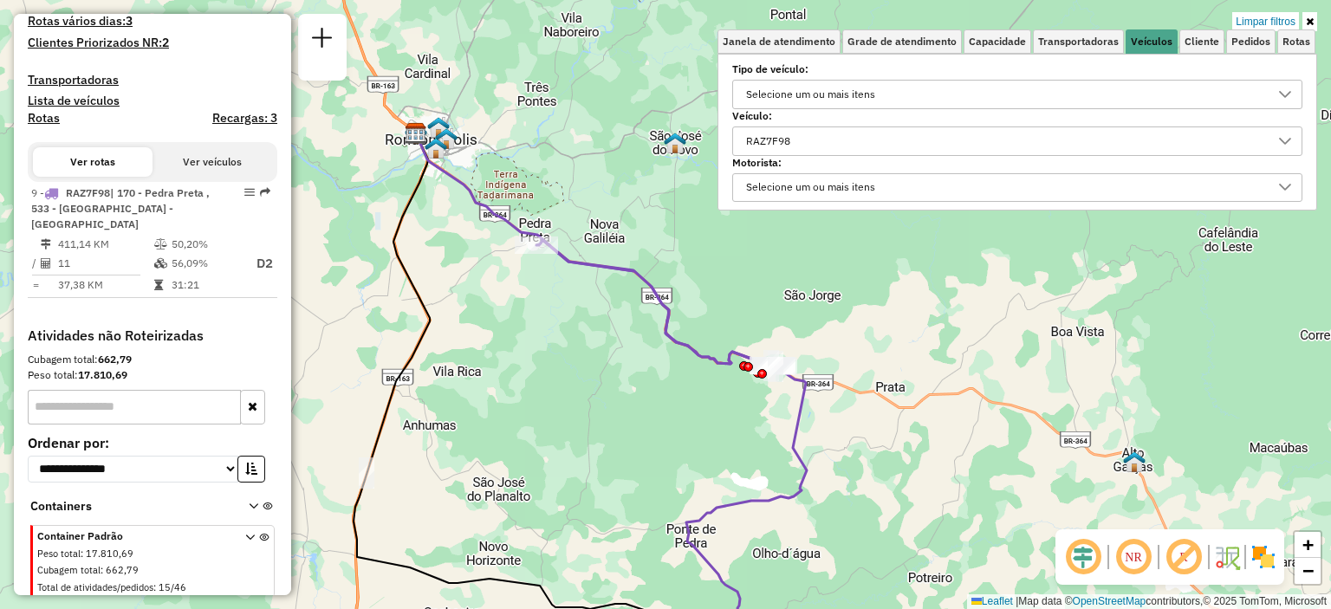
drag, startPoint x: 648, startPoint y: 286, endPoint x: 512, endPoint y: 352, distance: 151.1
click at [512, 352] on div "Limpar filtros Janela de atendimento Grade de atendimento Capacidade Transporta…" at bounding box center [665, 304] width 1331 height 609
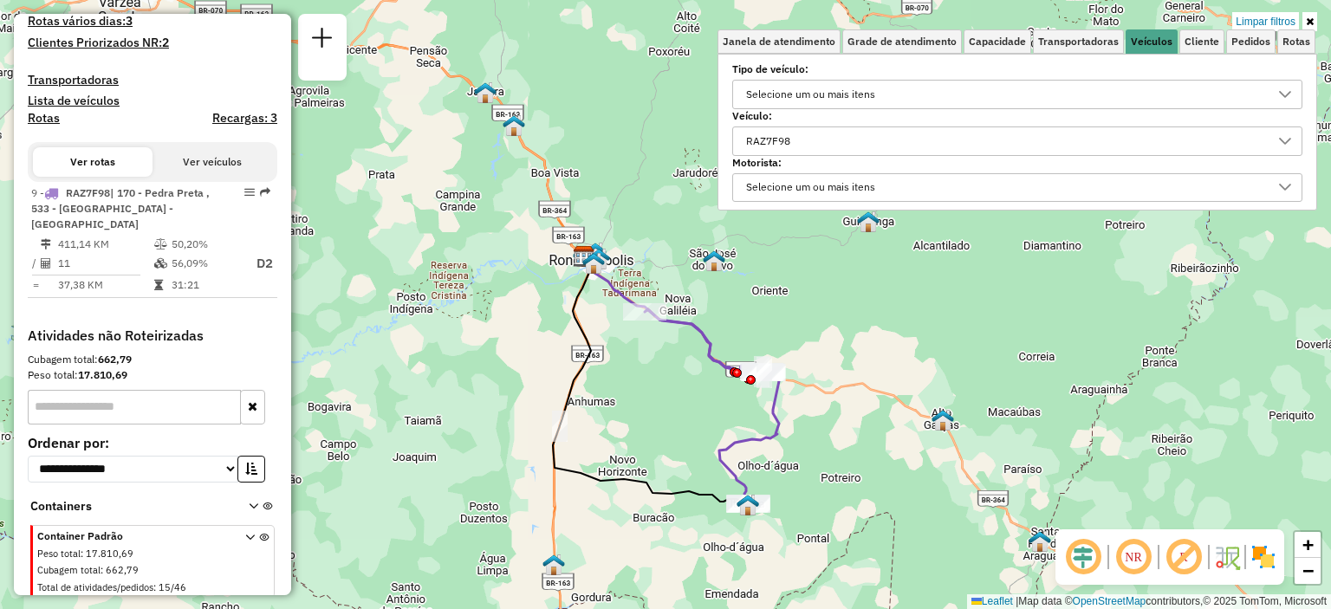
drag, startPoint x: 770, startPoint y: 412, endPoint x: 681, endPoint y: 417, distance: 89.3
click at [681, 417] on div "Limpar filtros Janela de atendimento Grade de atendimento Capacidade Transporta…" at bounding box center [665, 304] width 1331 height 609
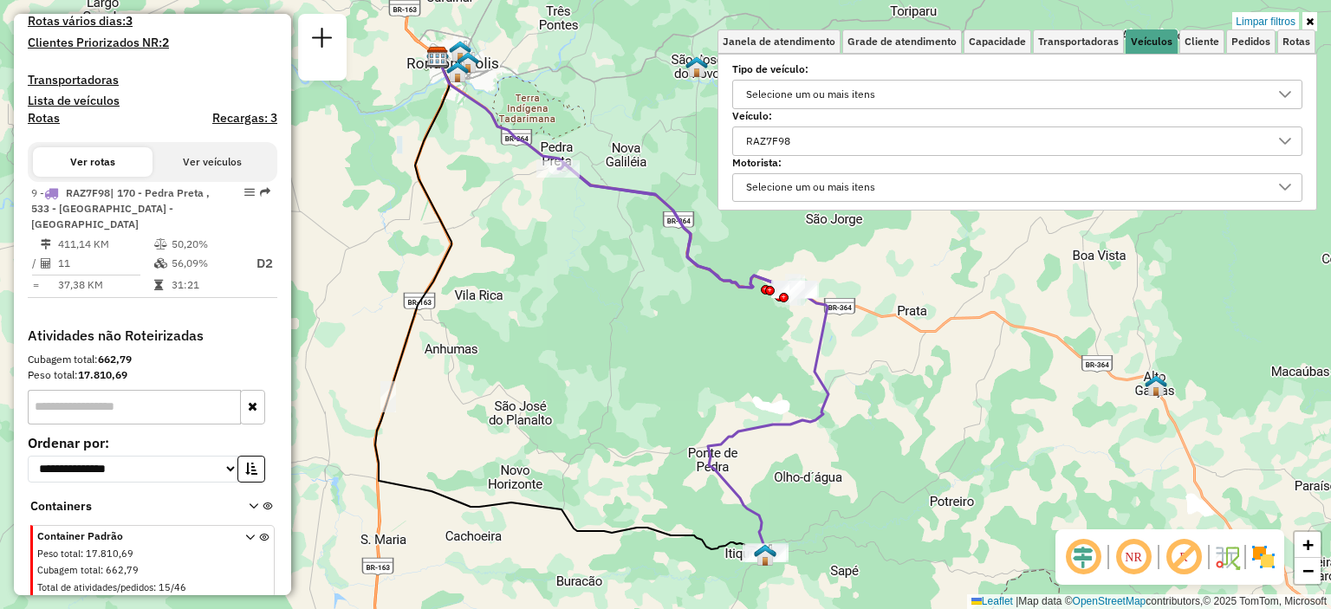
drag, startPoint x: 1018, startPoint y: 379, endPoint x: 972, endPoint y: 340, distance: 60.8
click at [972, 340] on div "Limpar filtros Janela de atendimento Grade de atendimento Capacidade Transporta…" at bounding box center [665, 304] width 1331 height 609
